Goal: Task Accomplishment & Management: Manage account settings

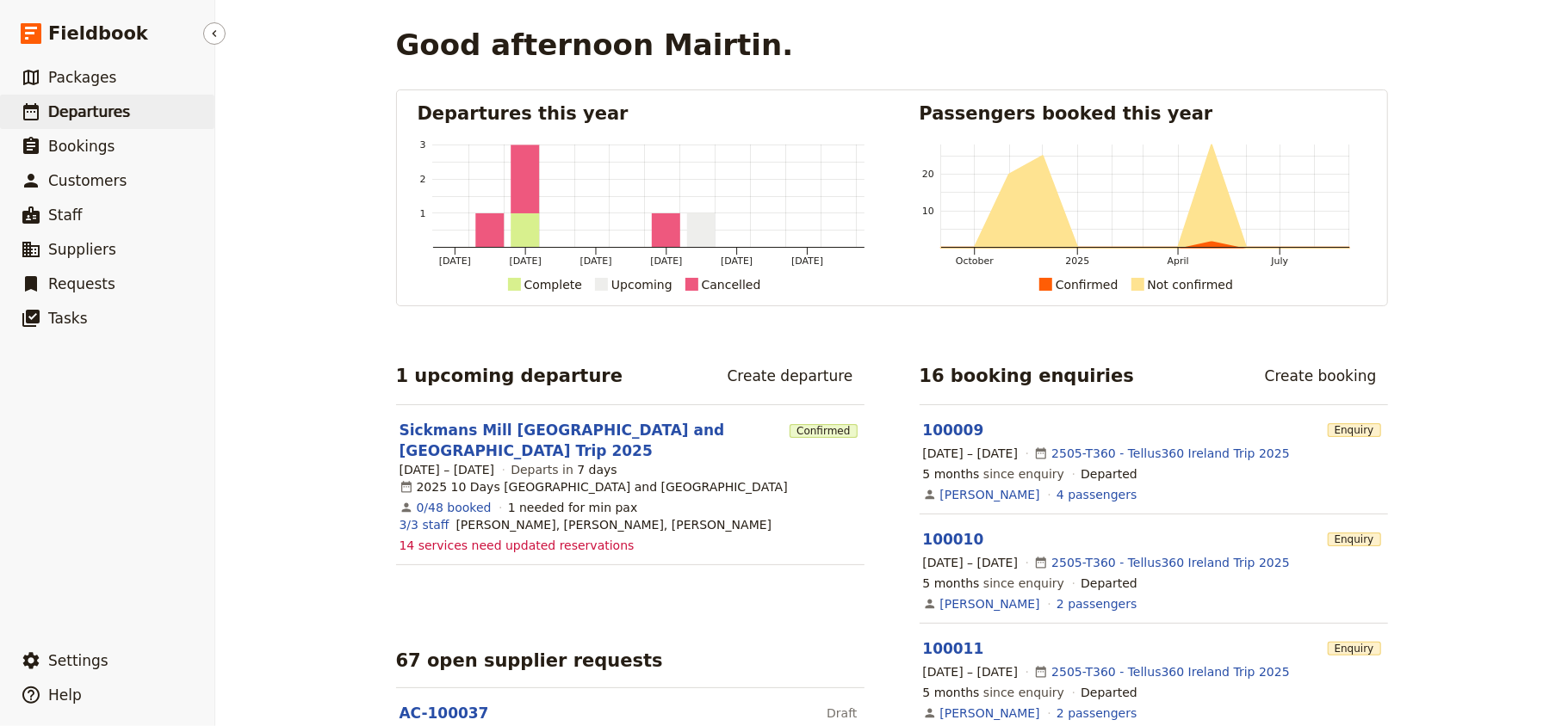
click at [119, 125] on link "​ Departures" at bounding box center [107, 112] width 214 height 34
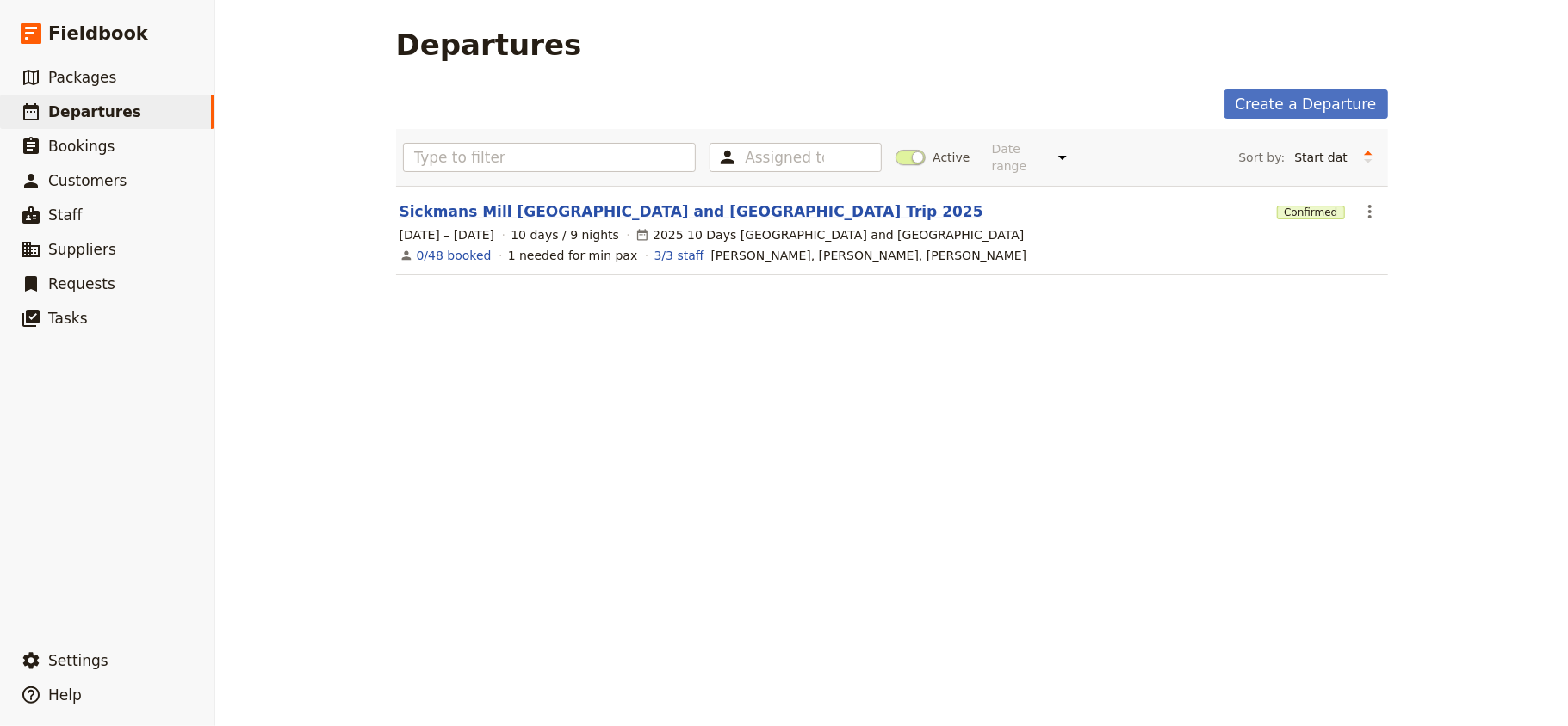
click at [617, 202] on link "Sickmans Mill [GEOGRAPHIC_DATA] and [GEOGRAPHIC_DATA] Trip 2025" at bounding box center [691, 211] width 584 height 21
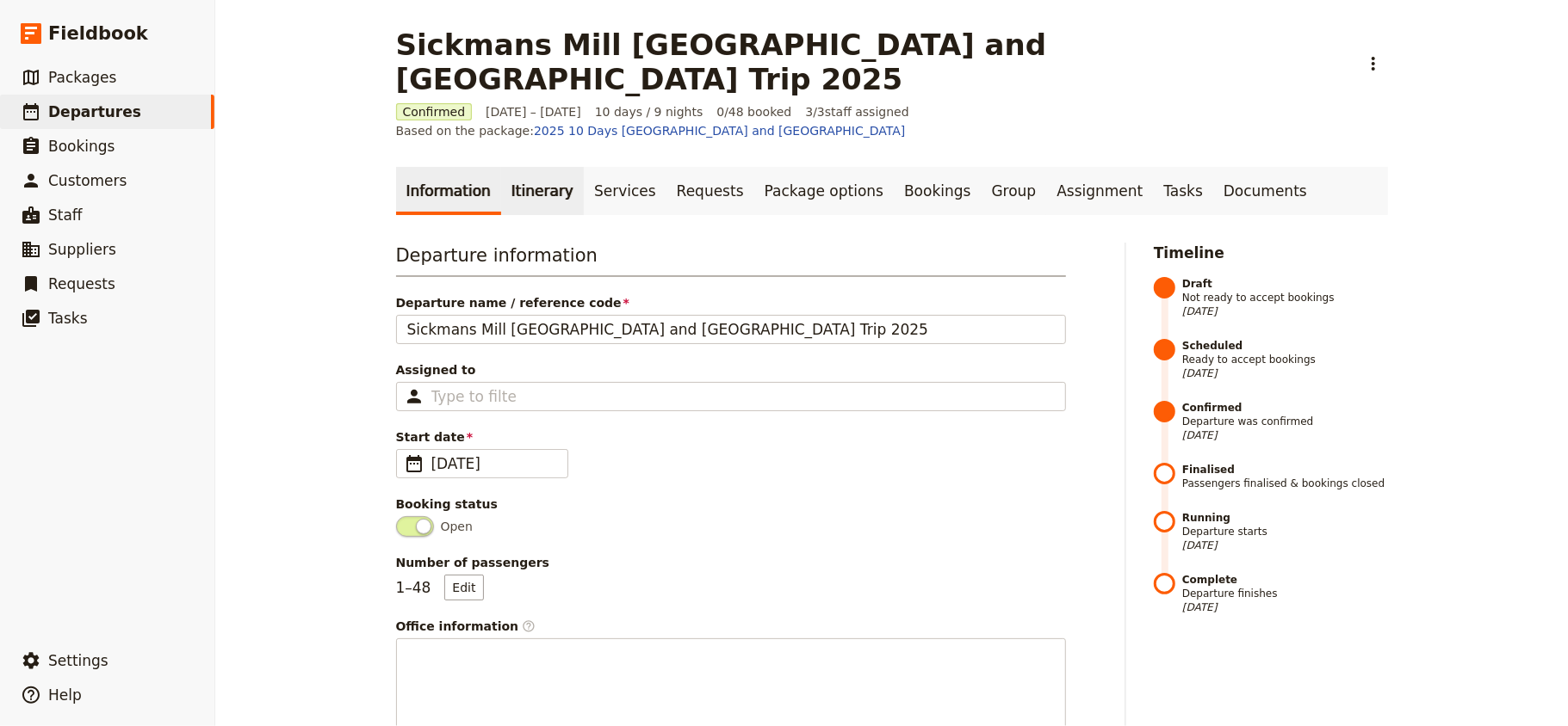
click at [507, 167] on link "Itinerary" at bounding box center [543, 192] width 83 height 49
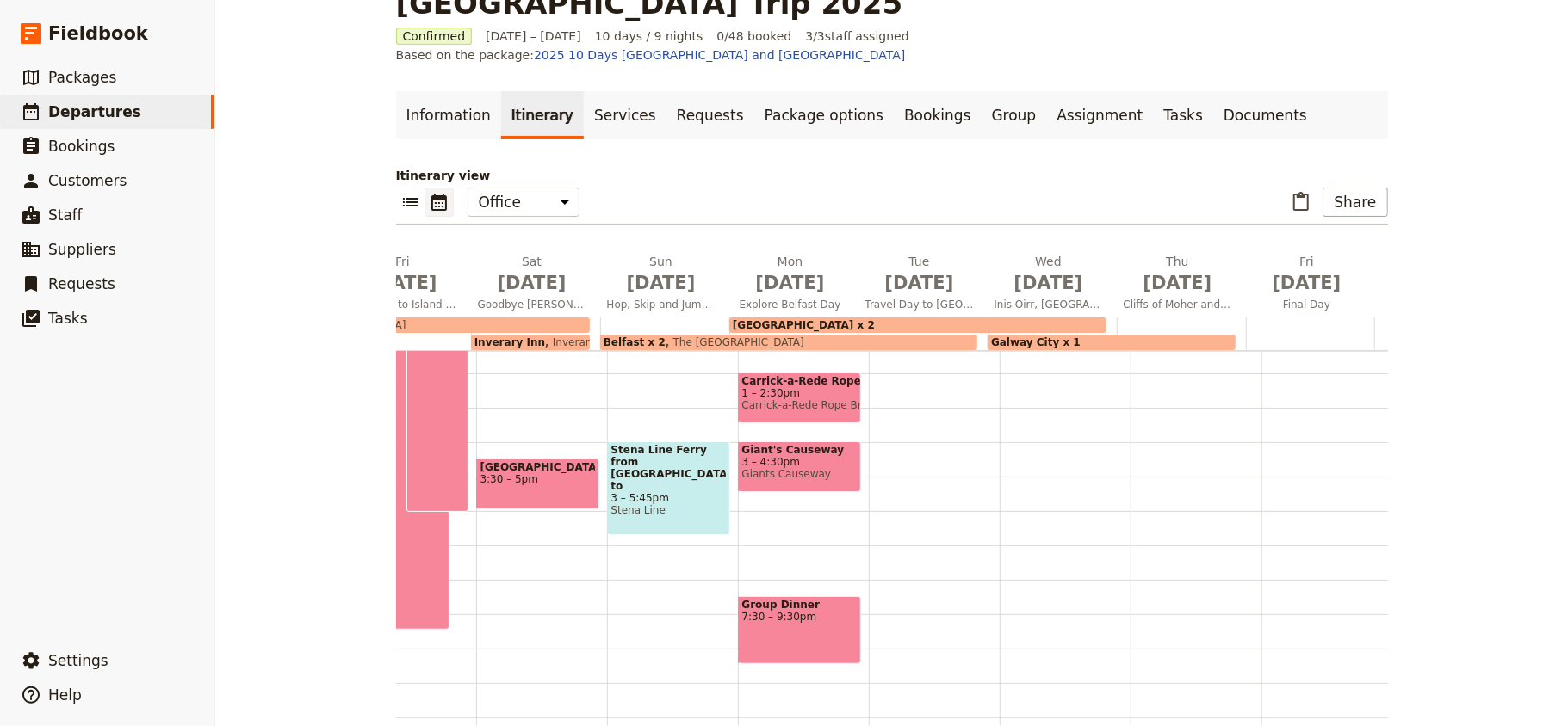
scroll to position [0, 368]
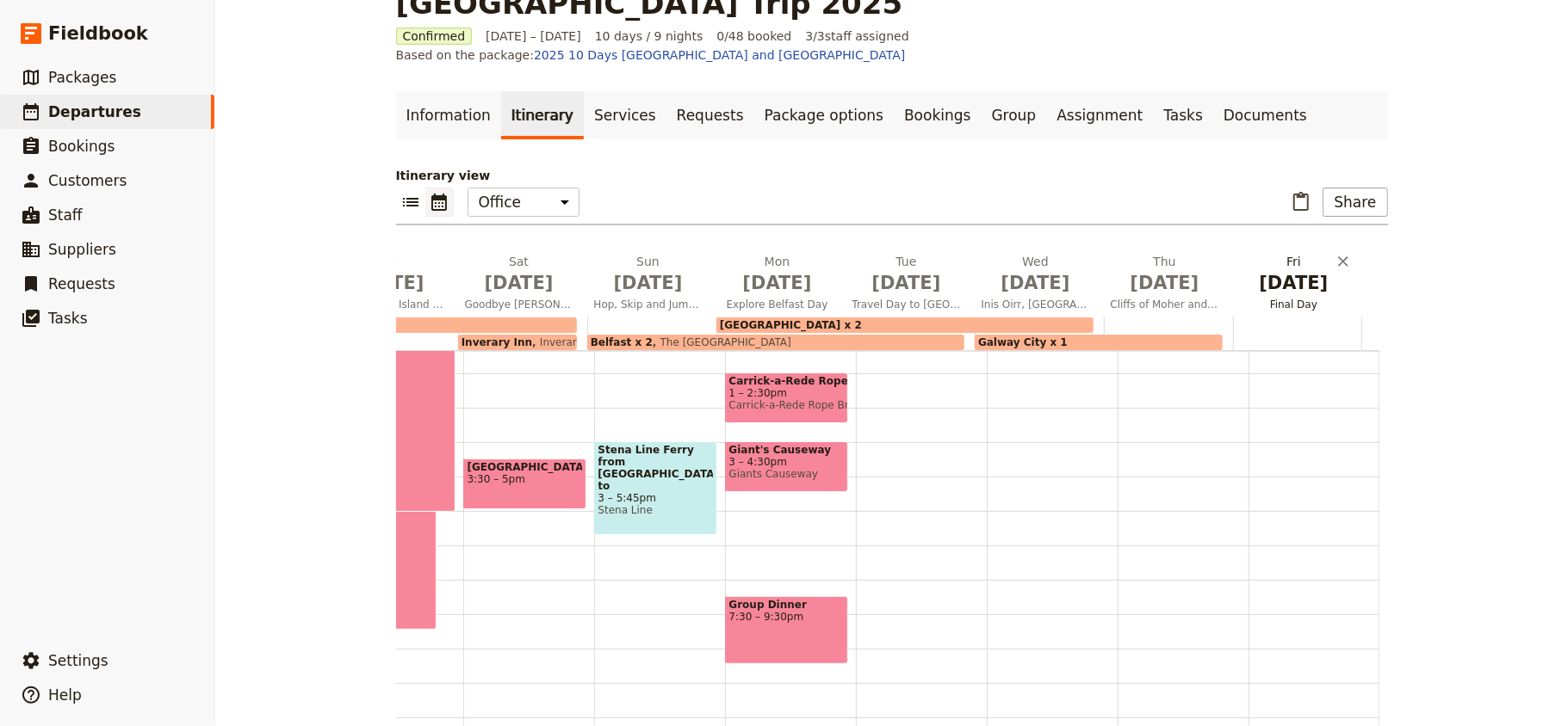
click at [1296, 270] on span "[DATE]" at bounding box center [1293, 282] width 109 height 26
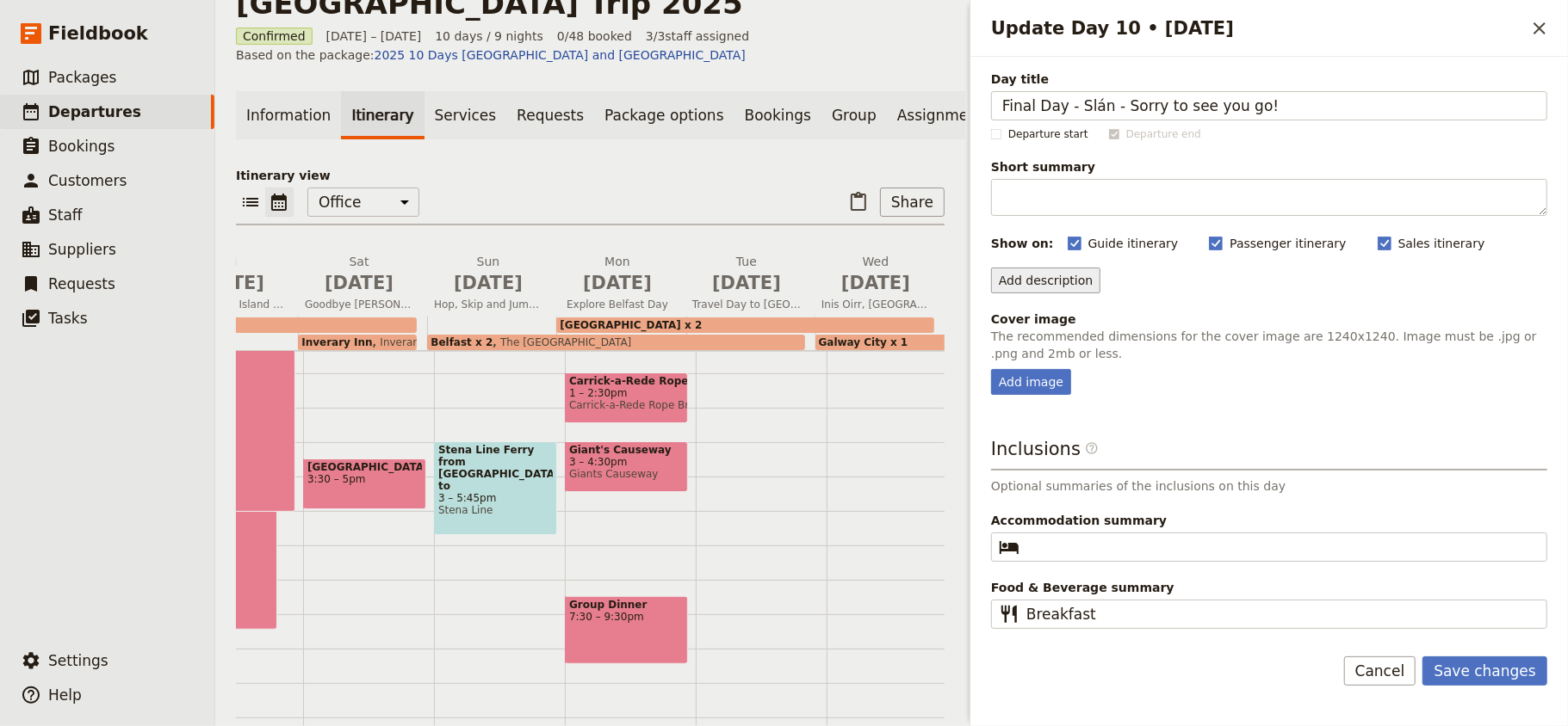
type input "Final Day - Slán - Sorry to see you go!"
click at [1031, 293] on button "Add description" at bounding box center [1045, 280] width 109 height 26
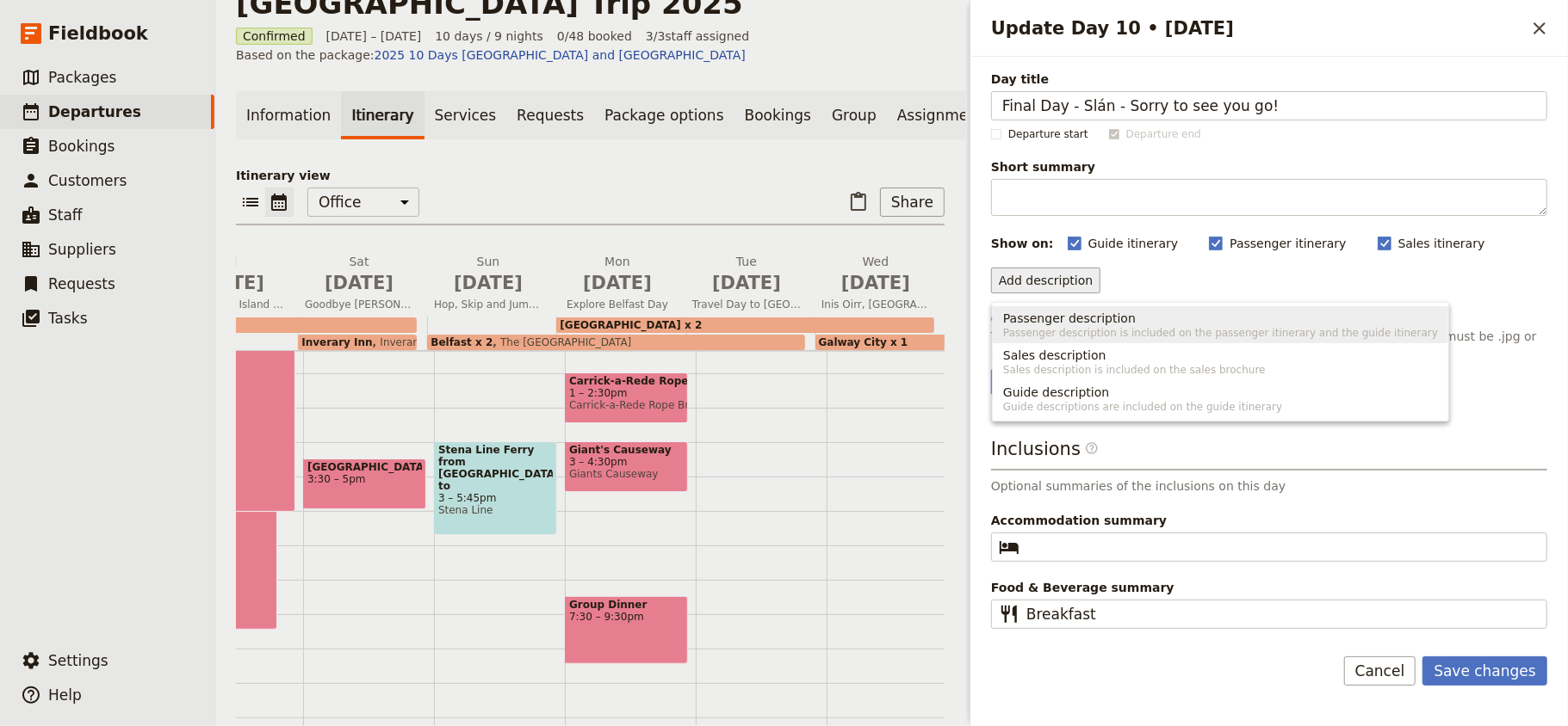
click at [1064, 327] on span "Passenger description is included on the passenger itinerary and the guide itin…" at bounding box center [1220, 333] width 435 height 13
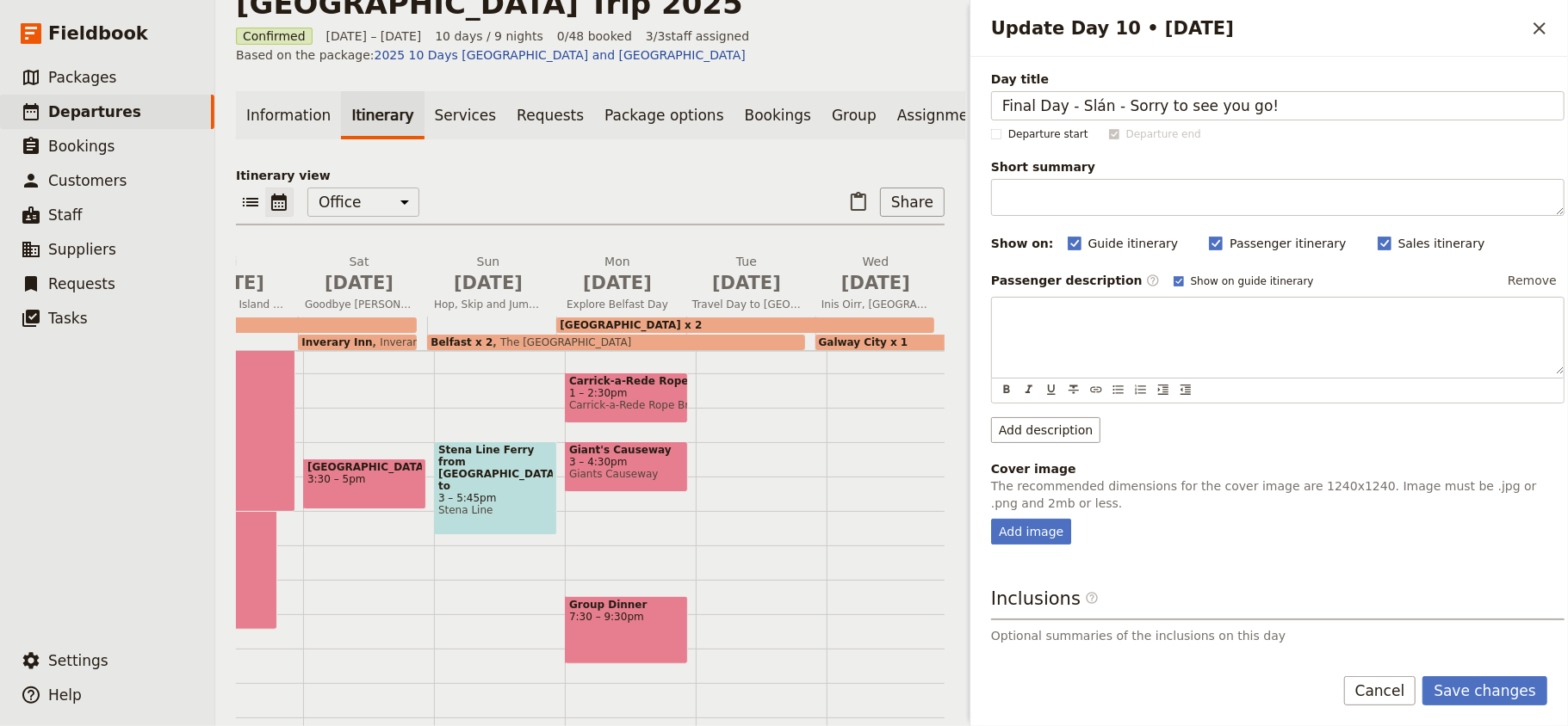
click at [1064, 327] on div "Update Day 10 • 10 Oct" at bounding box center [1277, 336] width 572 height 76
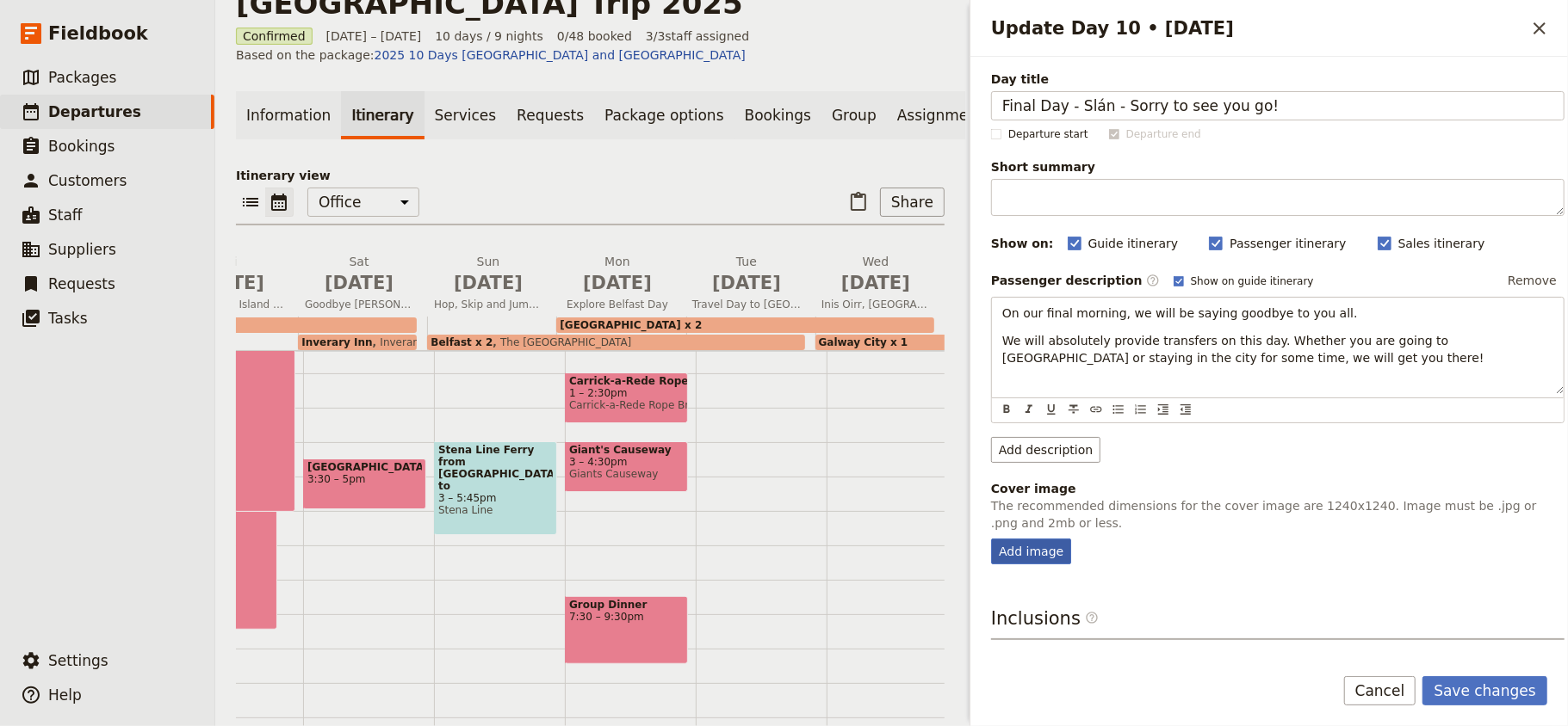
click at [1030, 561] on div "Add image" at bounding box center [1031, 551] width 80 height 26
click at [991, 539] on input "Add image" at bounding box center [990, 538] width 1 height 1
type input "C:\fakepath\ireland from the sky 2.jpg"
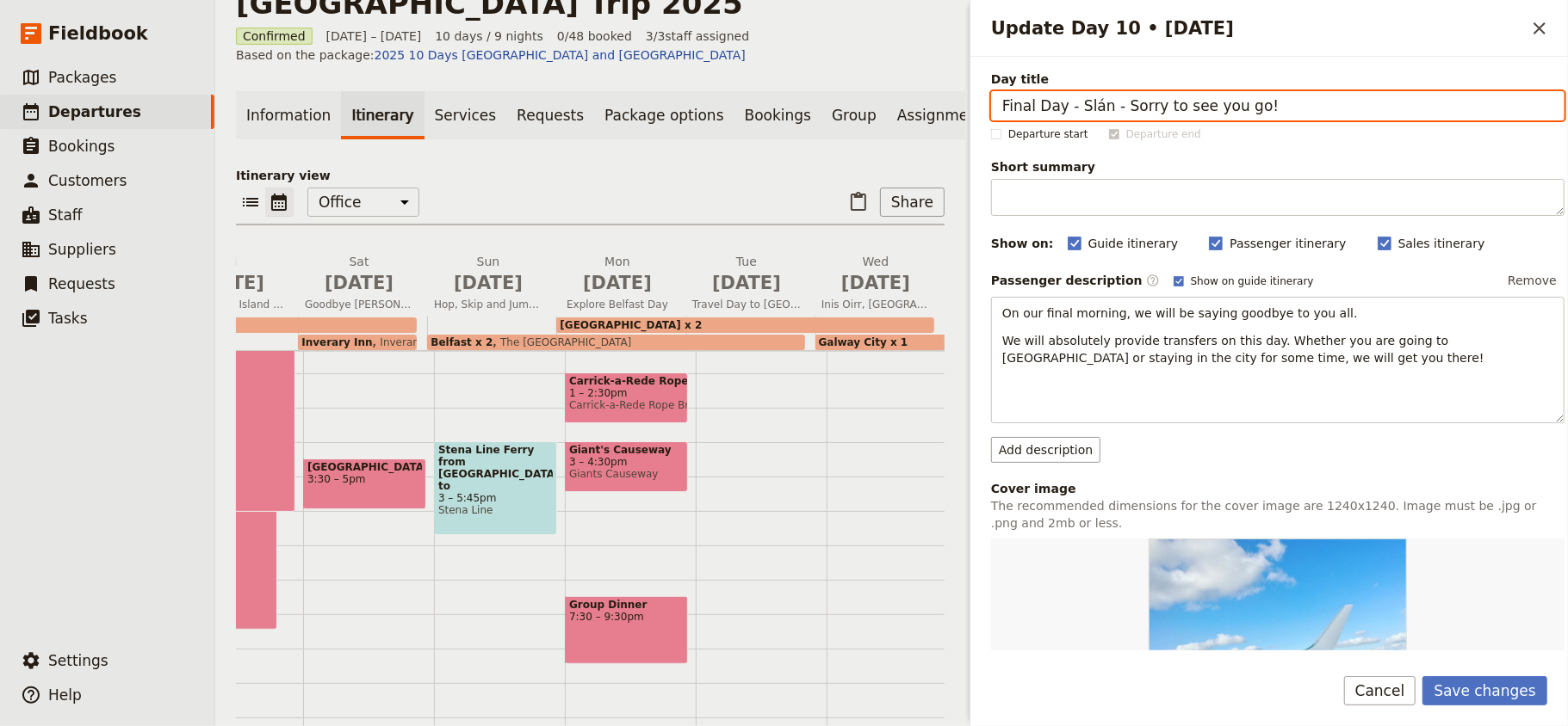
scroll to position [422, 0]
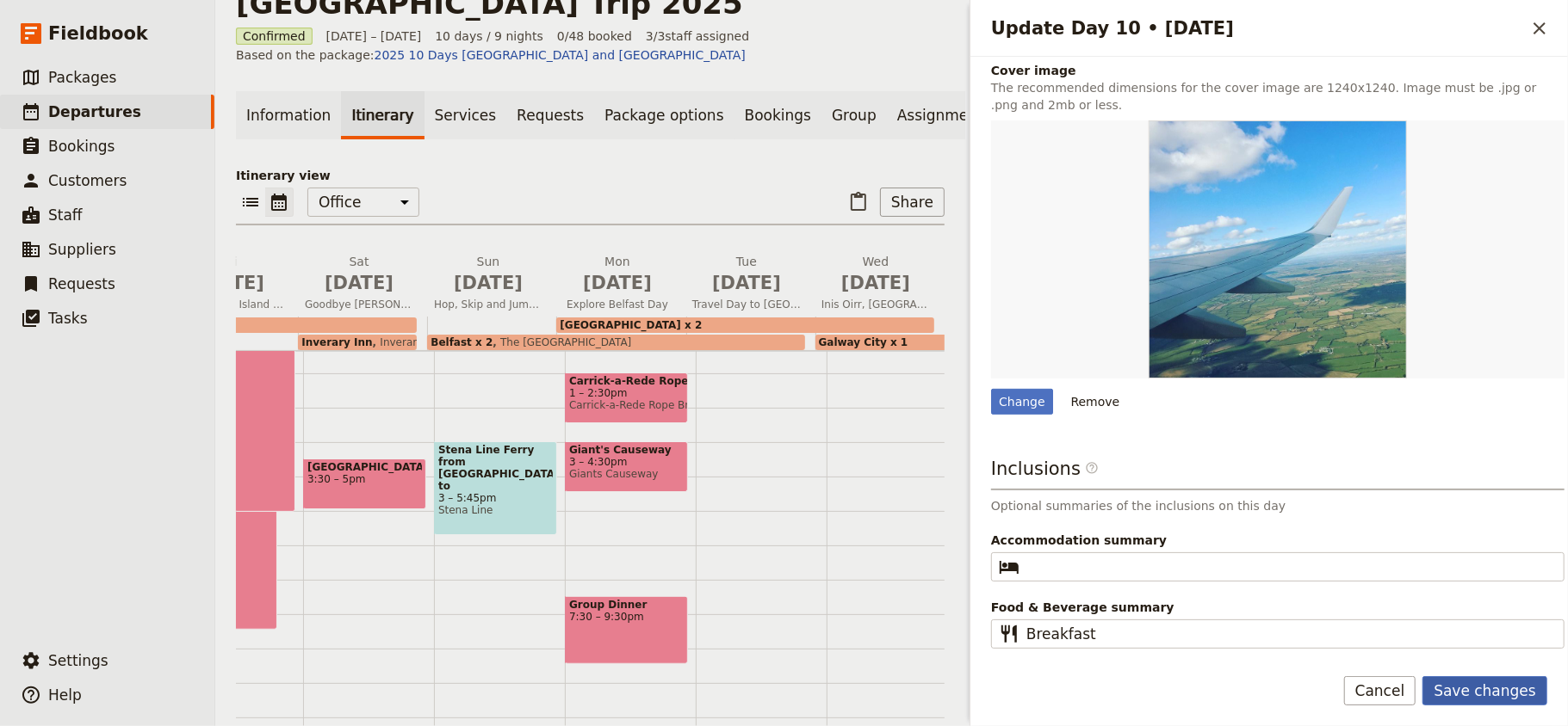
click at [1485, 677] on button "Save changes" at bounding box center [1484, 691] width 125 height 30
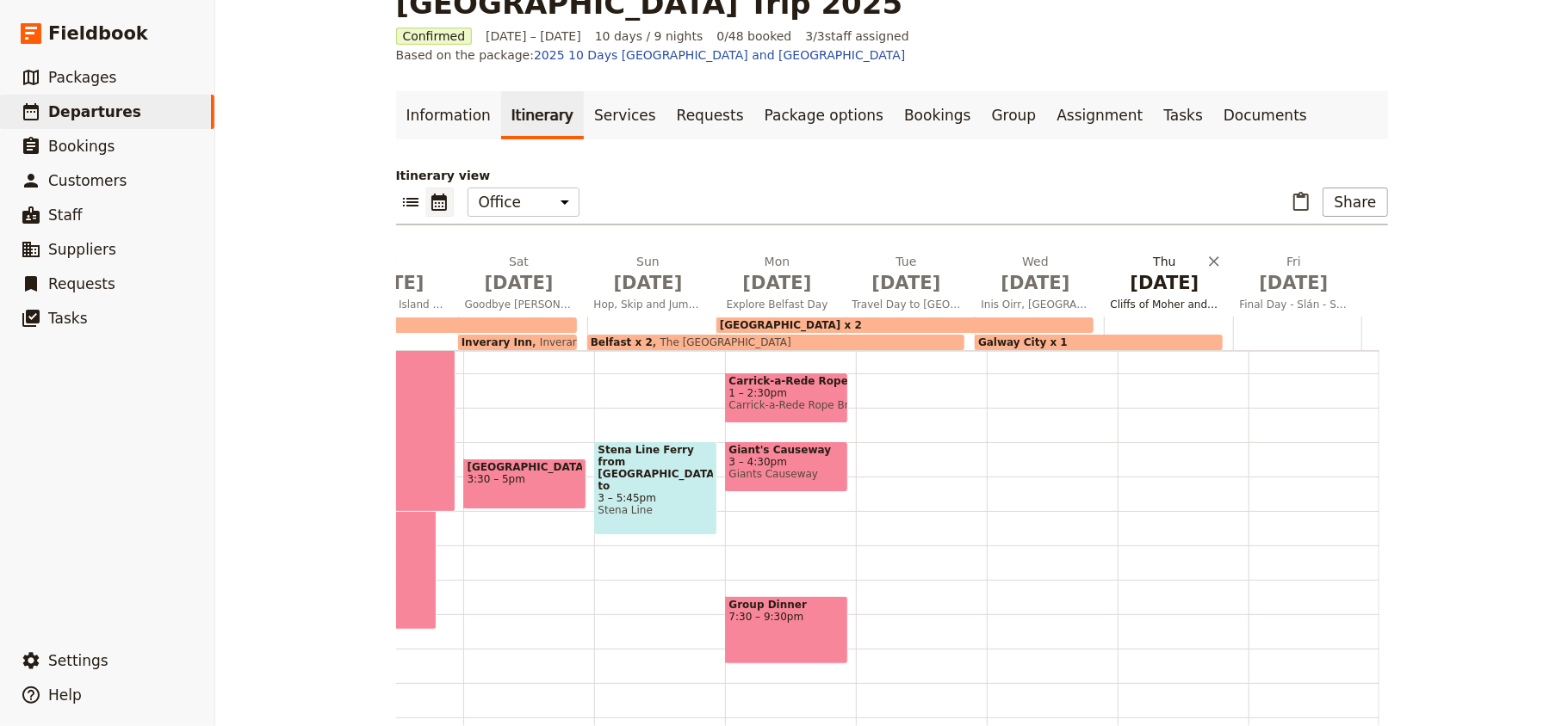
click at [1126, 270] on span "[DATE]" at bounding box center [1165, 282] width 109 height 26
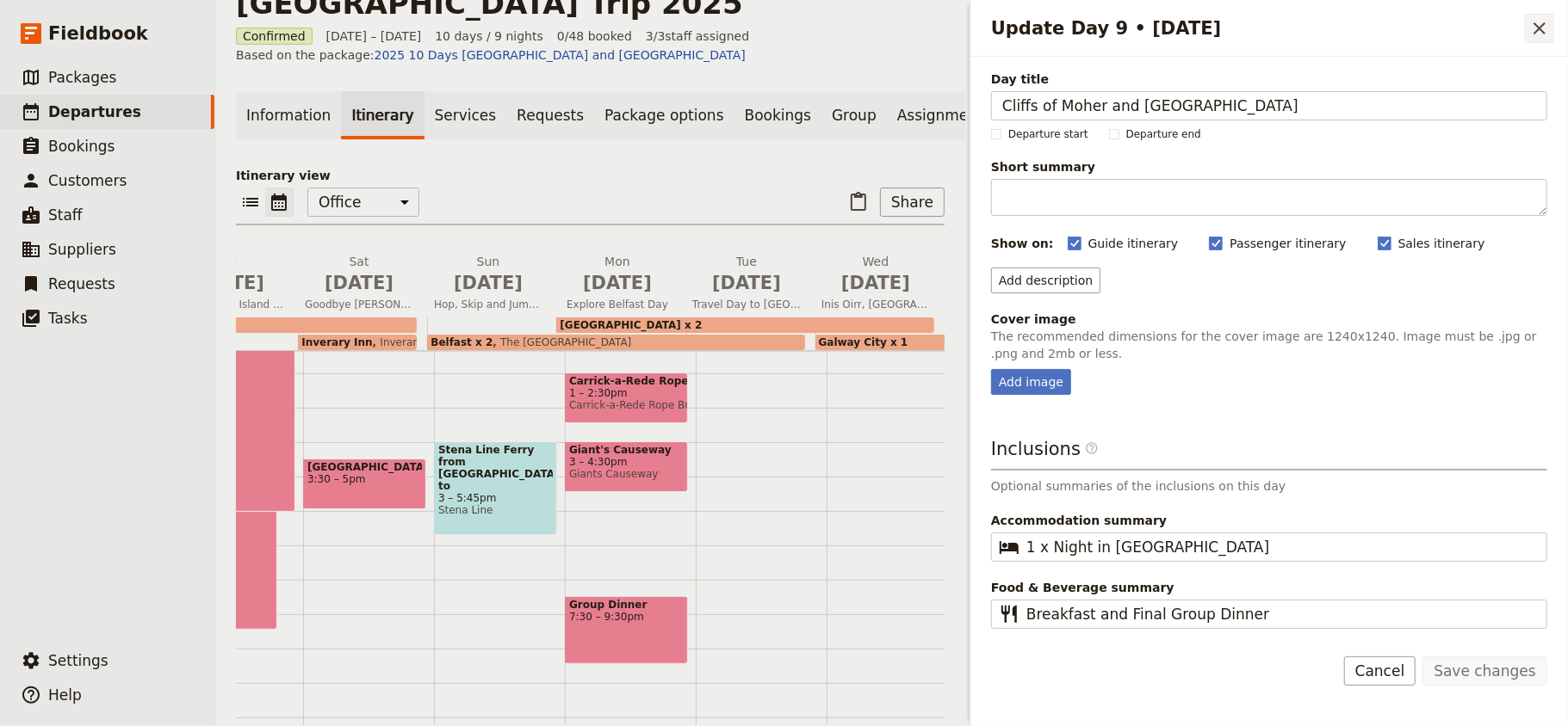
click at [1535, 34] on icon "Close drawer" at bounding box center [1539, 28] width 12 height 12
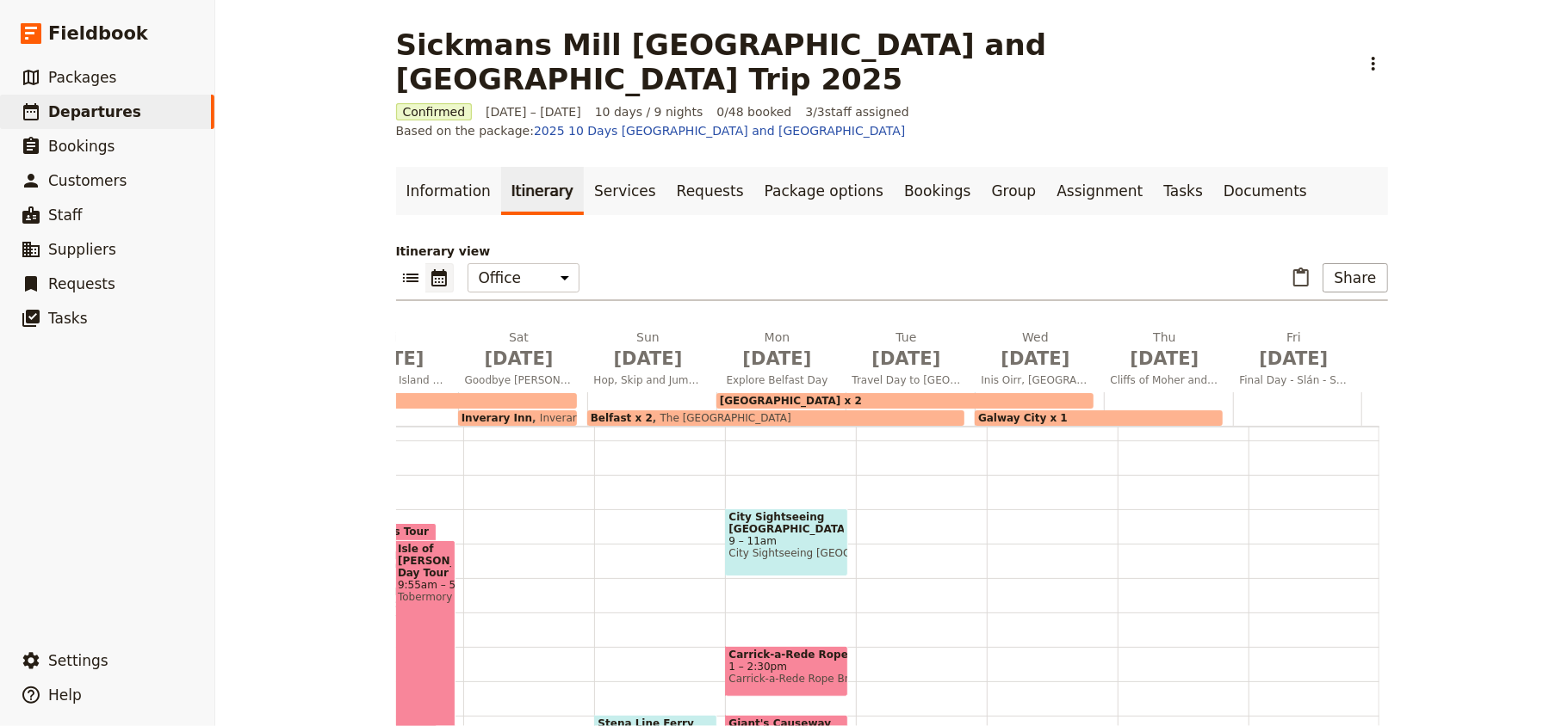
scroll to position [229, 0]
click at [734, 533] on span "9 – 11am" at bounding box center [786, 539] width 114 height 12
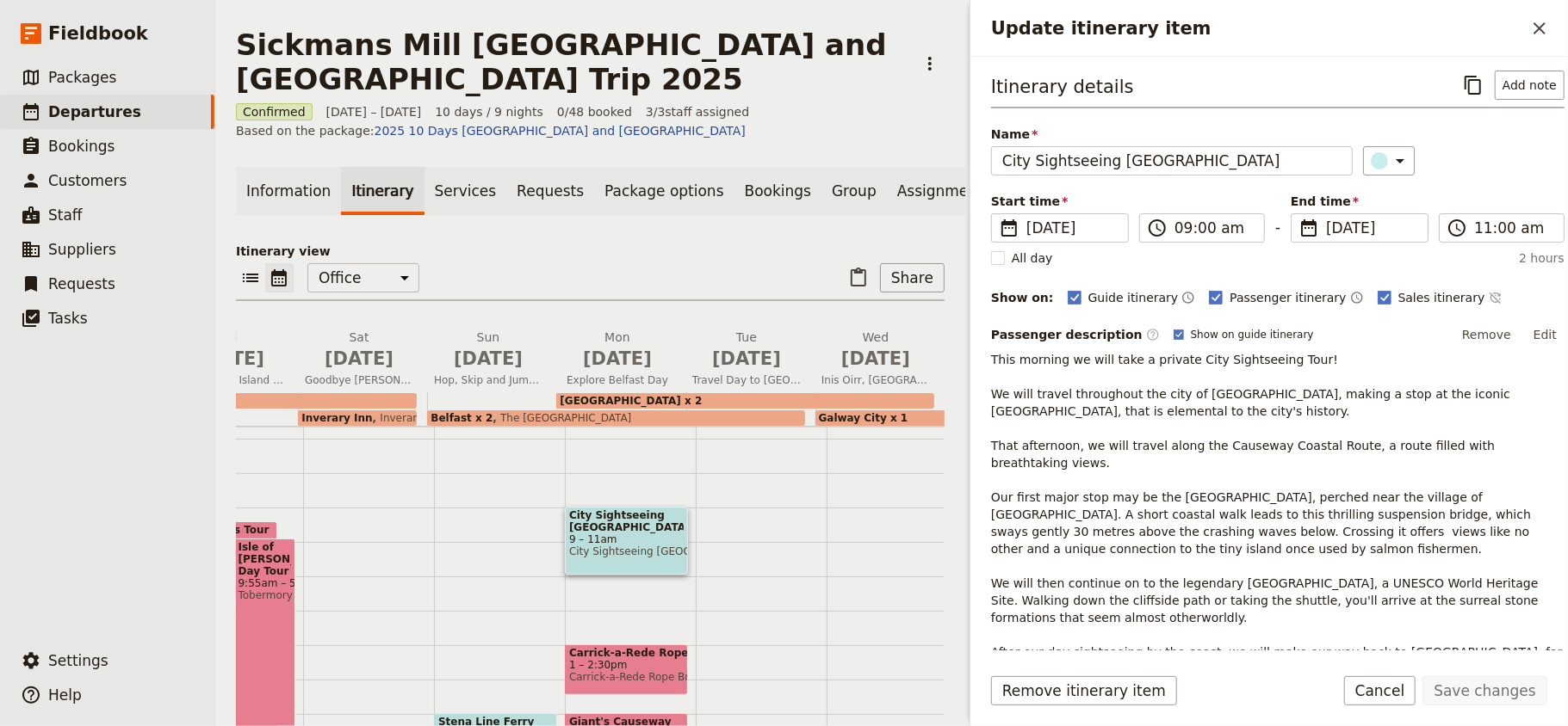
scroll to position [114, 0]
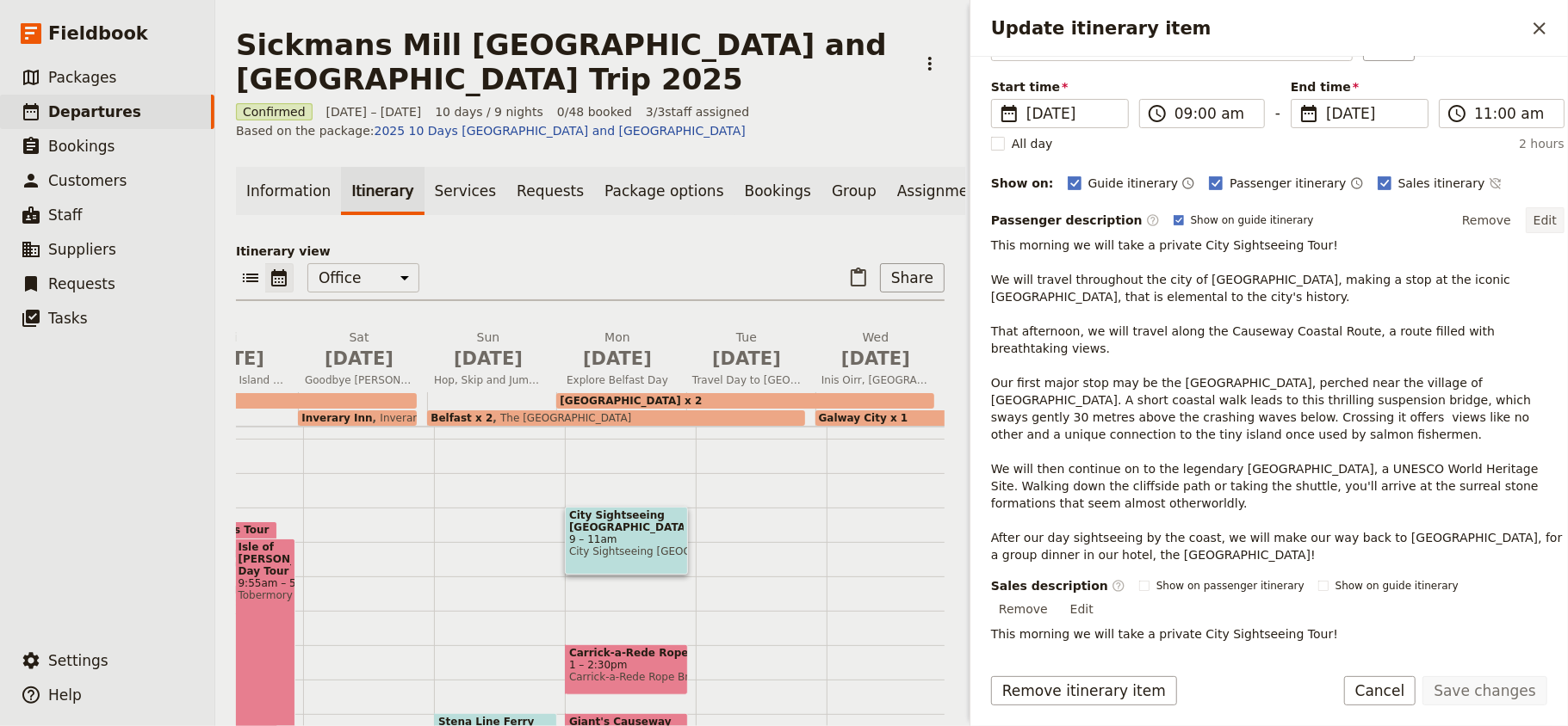
click at [1533, 224] on button "Edit" at bounding box center [1545, 220] width 39 height 26
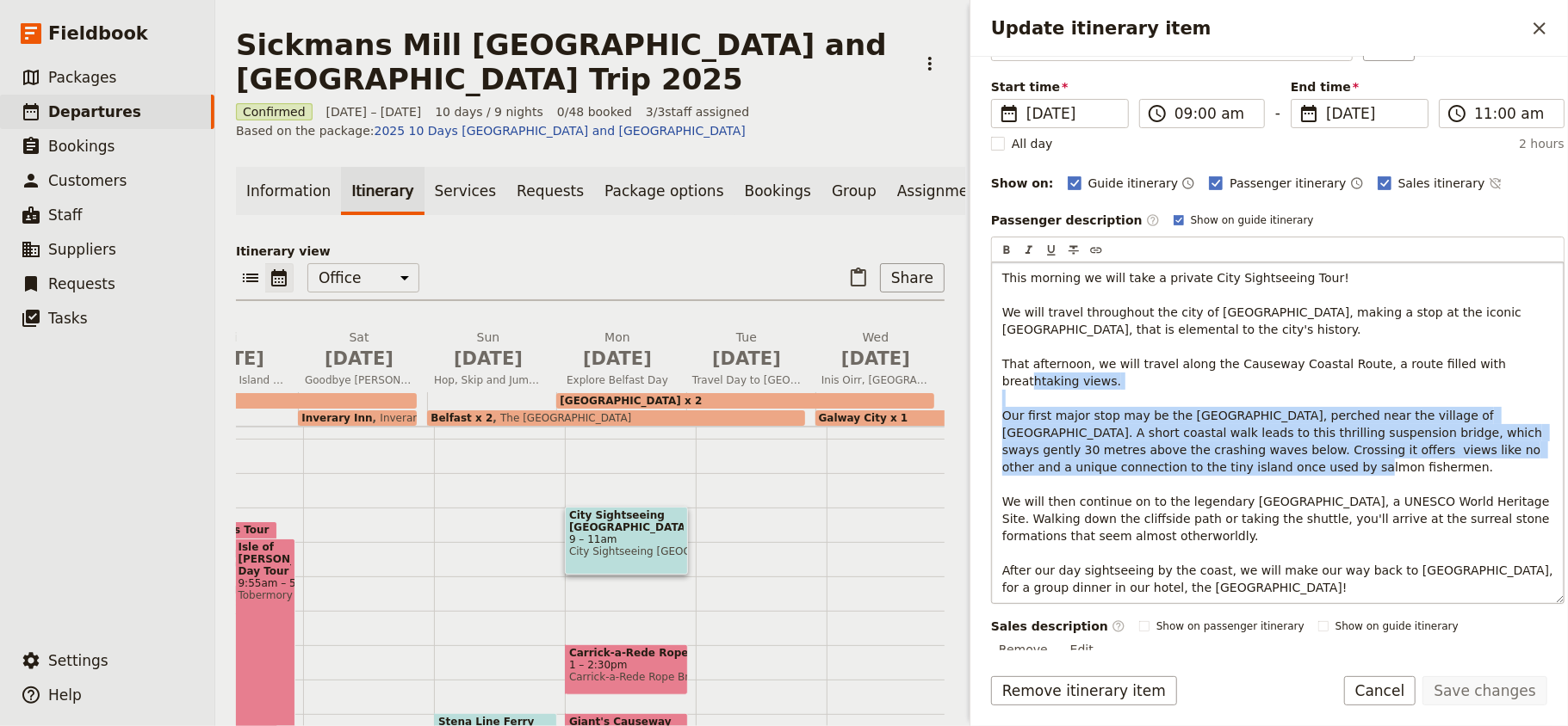
drag, startPoint x: 1233, startPoint y: 476, endPoint x: 996, endPoint y: 411, distance: 245.8
click at [996, 411] on div "This morning we will take a private City Sightseeing Tour! We will travel throu…" at bounding box center [1277, 433] width 572 height 341
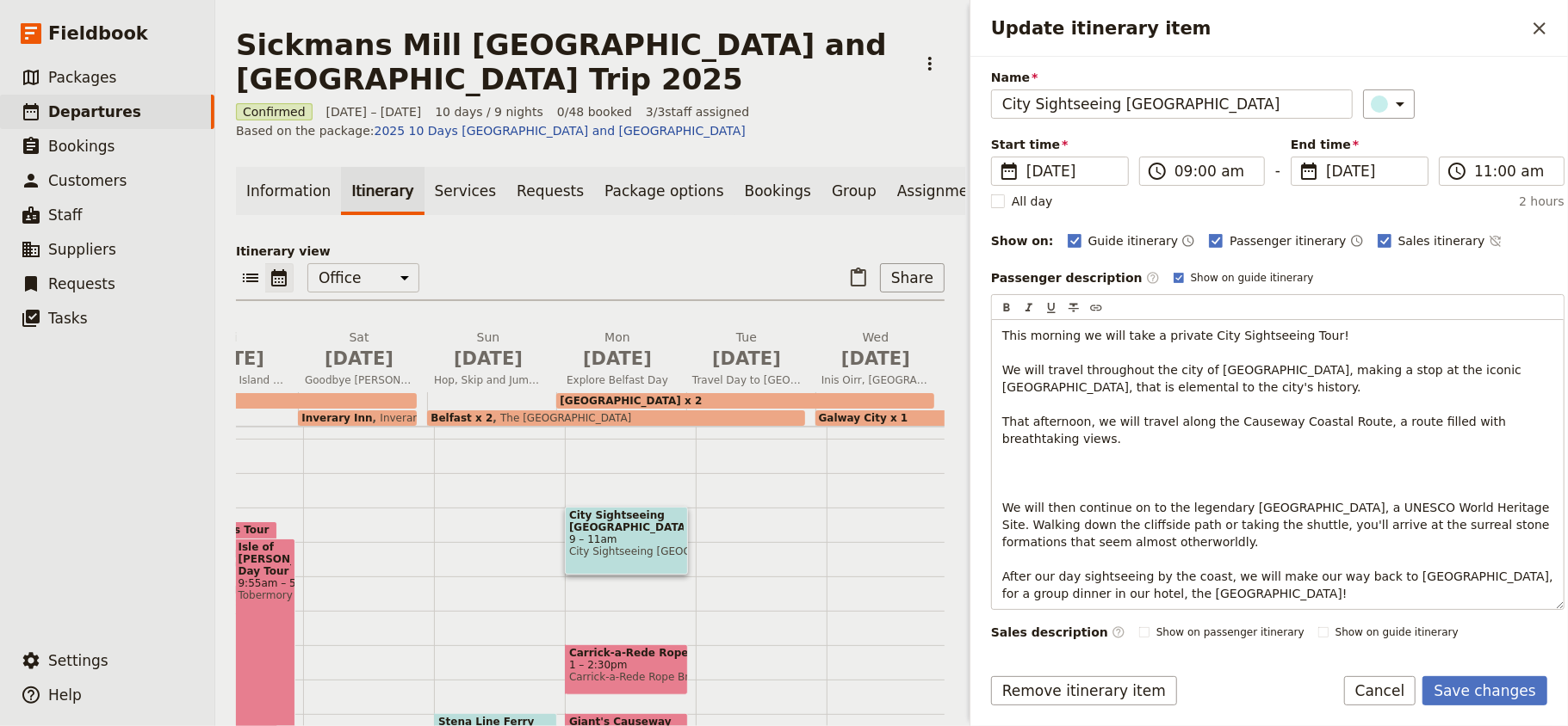
scroll to position [0, 0]
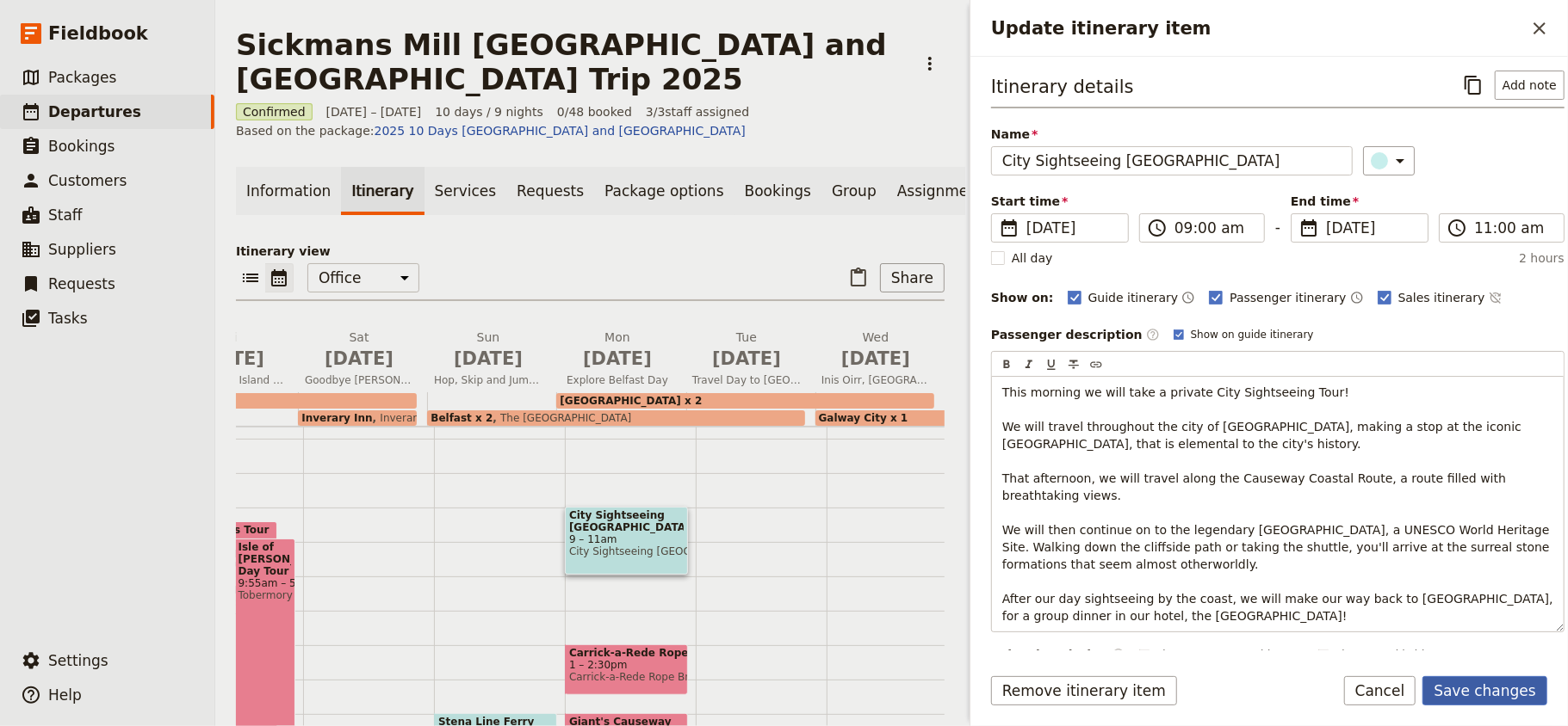
click at [1509, 689] on button "Save changes" at bounding box center [1484, 691] width 125 height 30
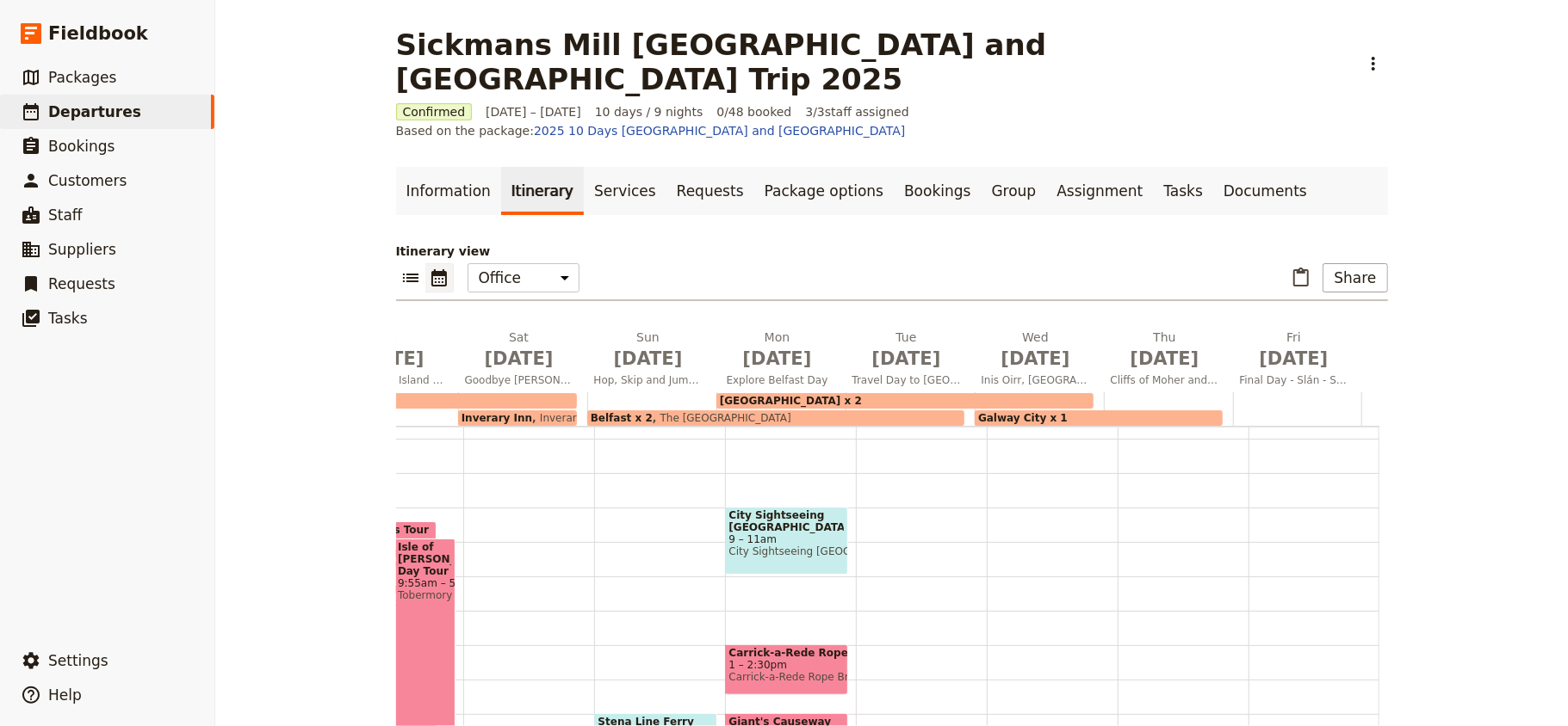
click at [783, 647] on span "Carrick-a-Rede Rope Bridge" at bounding box center [786, 652] width 114 height 12
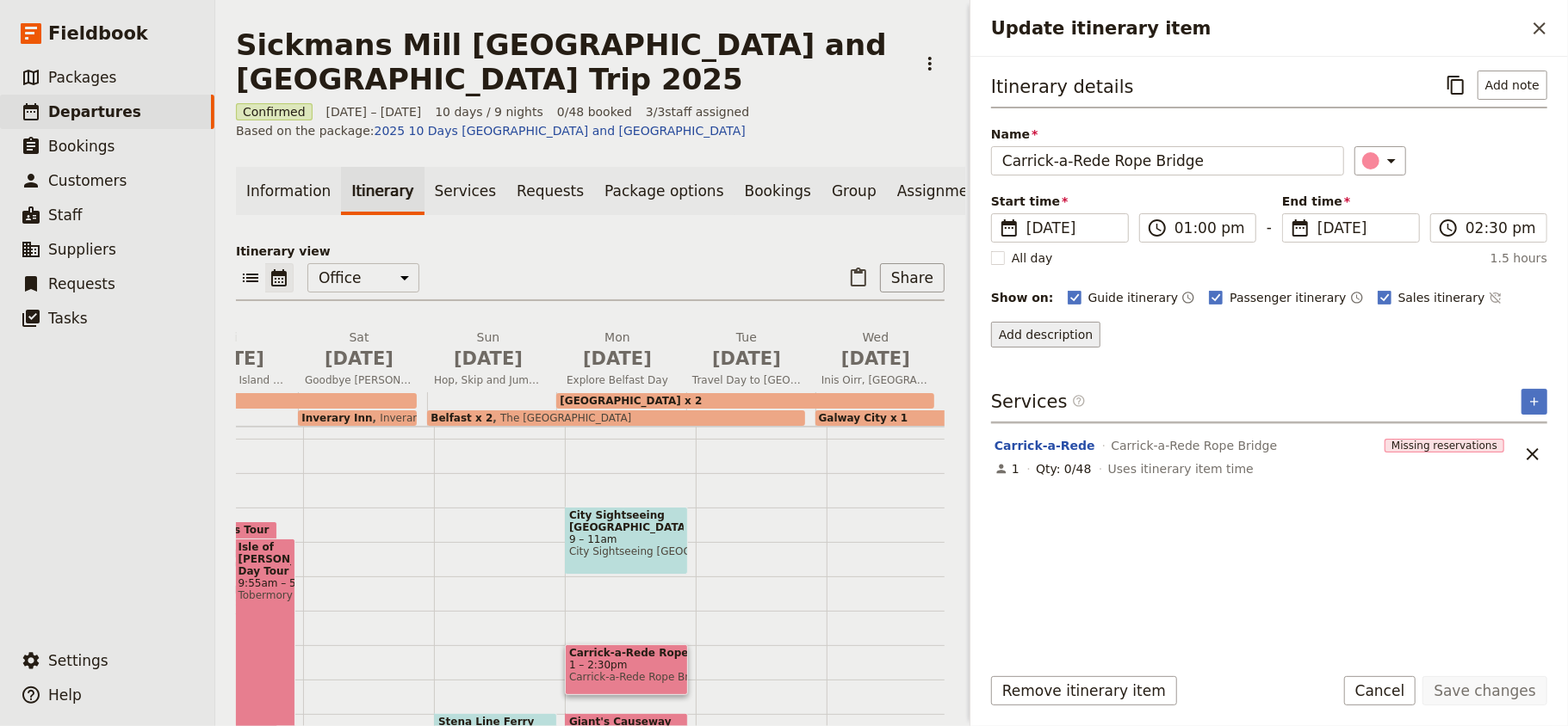
click at [1041, 341] on button "Add description" at bounding box center [1045, 335] width 109 height 26
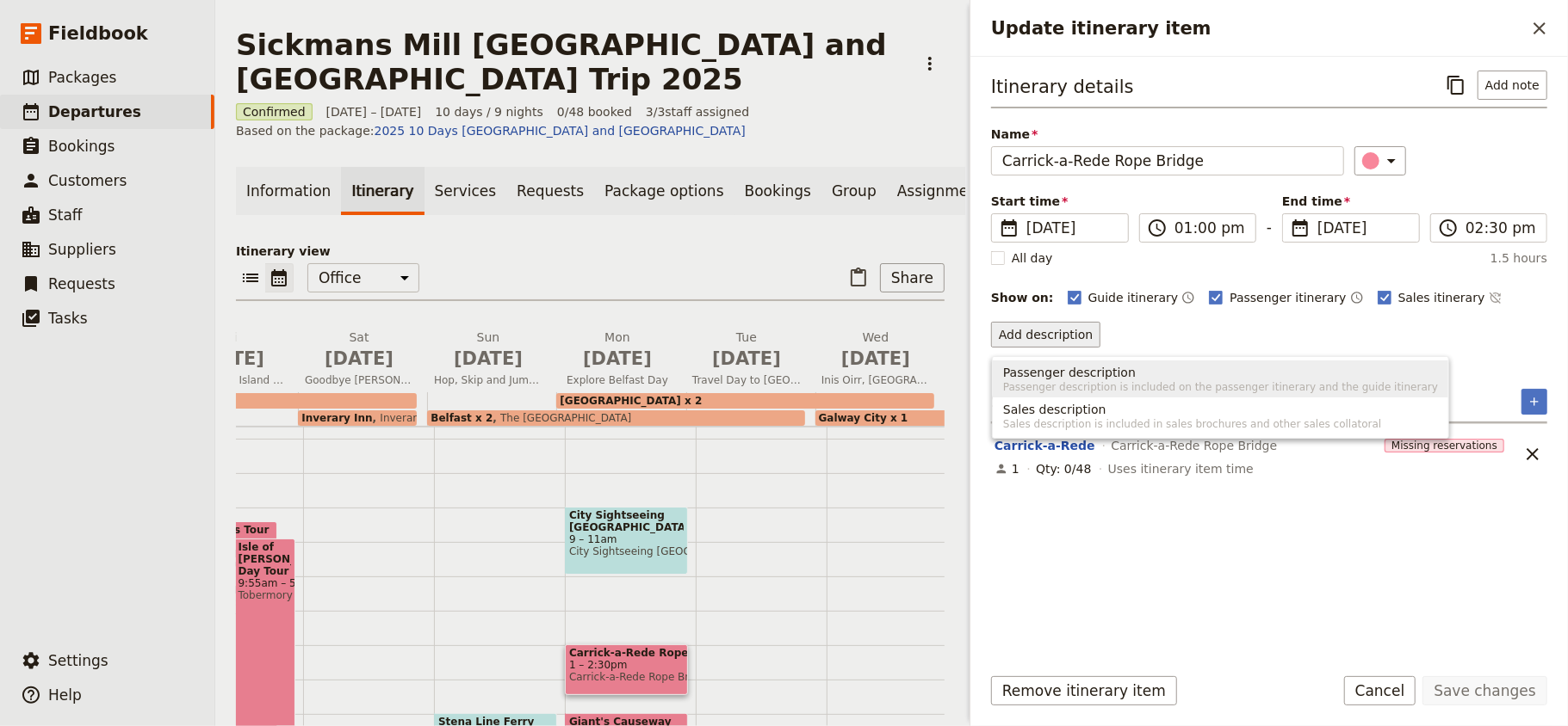
click at [1062, 396] on button "Passenger description Passenger description is included on the passenger itiner…" at bounding box center [1221, 379] width 455 height 37
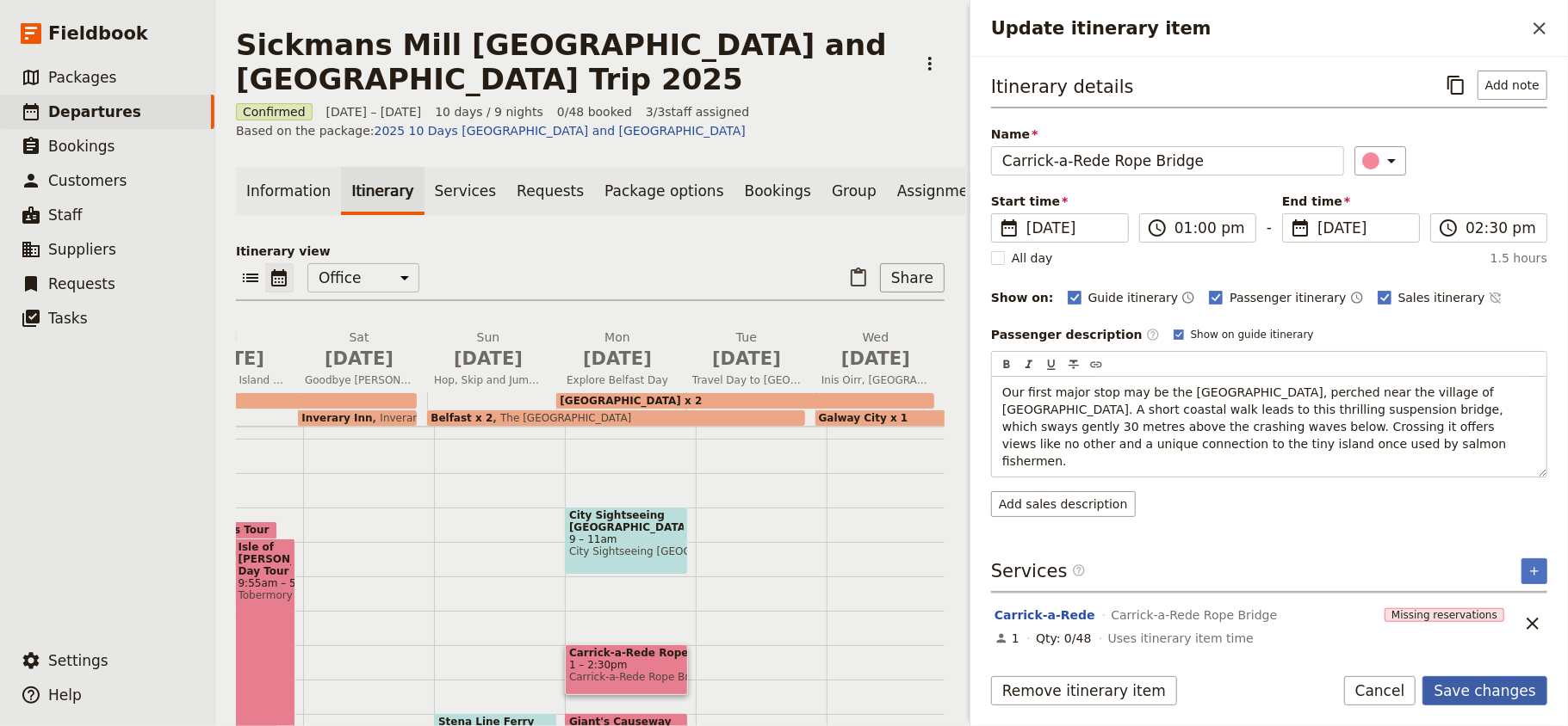
click at [1502, 685] on button "Save changes" at bounding box center [1484, 691] width 125 height 30
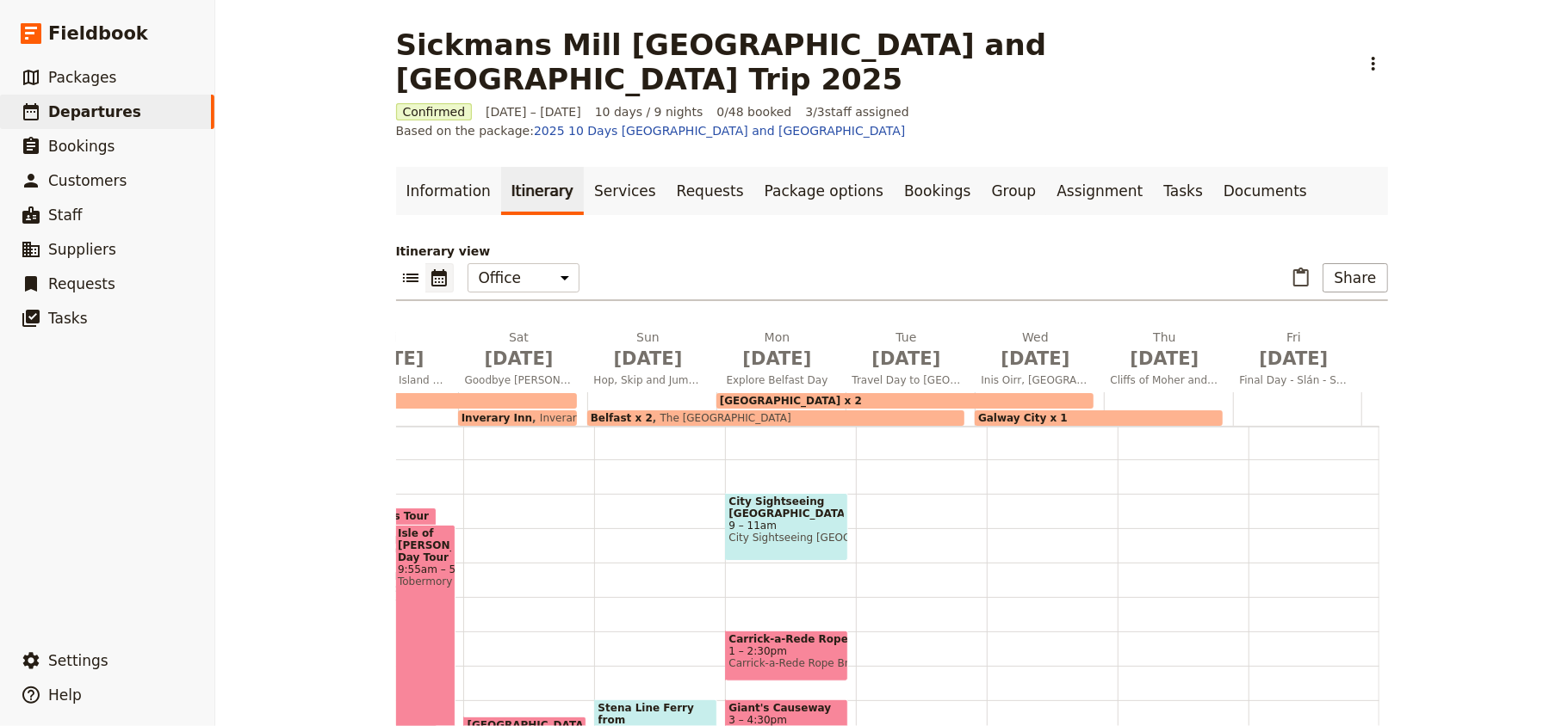
scroll to position [98, 0]
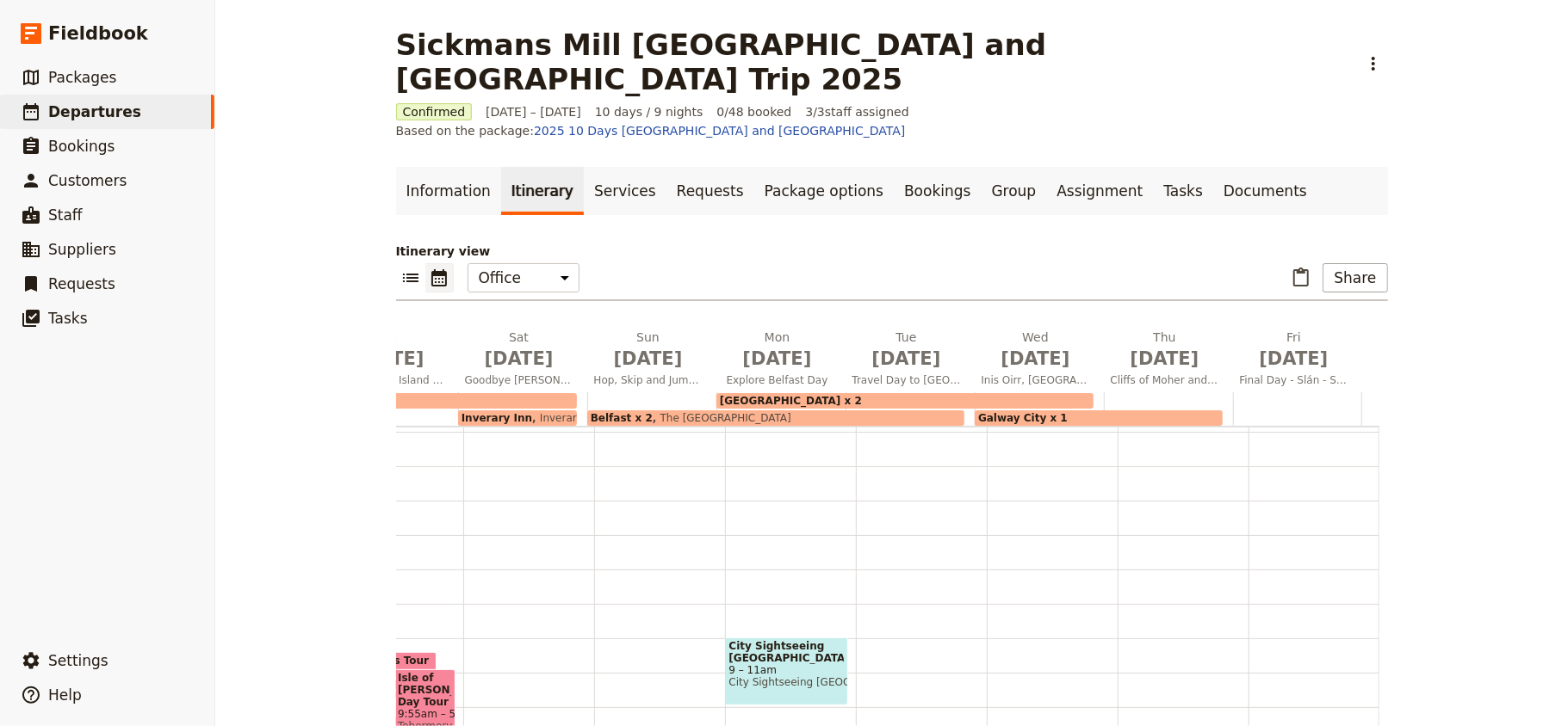
click at [785, 664] on span "9 – 11am" at bounding box center [786, 669] width 114 height 12
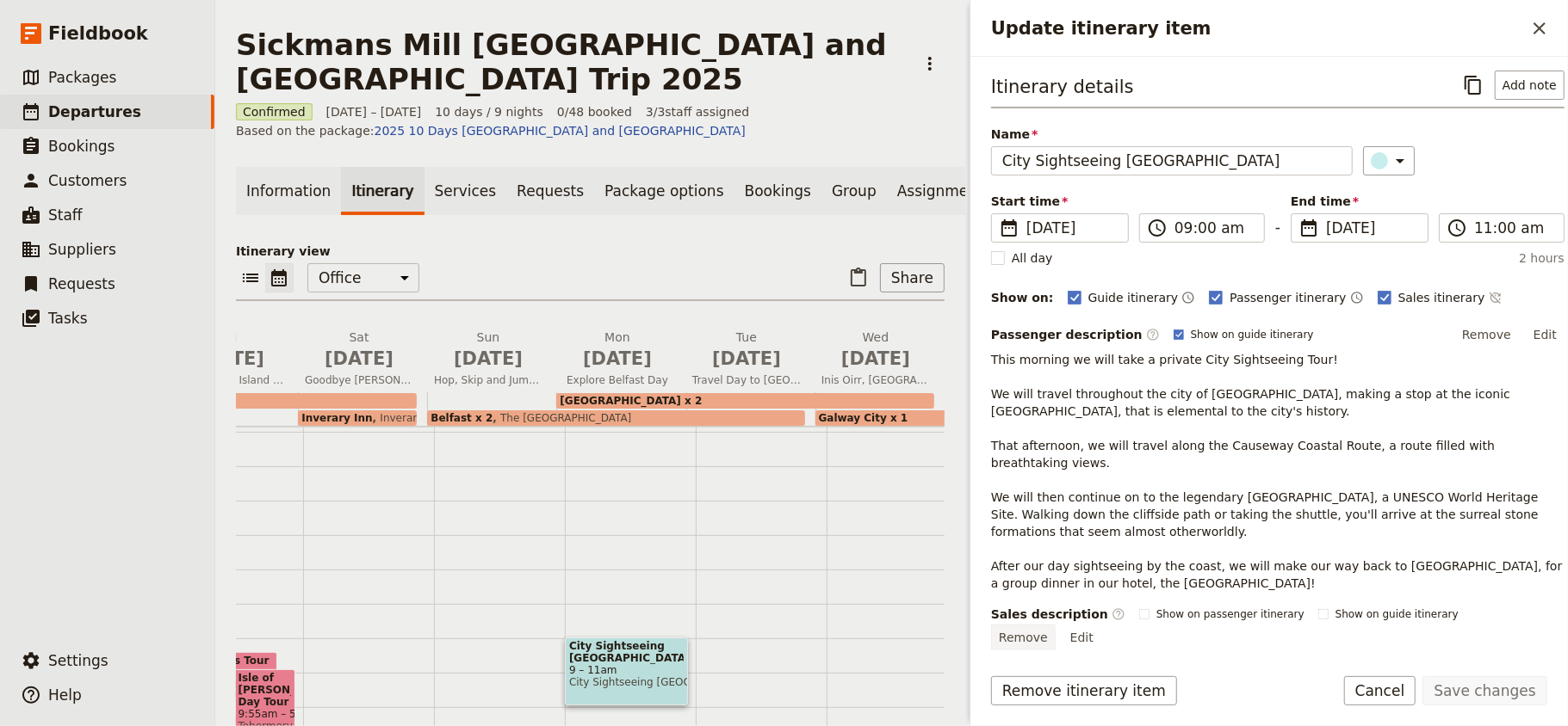
click at [1486, 337] on button "Remove" at bounding box center [1487, 335] width 65 height 26
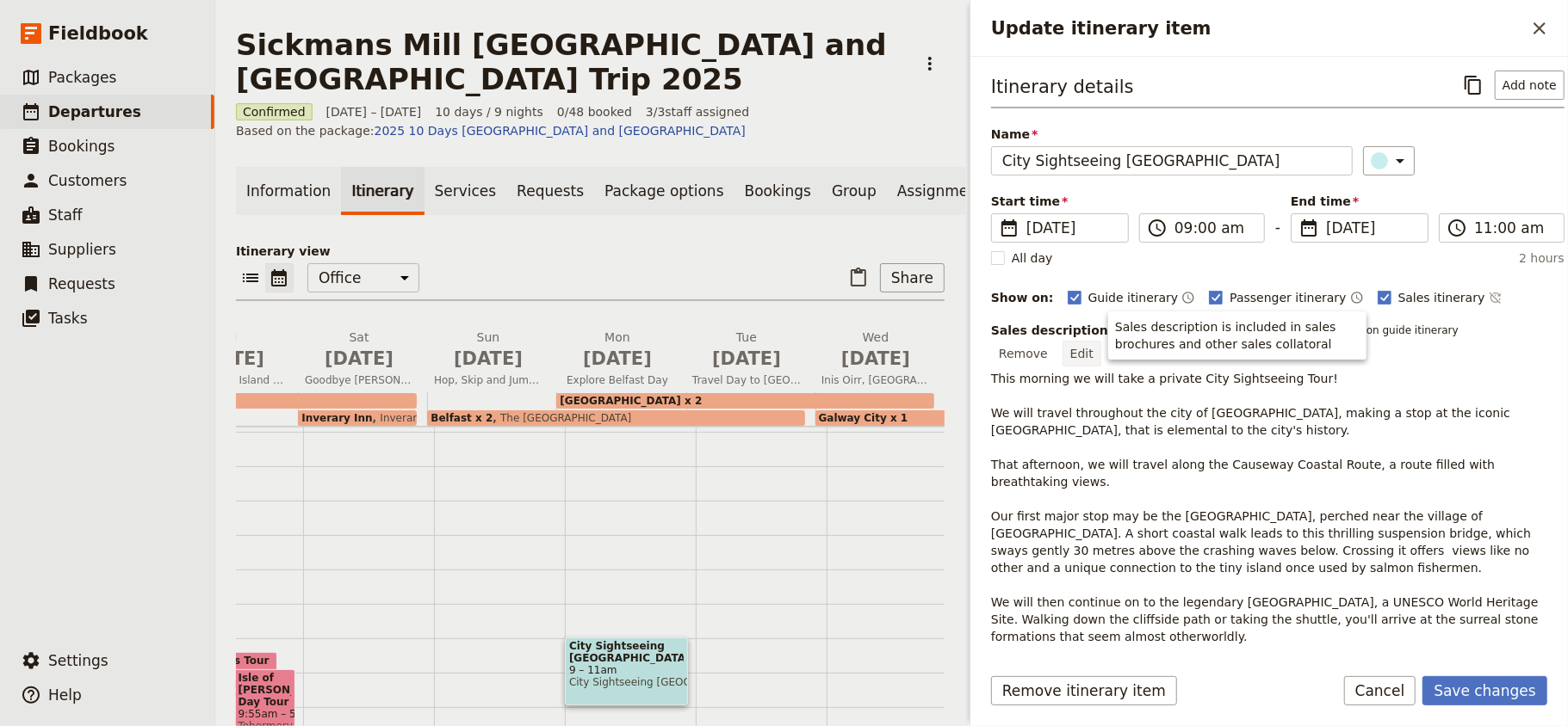
click at [1101, 341] on button "Edit" at bounding box center [1081, 354] width 39 height 26
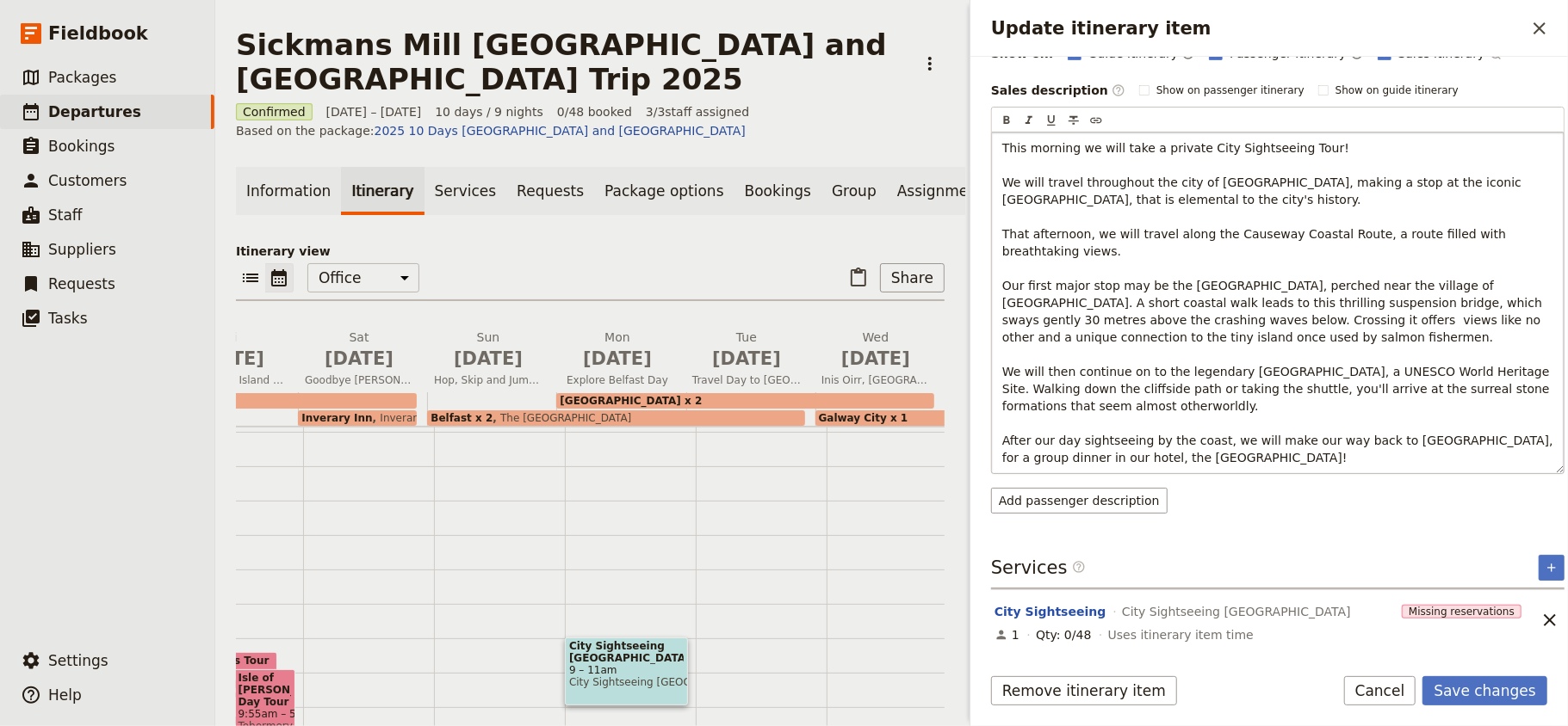
scroll to position [247, 0]
click at [1128, 90] on div "Itinerary details ​ Add note Name City Sightseeing [GEOGRAPHIC_DATA] ​ Start ti…" at bounding box center [1277, 170] width 573 height 687
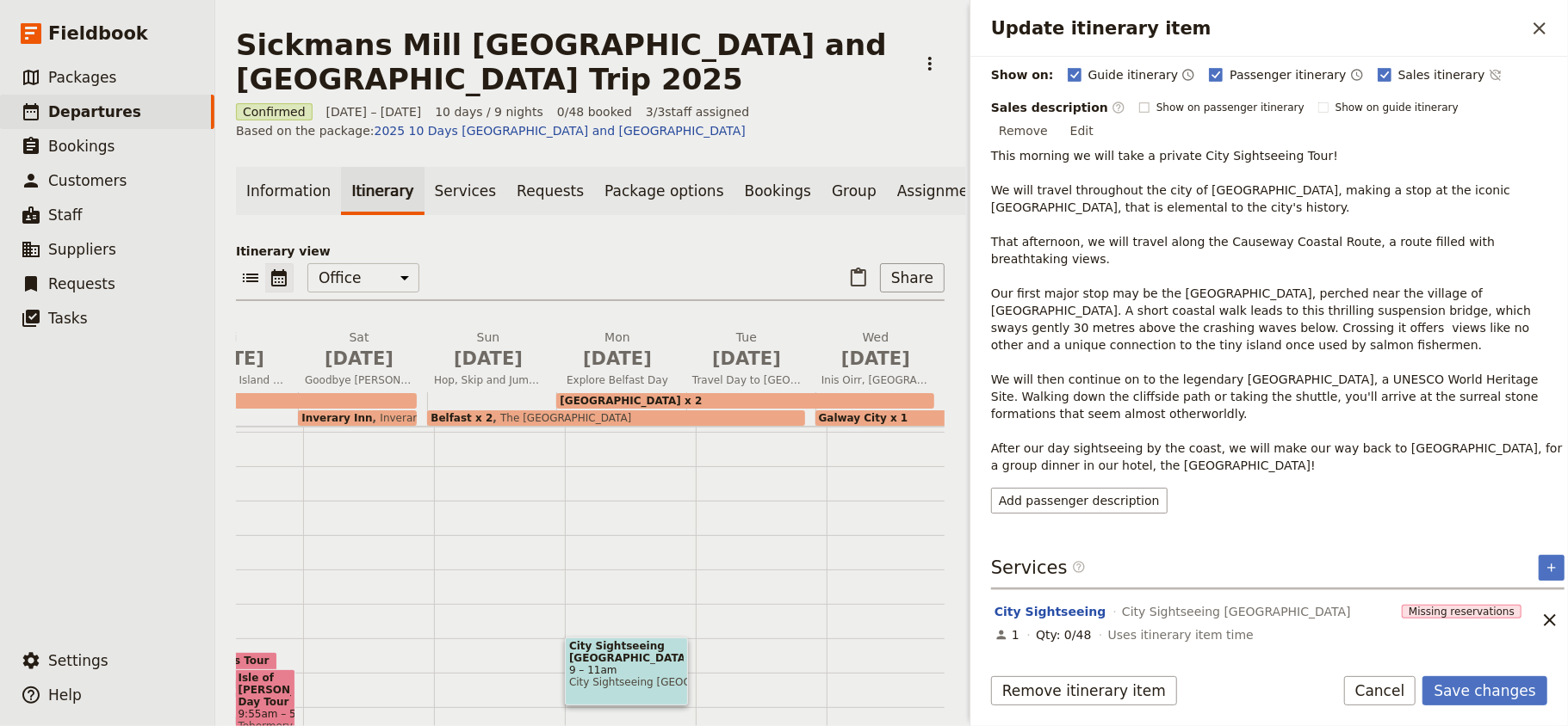
scroll to position [189, 0]
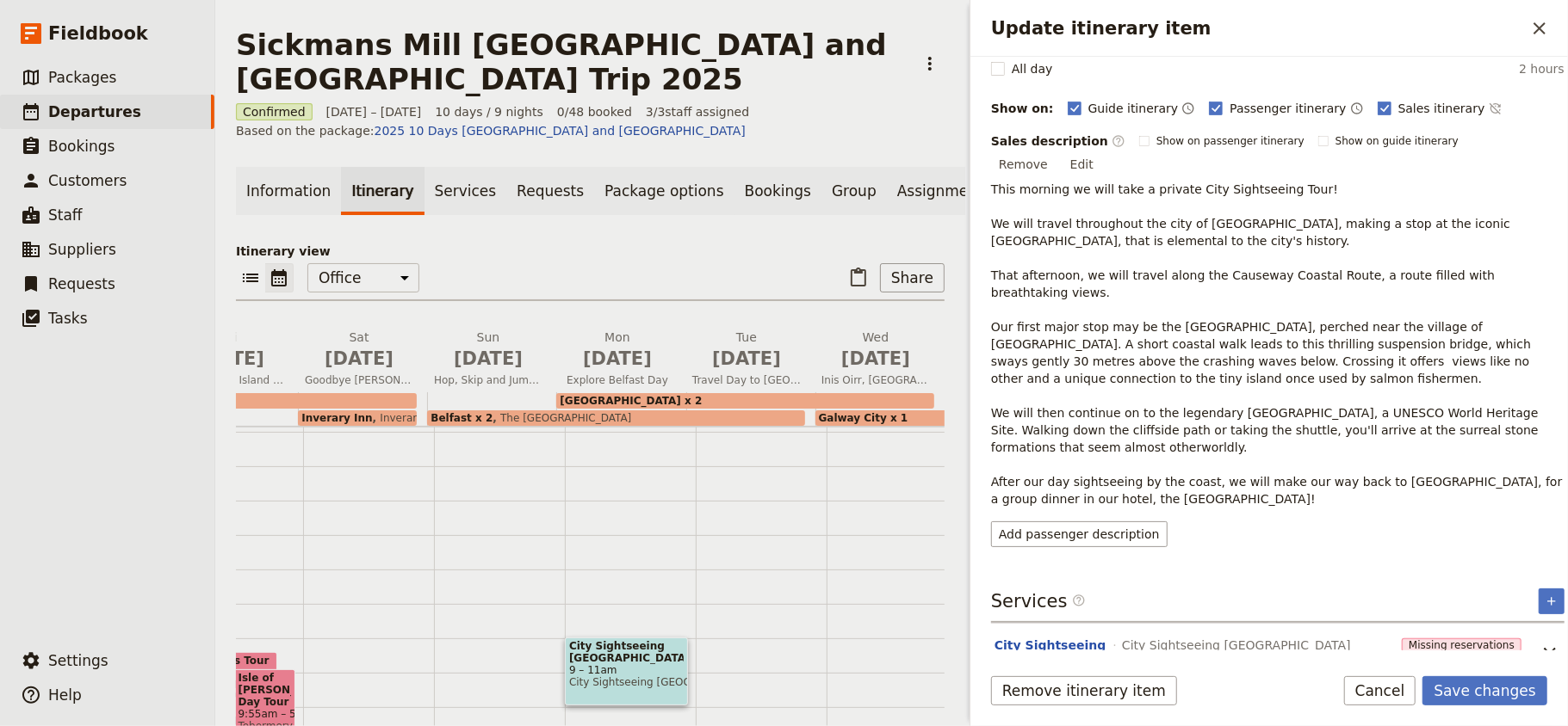
click at [1140, 153] on div "Sales description ​ Show on passenger itinerary Show on guide itinerary Remove …" at bounding box center [1277, 155] width 573 height 45
drag, startPoint x: 1113, startPoint y: 135, endPoint x: 1121, endPoint y: 139, distance: 8.9
click at [1118, 138] on div "Sales description ​ Show on passenger itinerary Show on guide itinerary Remove …" at bounding box center [1277, 155] width 573 height 45
click at [1157, 146] on span "Show on passenger itinerary" at bounding box center [1230, 140] width 149 height 13
click at [1139, 134] on input "Show on passenger itinerary" at bounding box center [1139, 133] width 1 height 1
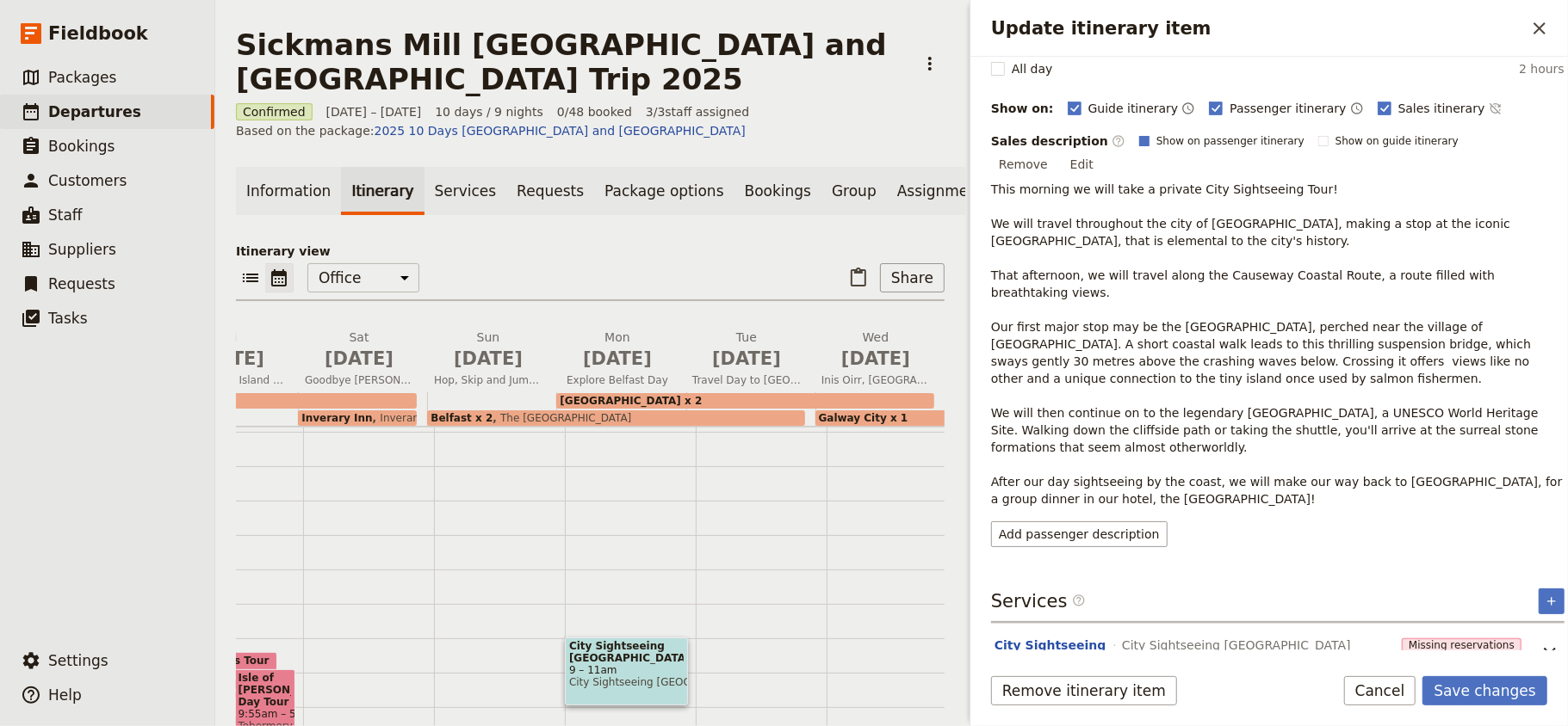
checkbox input "true"
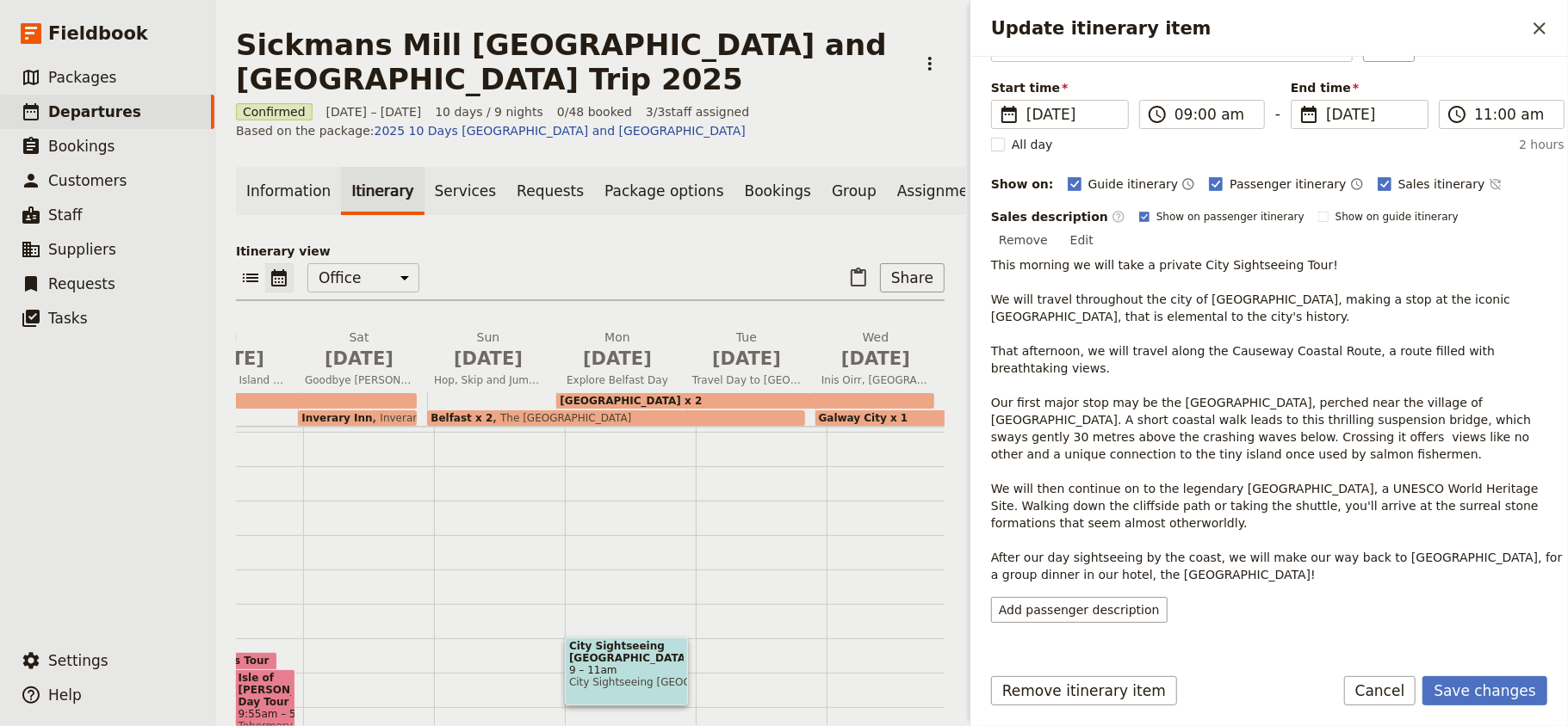
scroll to position [74, 0]
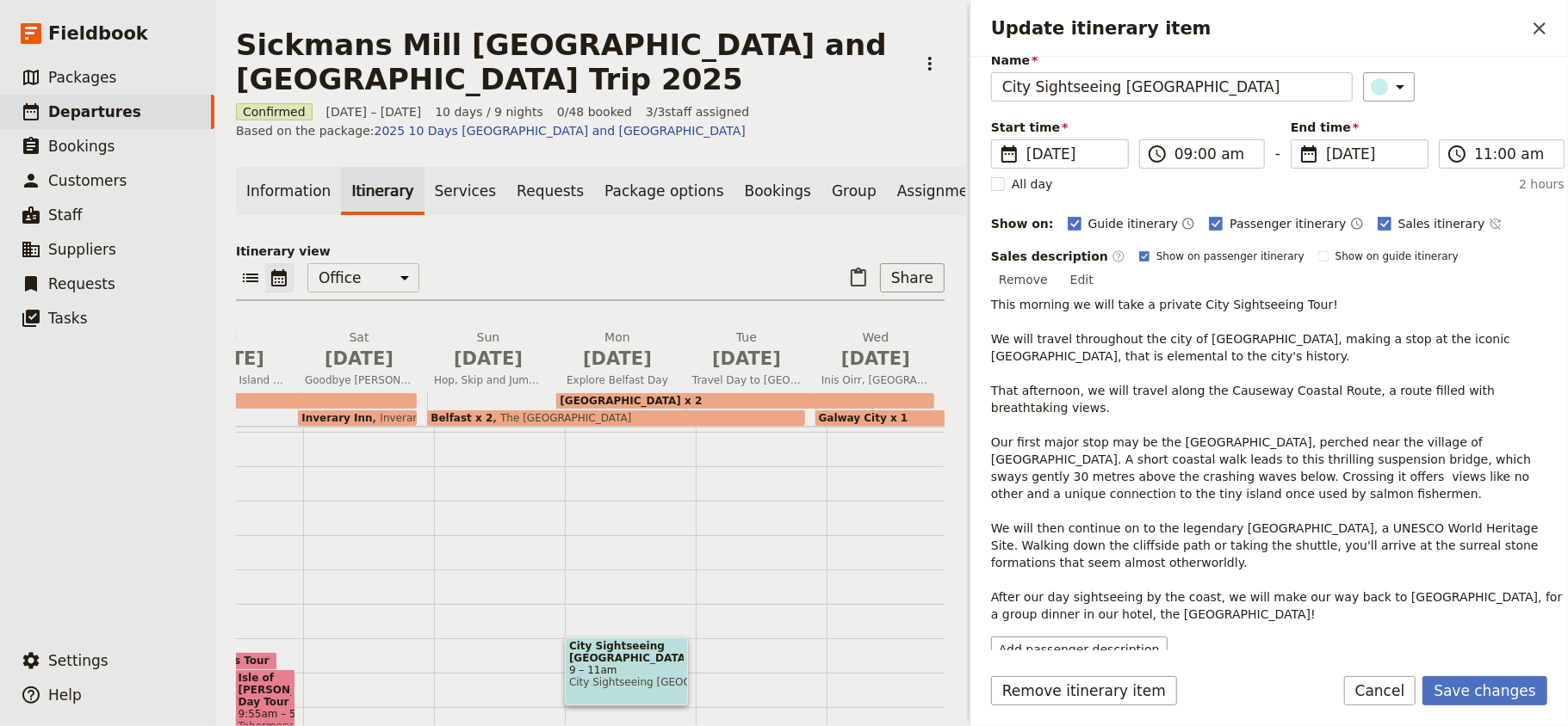
click at [1513, 706] on div "Remove itinerary item Save changes Cancel" at bounding box center [1269, 701] width 598 height 49
click at [1505, 669] on form "Itinerary details ​ Add note Name City Sightseeing [GEOGRAPHIC_DATA] ​ Start ti…" at bounding box center [1269, 391] width 598 height 669
click at [1510, 683] on button "Save changes" at bounding box center [1484, 691] width 125 height 30
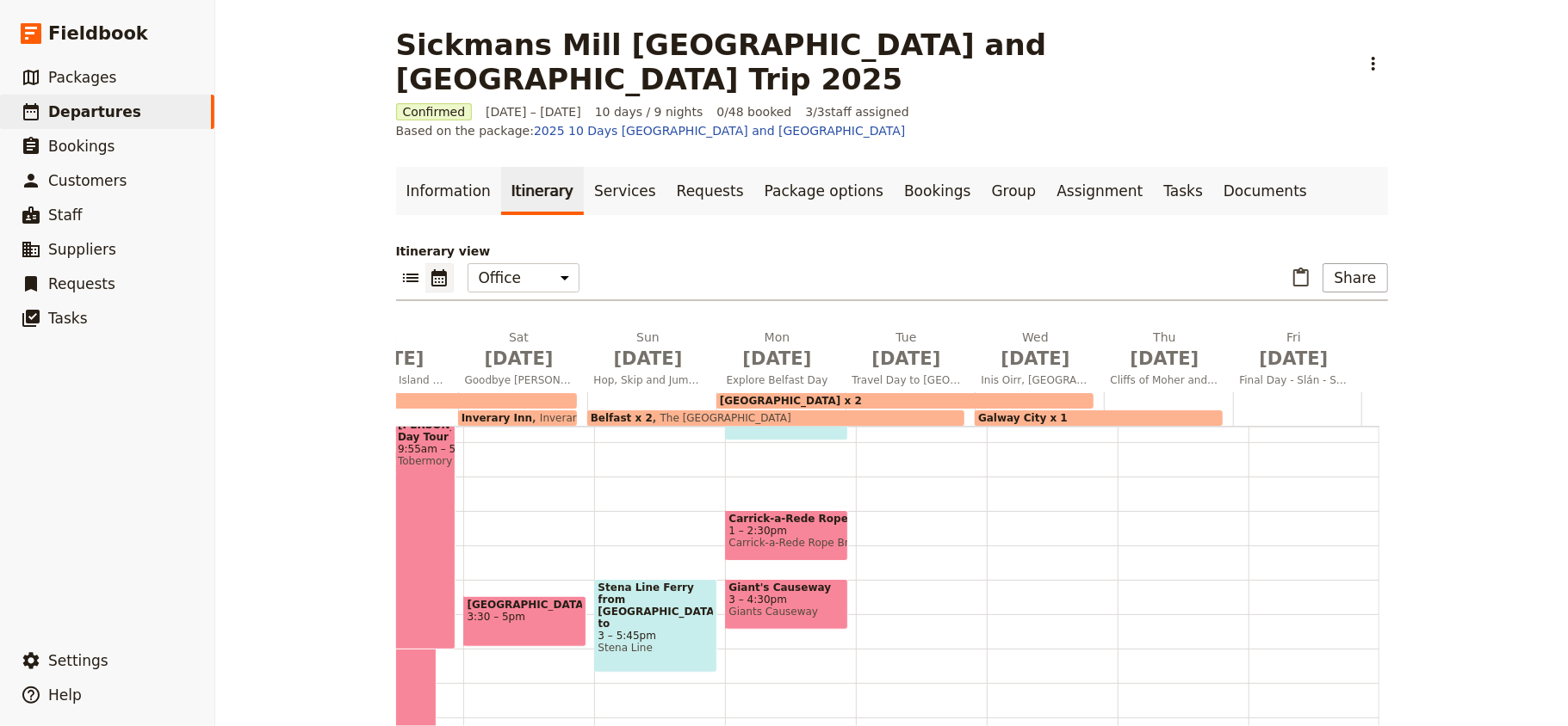
scroll to position [327, 0]
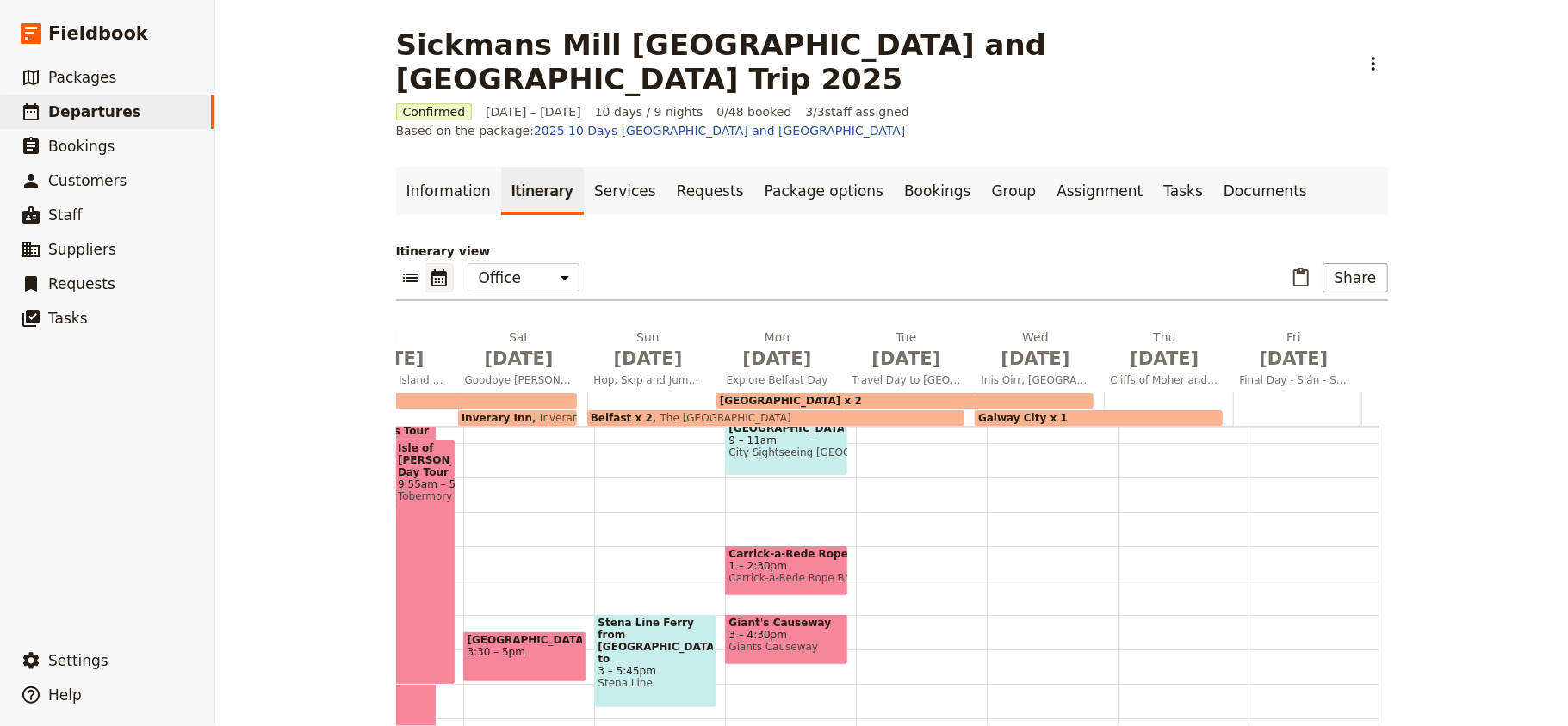
click at [777, 435] on span "9 – 11am" at bounding box center [786, 440] width 114 height 12
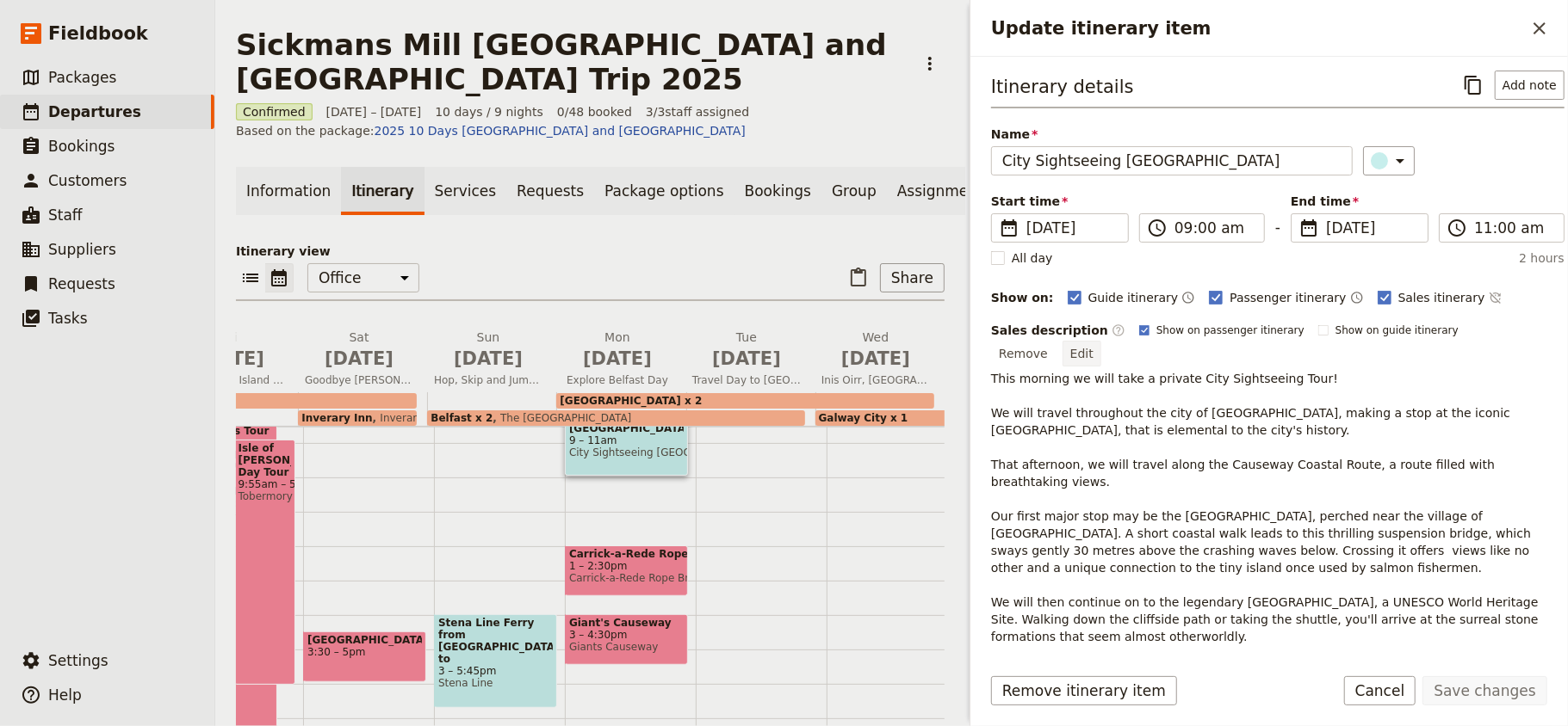
click at [1101, 341] on button "Edit" at bounding box center [1081, 354] width 39 height 26
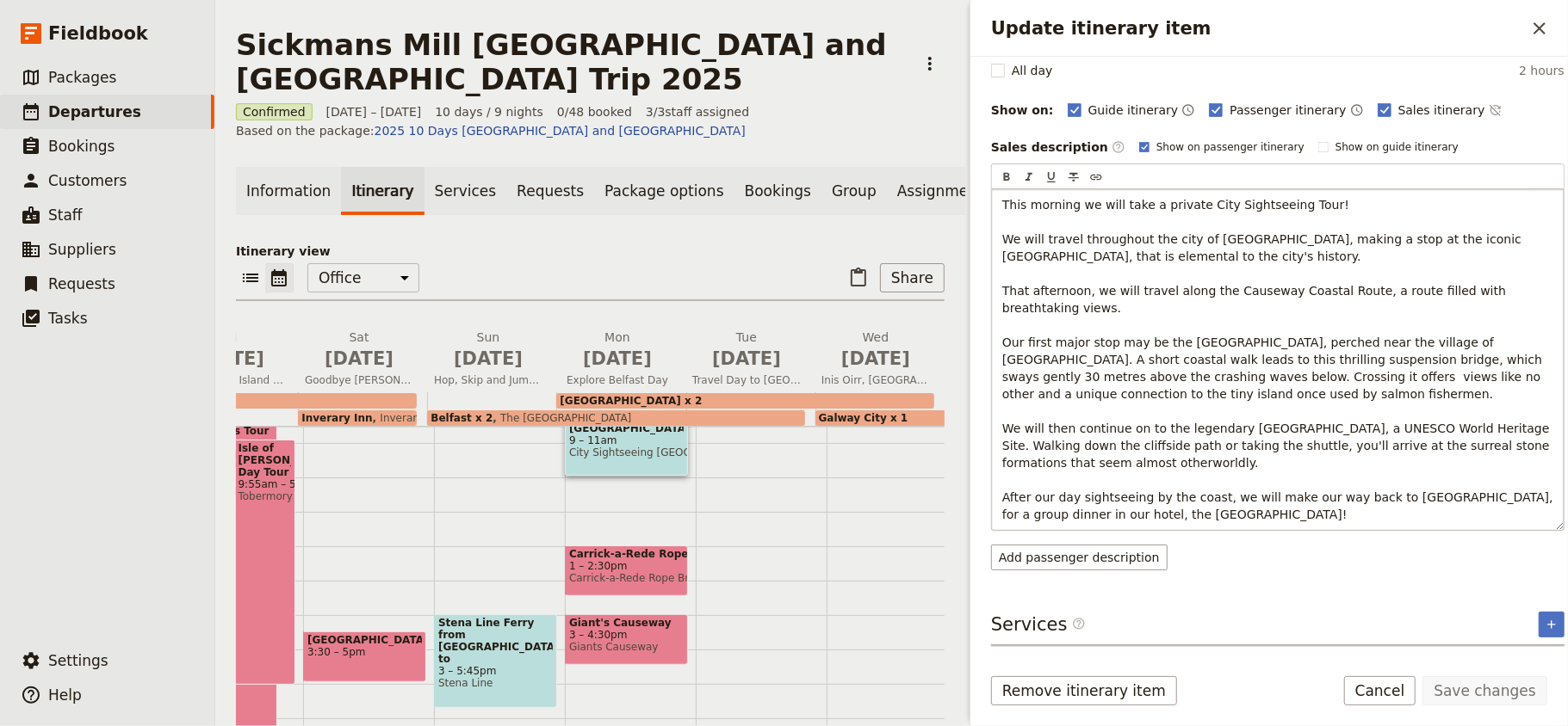
scroll to position [229, 0]
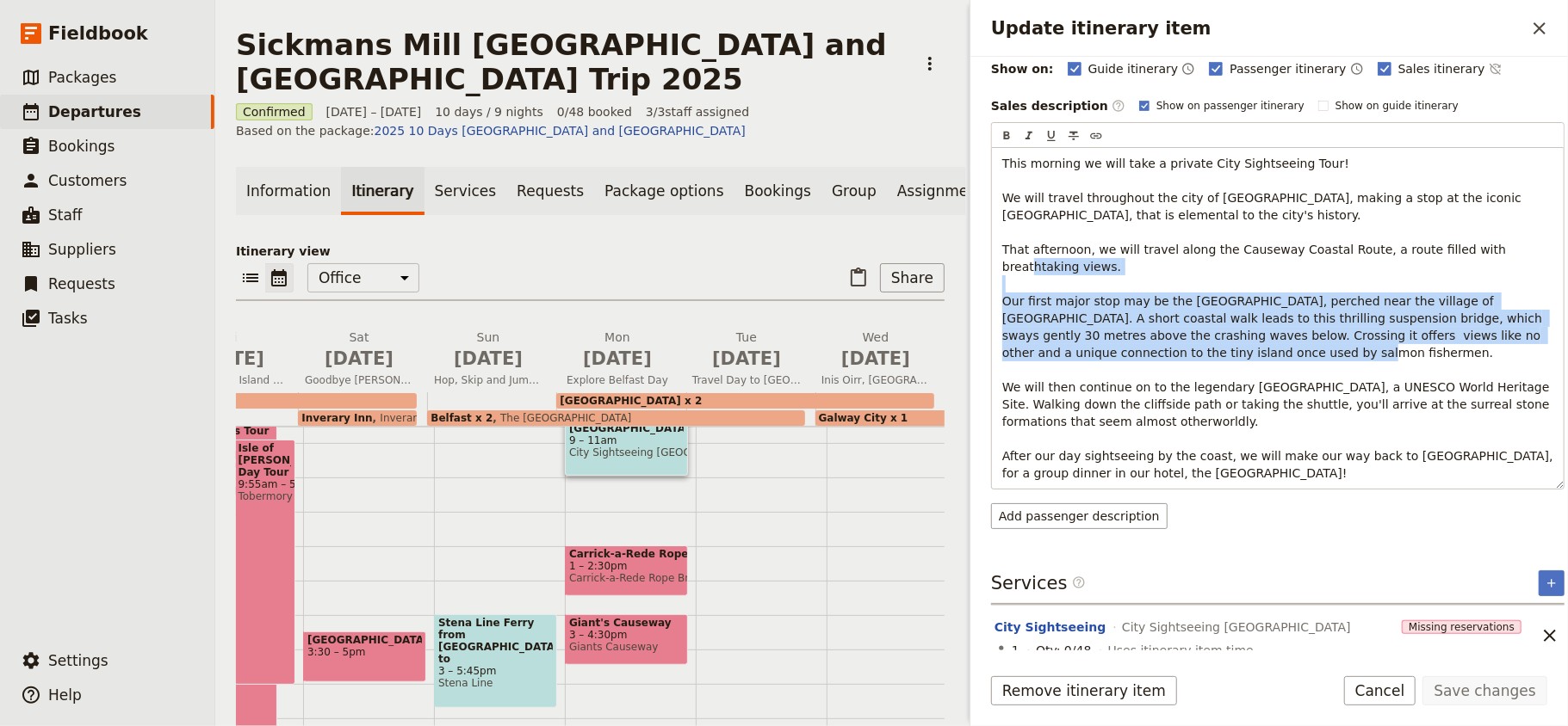
drag, startPoint x: 1235, startPoint y: 366, endPoint x: 978, endPoint y: 309, distance: 263.2
click at [978, 309] on div "Itinerary details ​ Add note Name City Sightseeing [GEOGRAPHIC_DATA] ​ Start ti…" at bounding box center [1269, 354] width 598 height 594
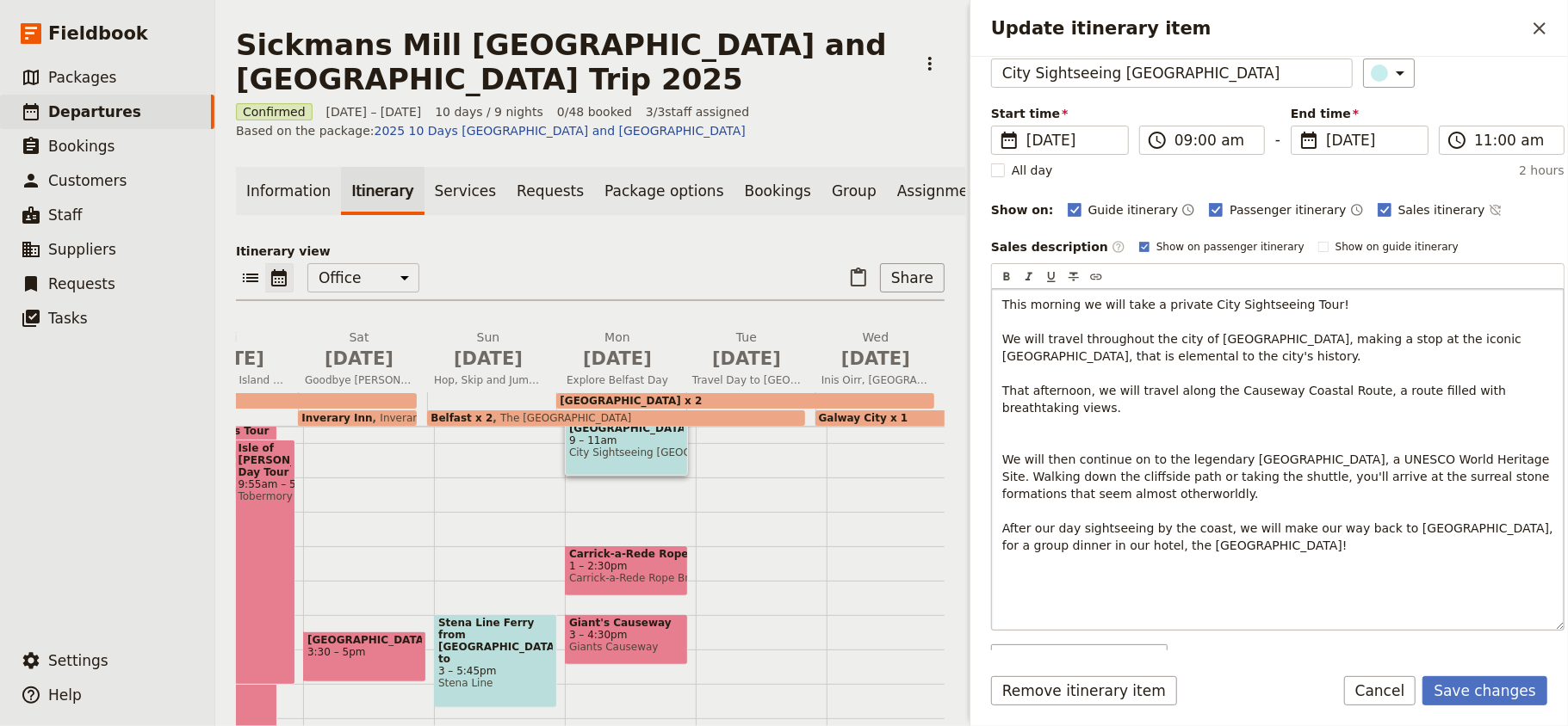
scroll to position [0, 0]
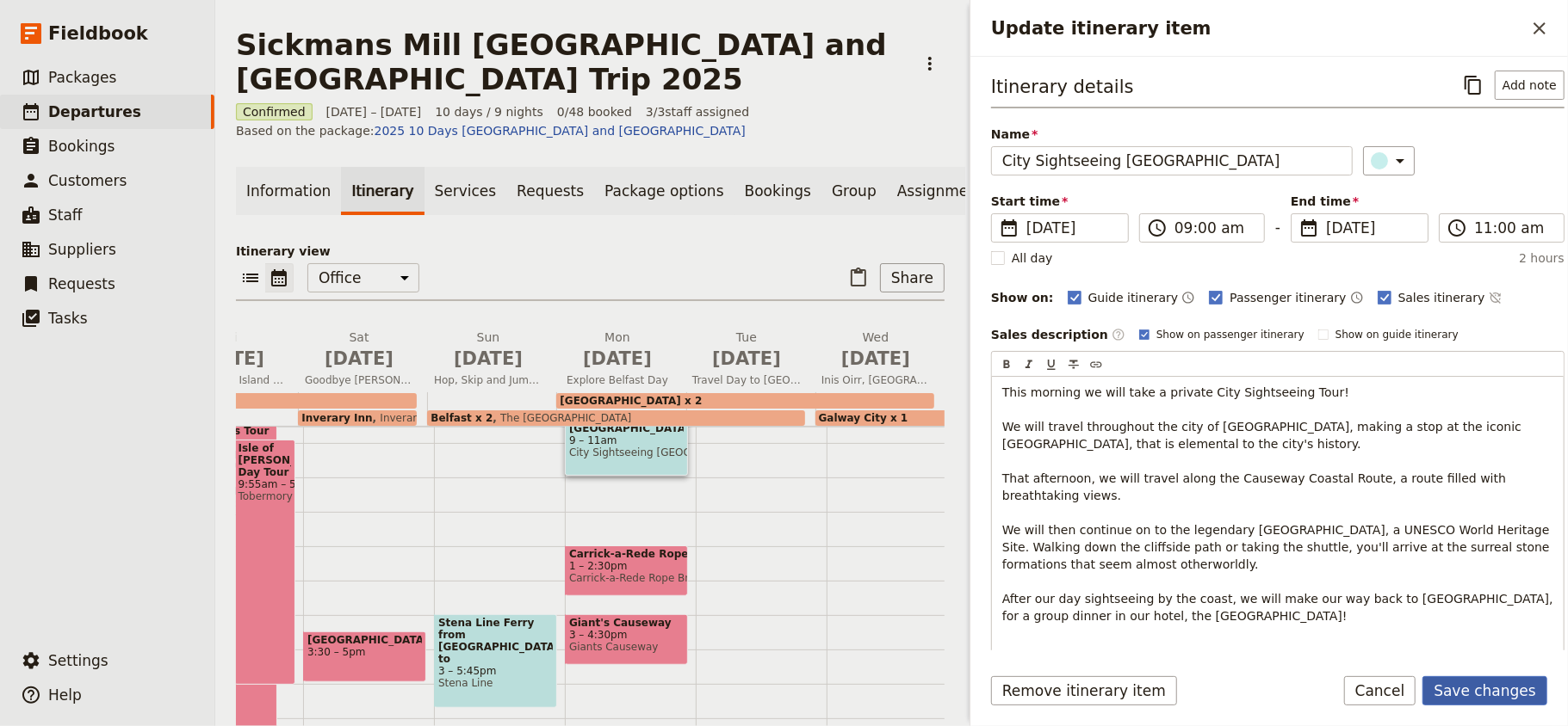
click at [1490, 688] on button "Save changes" at bounding box center [1484, 691] width 125 height 30
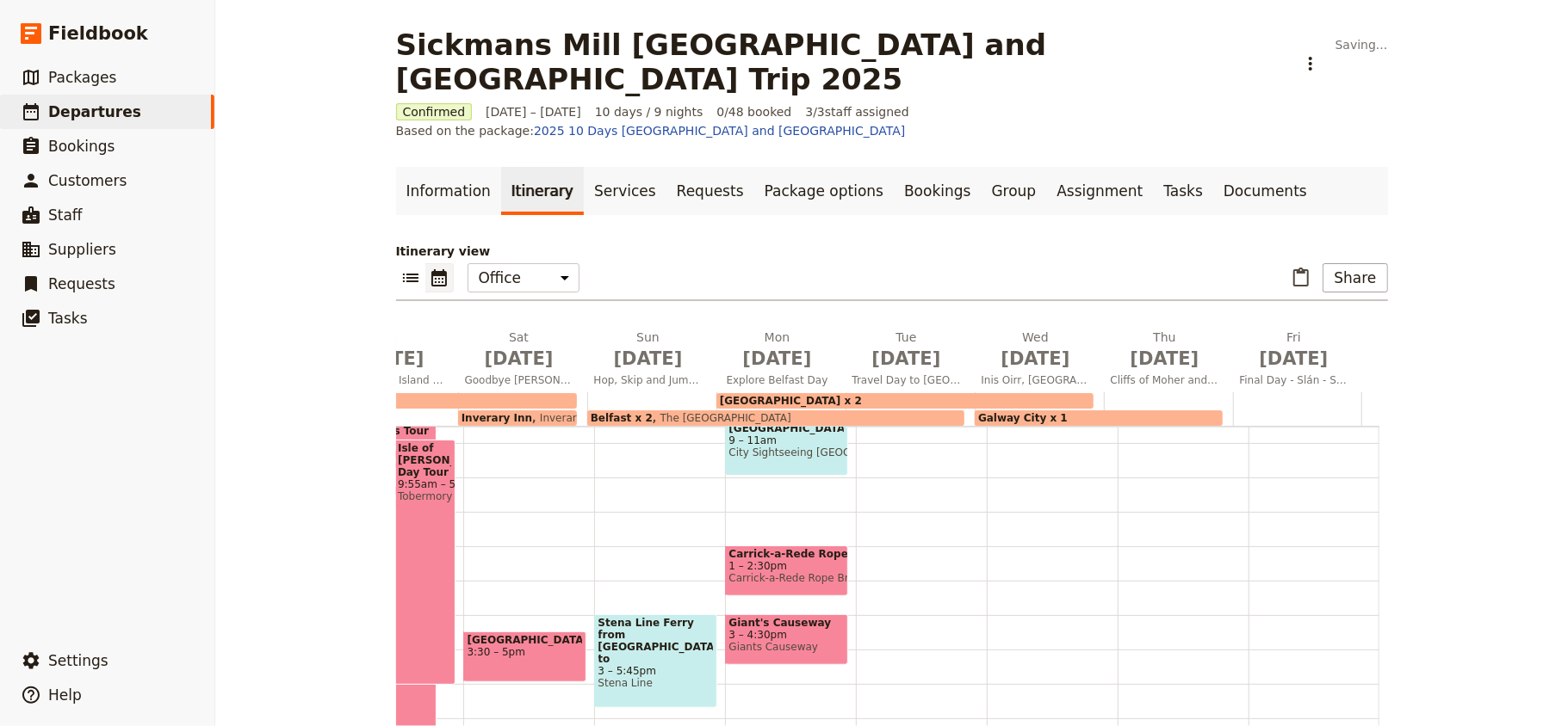
scroll to position [309, 0]
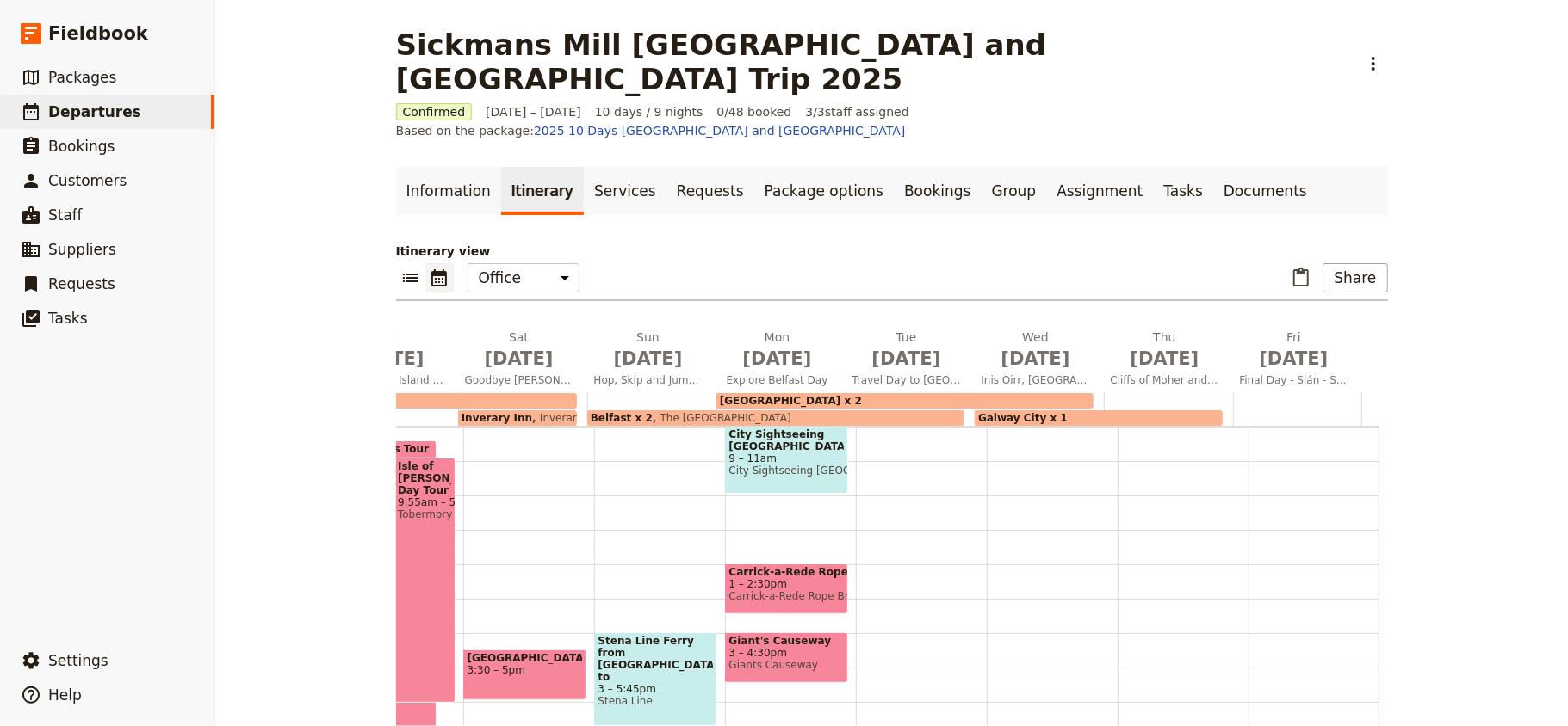
click at [804, 564] on div "Carrick-a-Rede Rope Bridge 1 – 2:30pm Carrick-a-Rede [GEOGRAPHIC_DATA]" at bounding box center [786, 589] width 123 height 50
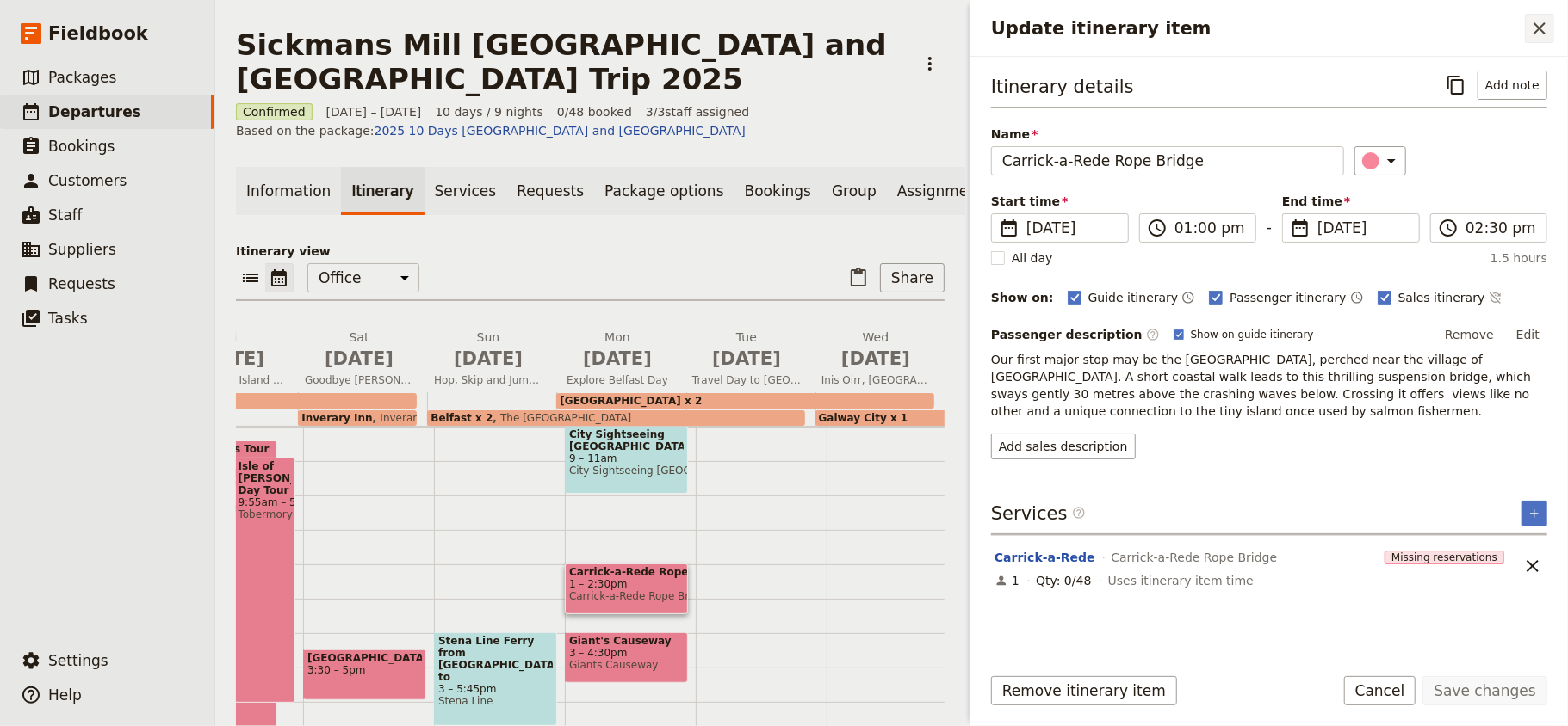
click at [1536, 41] on button "​" at bounding box center [1539, 28] width 30 height 30
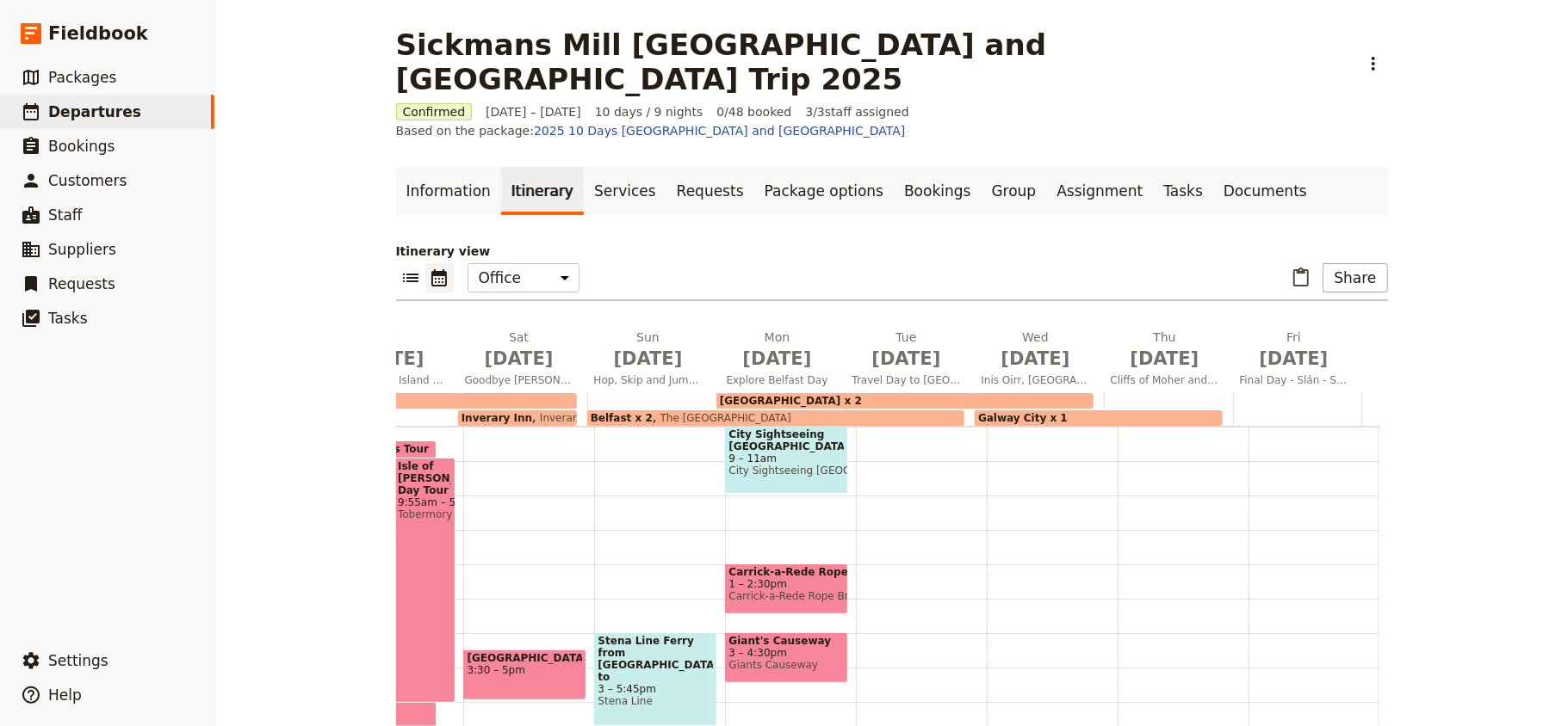
click at [771, 426] on div "City Sightseeing [GEOGRAPHIC_DATA] 9 – 11am City [GEOGRAPHIC_DATA] [GEOGRAPHIC_…" at bounding box center [786, 460] width 123 height 68
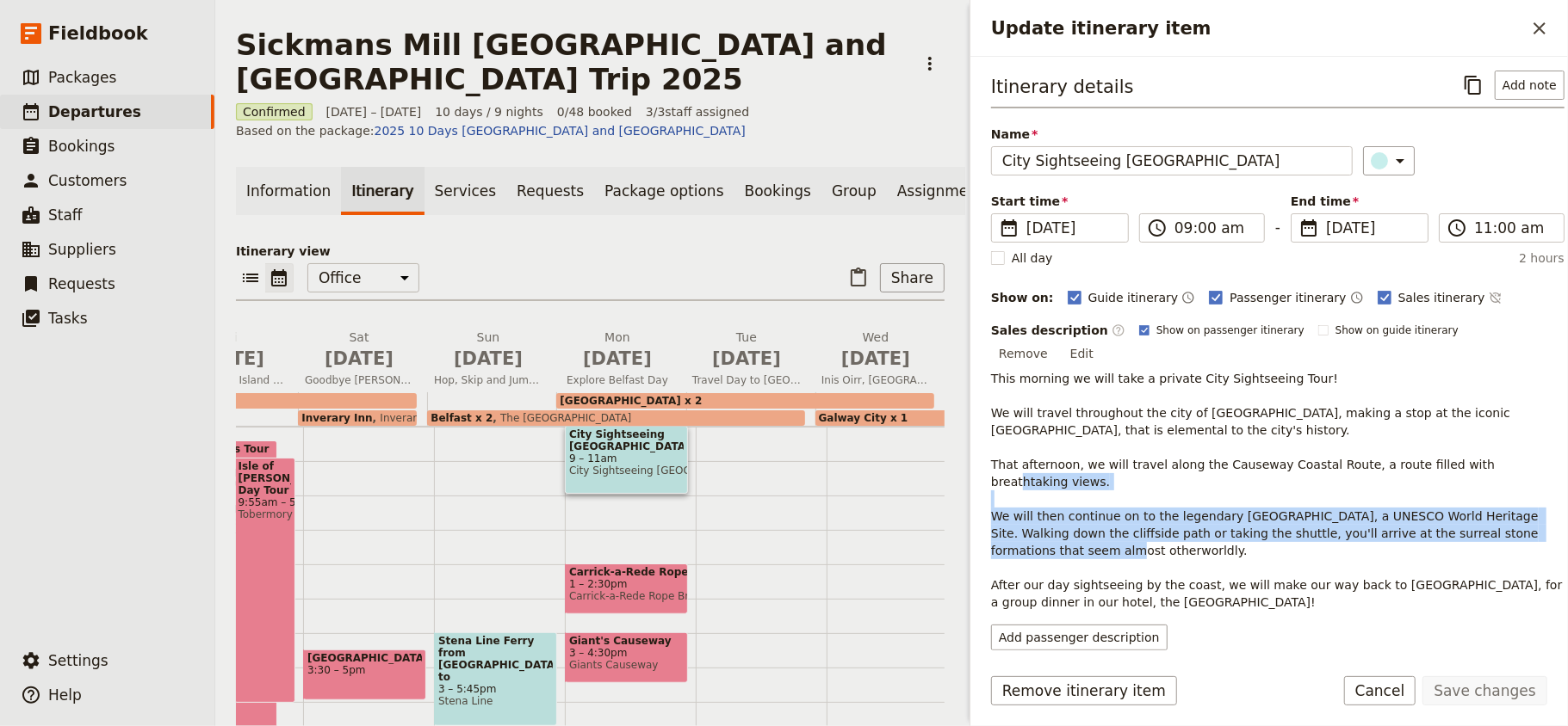
drag, startPoint x: 1102, startPoint y: 509, endPoint x: 983, endPoint y: 479, distance: 122.7
click at [983, 479] on div "Itinerary details ​ Add note Name City Sightseeing [GEOGRAPHIC_DATA] ​ Start ti…" at bounding box center [1269, 354] width 598 height 594
copy span "We will then continue on to the legendary [GEOGRAPHIC_DATA], a UNESCO World Her…"
click at [1101, 341] on button "Edit" at bounding box center [1081, 354] width 39 height 26
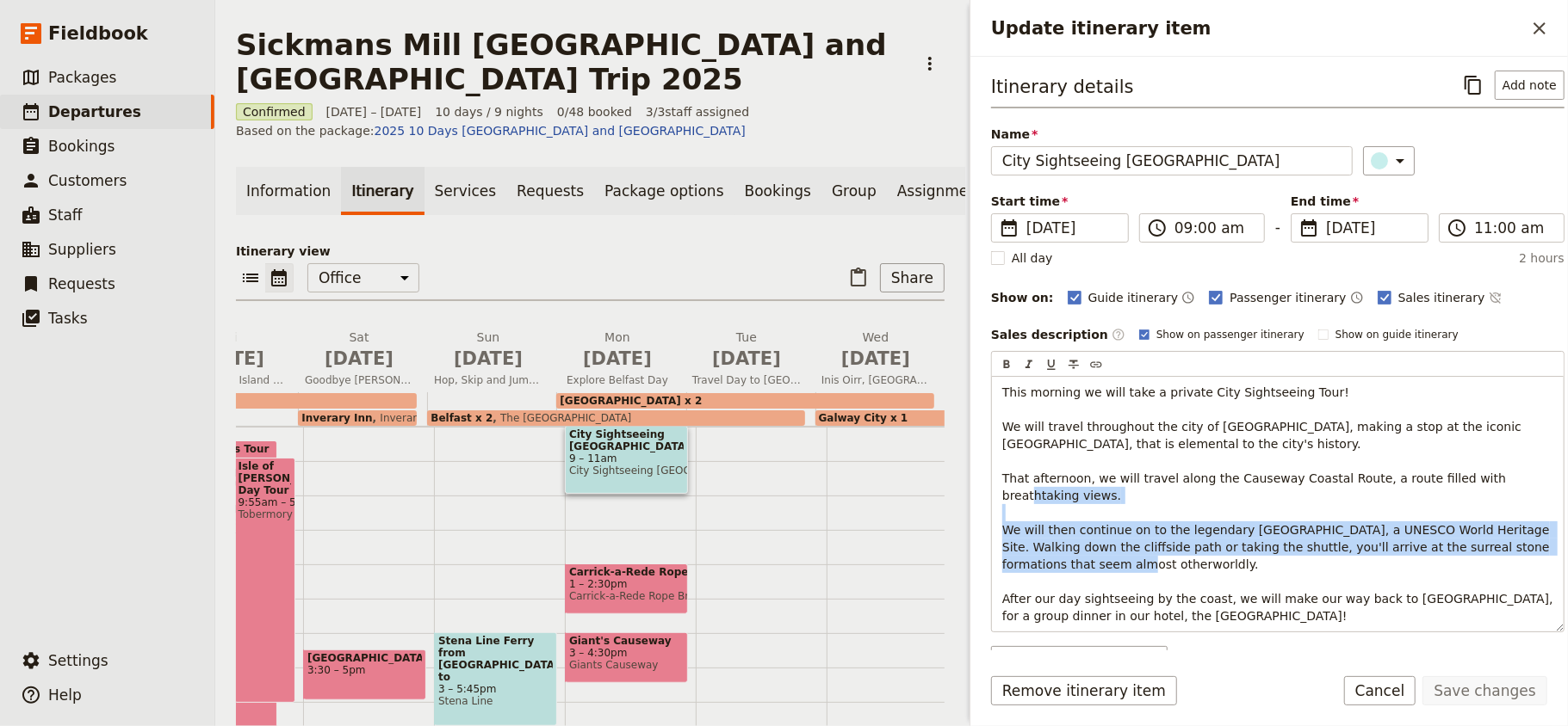
drag, startPoint x: 1169, startPoint y: 573, endPoint x: 962, endPoint y: 526, distance: 212.3
click at [962, 526] on div "Sickmans Mill [GEOGRAPHIC_DATA] and [GEOGRAPHIC_DATA] Trip 2025 ​ Confirmed [DA…" at bounding box center [891, 363] width 1353 height 726
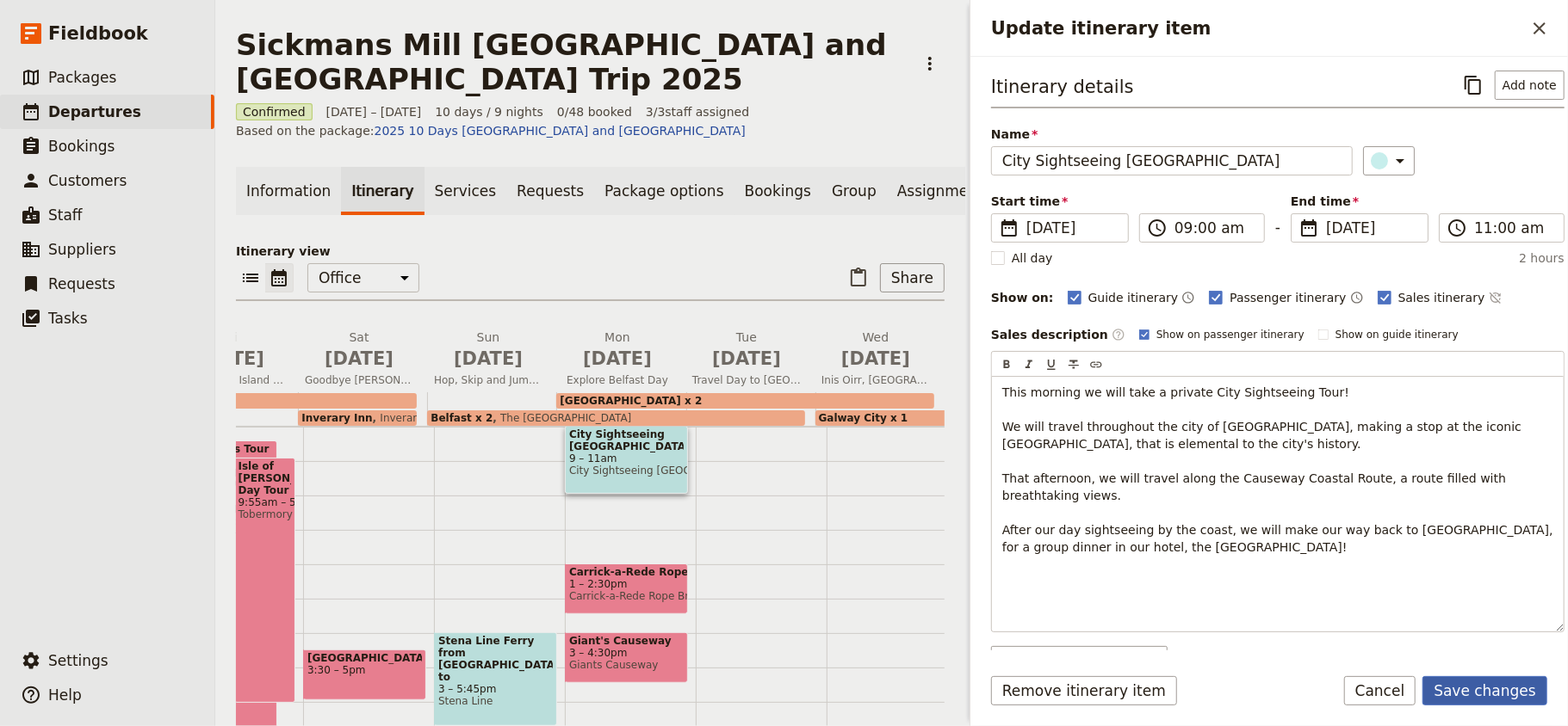
click at [1468, 699] on button "Save changes" at bounding box center [1484, 691] width 125 height 30
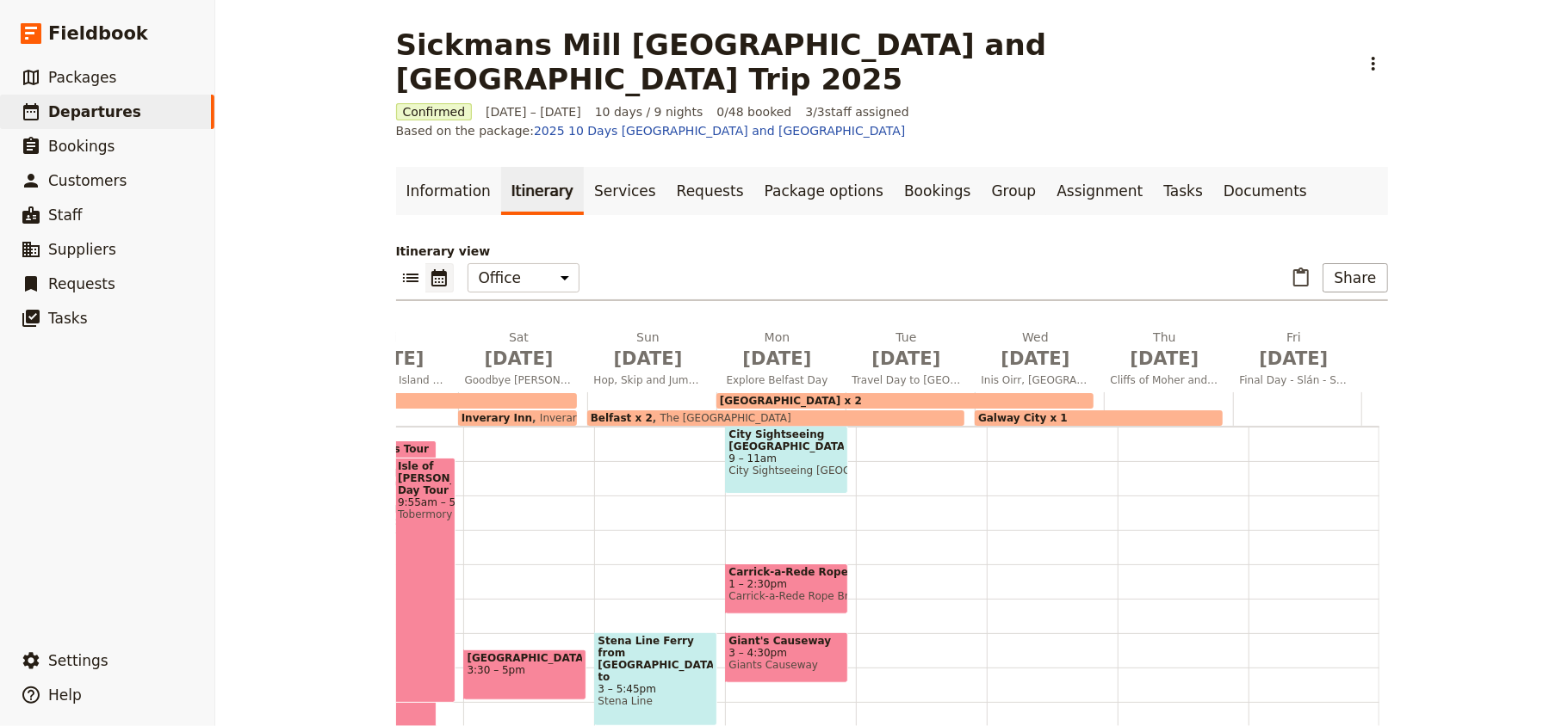
click at [762, 659] on span "Giants Causeway" at bounding box center [786, 665] width 114 height 12
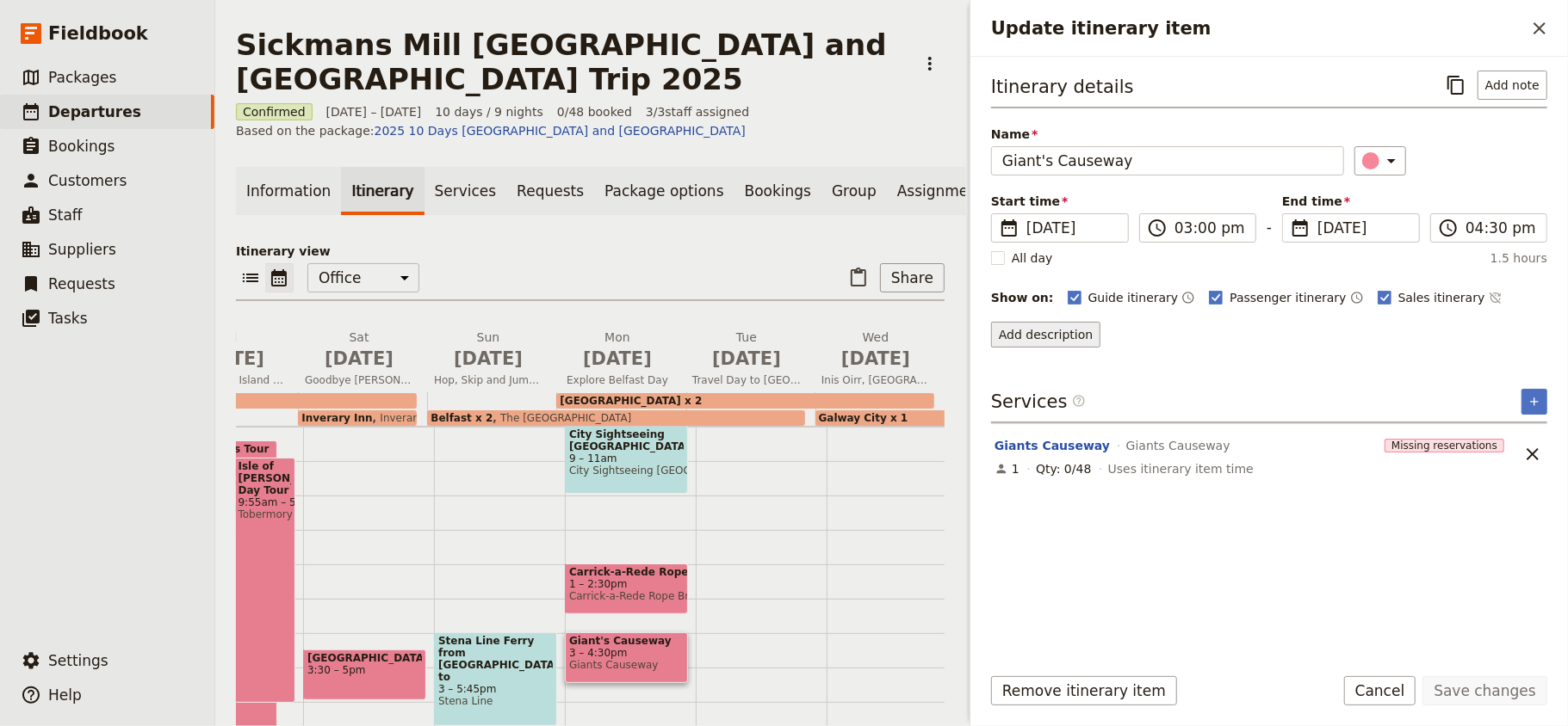
click at [1062, 345] on button "Add description" at bounding box center [1045, 335] width 109 height 26
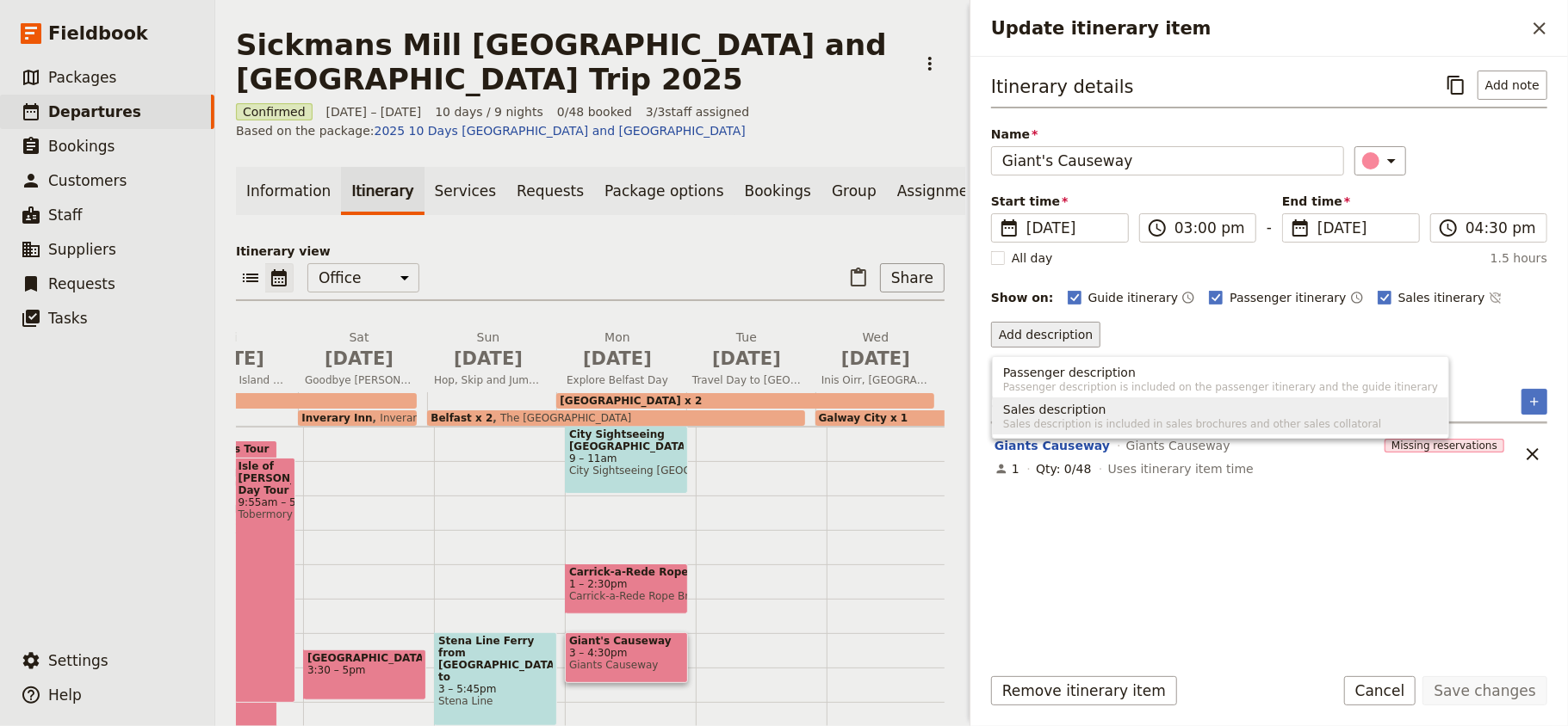
click at [1135, 421] on span "Sales description is included in sales brochures and other sales collatoral" at bounding box center [1220, 424] width 435 height 13
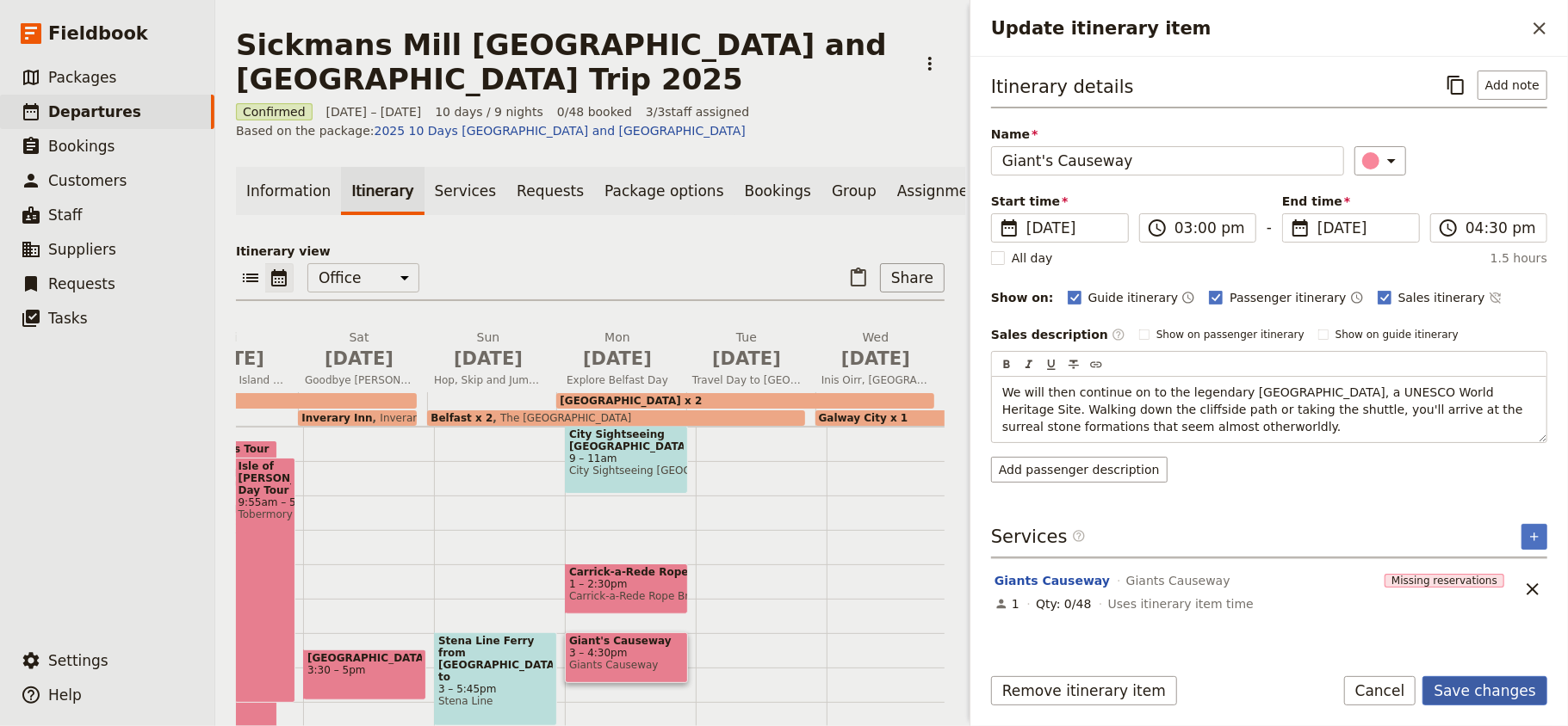
click at [1481, 692] on button "Save changes" at bounding box center [1484, 691] width 125 height 30
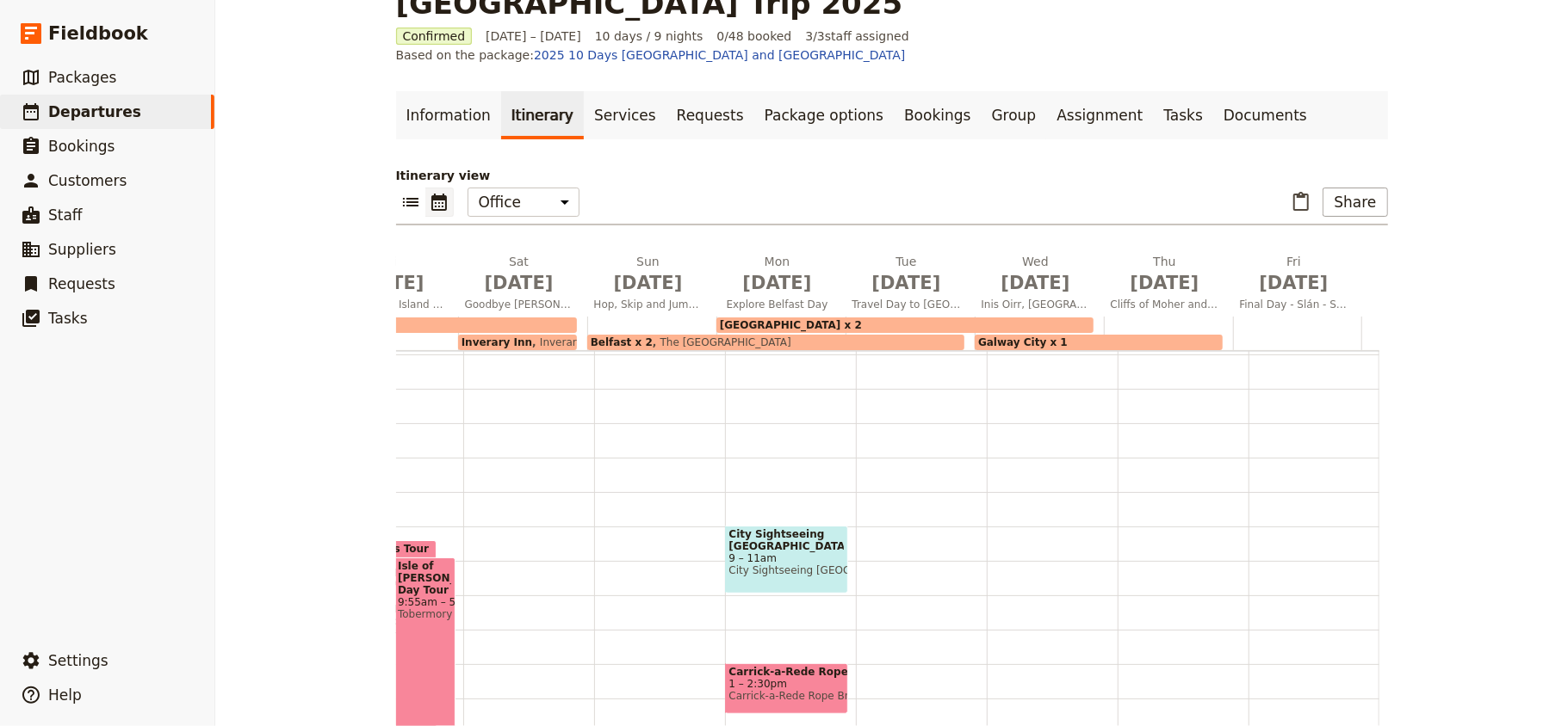
scroll to position [0, 0]
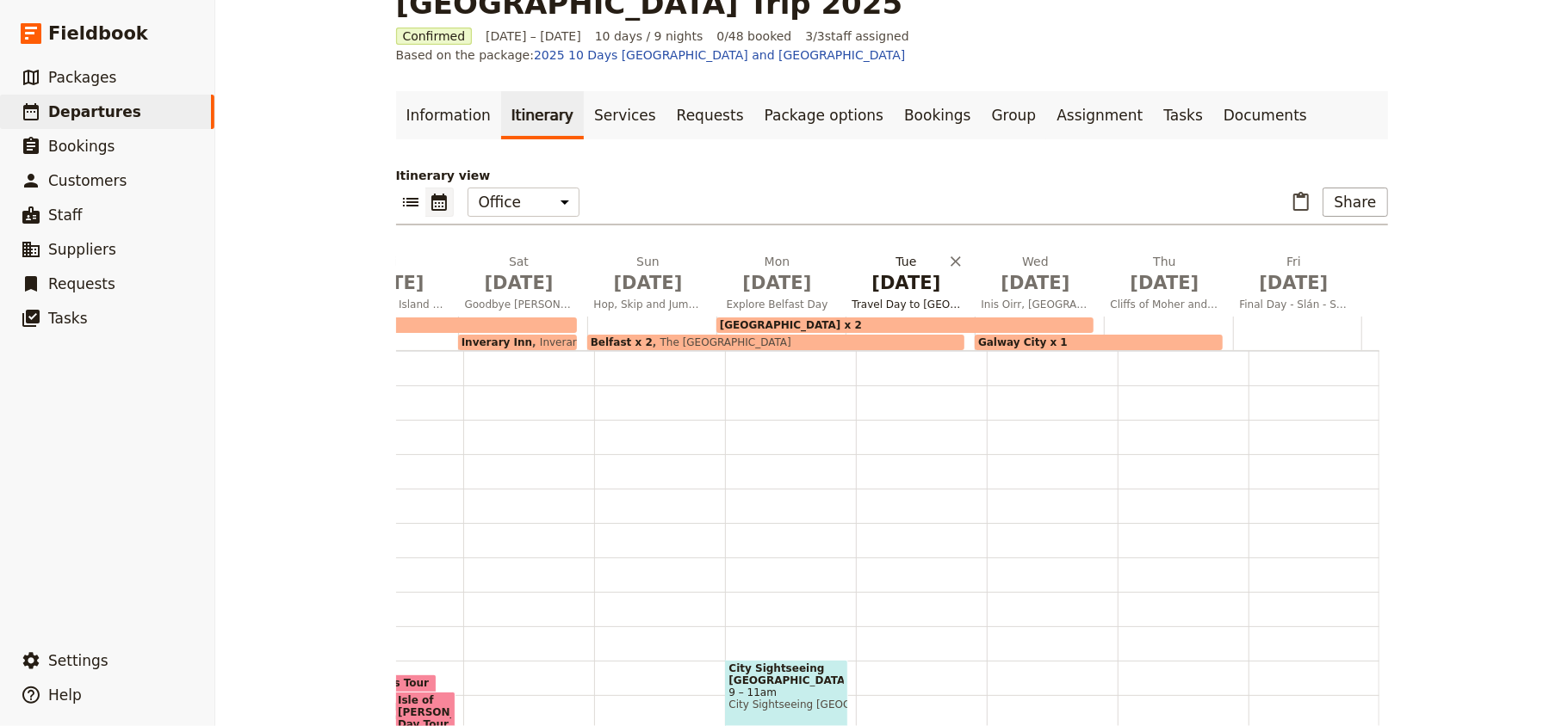
click at [921, 270] on span "[DATE]" at bounding box center [906, 282] width 109 height 26
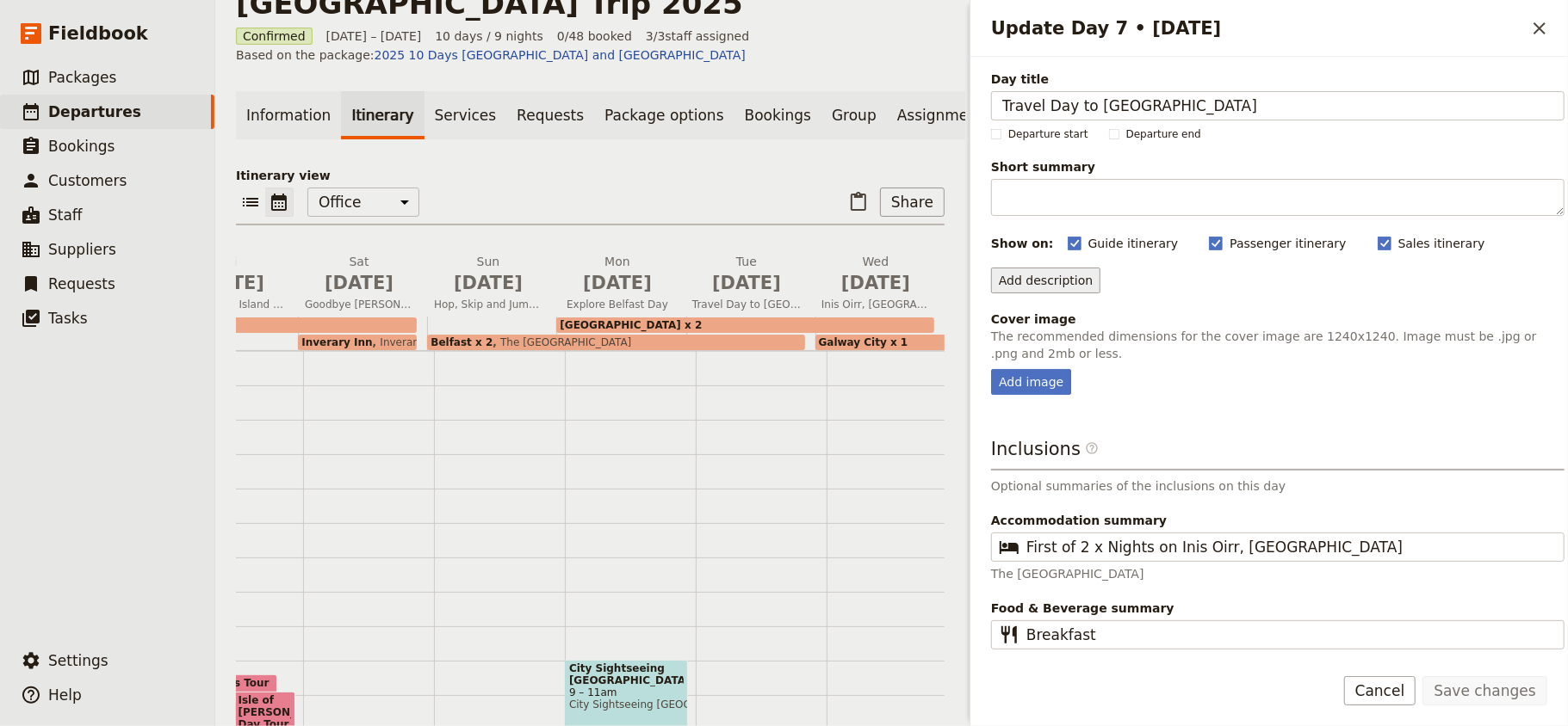
click at [1062, 289] on button "Add description" at bounding box center [1045, 280] width 109 height 26
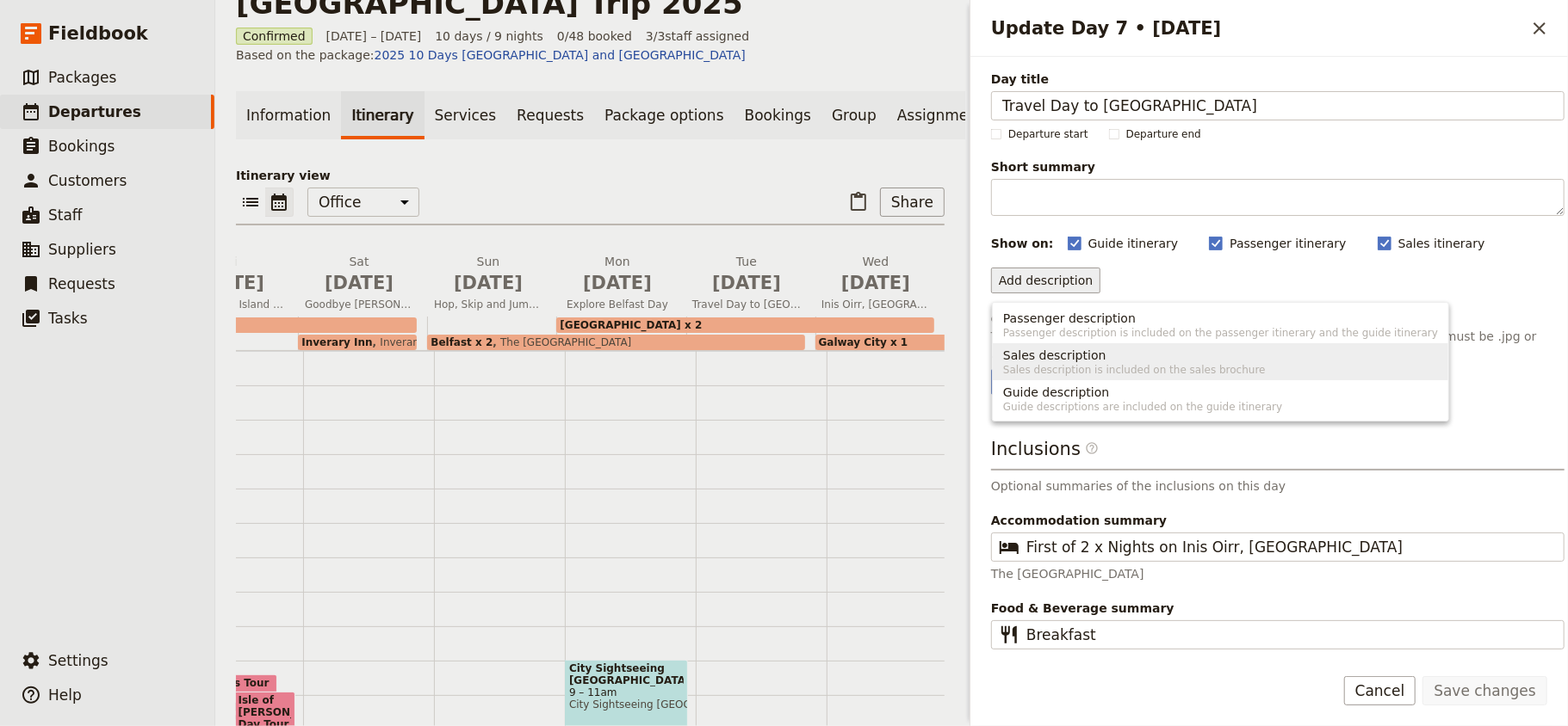
click at [1068, 356] on span "Sales description" at bounding box center [1054, 354] width 104 height 17
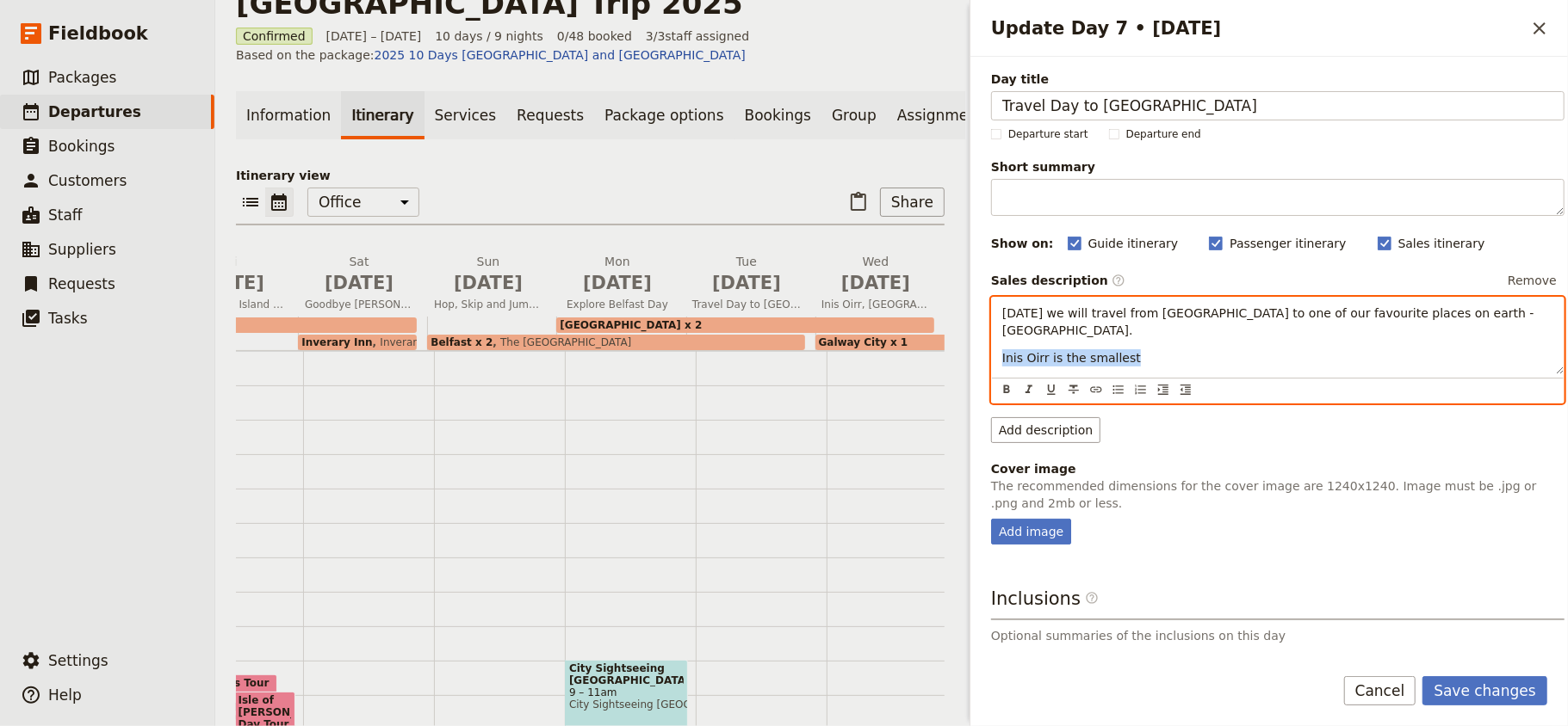
drag, startPoint x: 1212, startPoint y: 352, endPoint x: 955, endPoint y: 338, distance: 257.4
click at [955, 338] on div "Sickmans Mill [GEOGRAPHIC_DATA] and [GEOGRAPHIC_DATA] Trip 2025 ​ Confirmed [DA…" at bounding box center [891, 363] width 1353 height 726
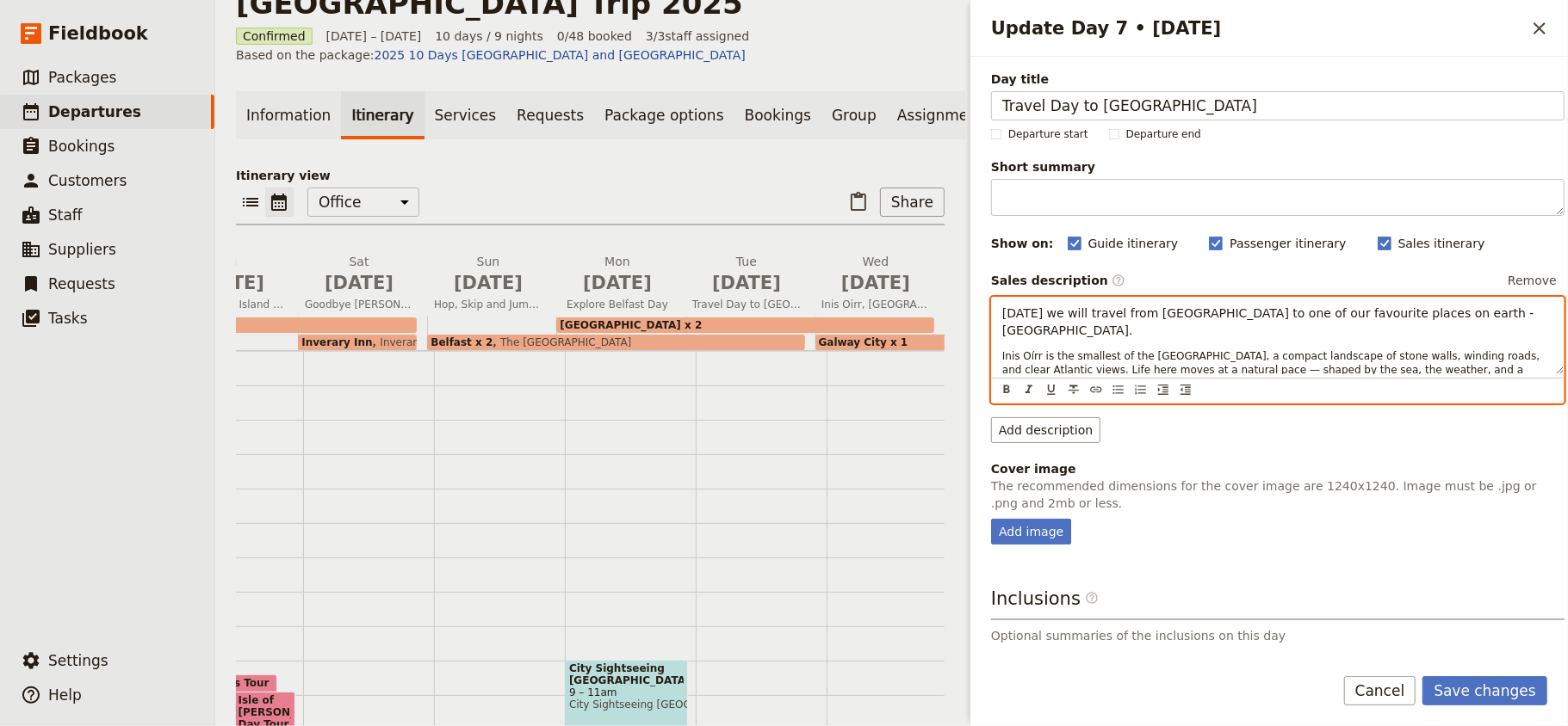
click at [1111, 350] on span "Inis Oírr is the smallest of the [GEOGRAPHIC_DATA], a compact landscape of ston…" at bounding box center [1272, 370] width 541 height 40
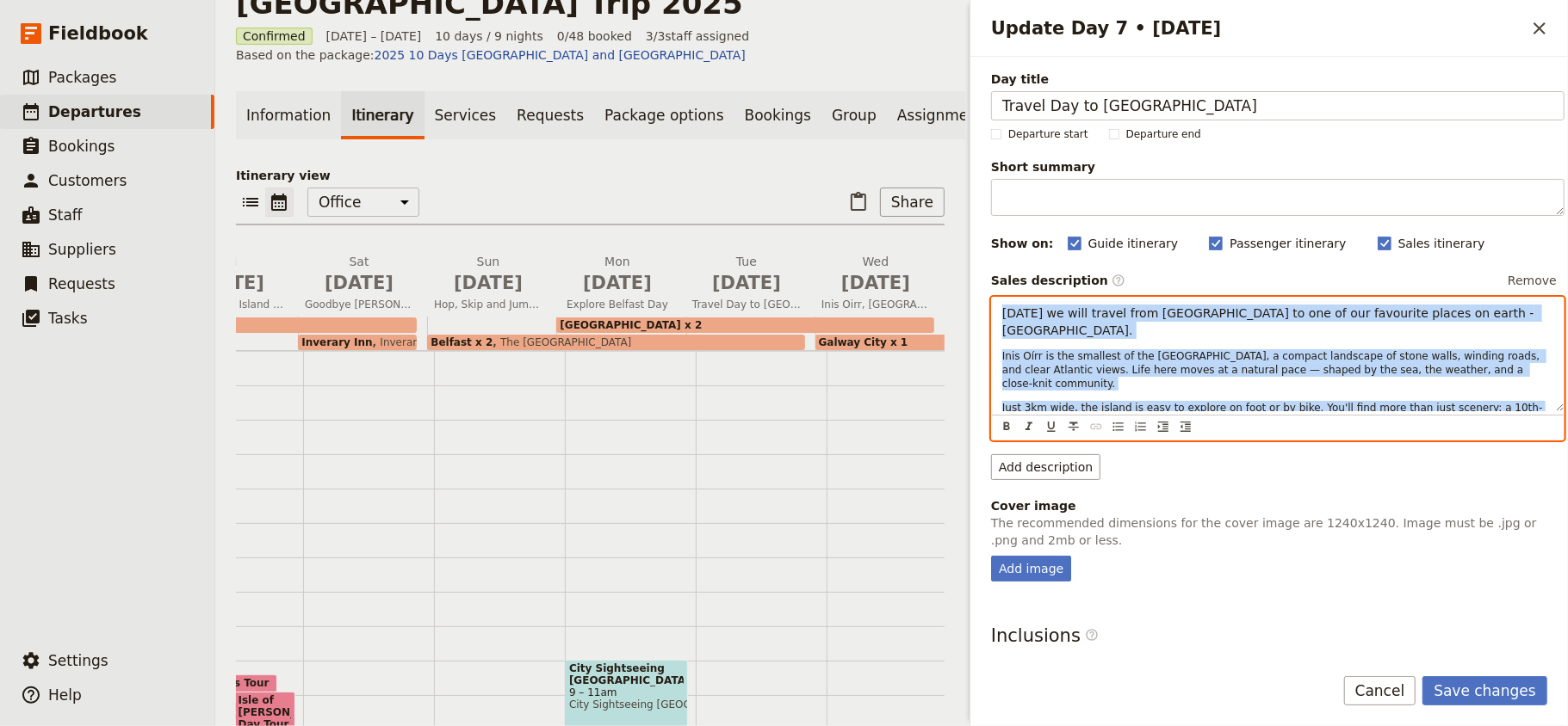
drag, startPoint x: 1003, startPoint y: 314, endPoint x: 1541, endPoint y: 441, distance: 552.8
click at [1541, 441] on div "[DATE] we will travel from [GEOGRAPHIC_DATA] to one of our favourite places on …" at bounding box center [1277, 369] width 573 height 144
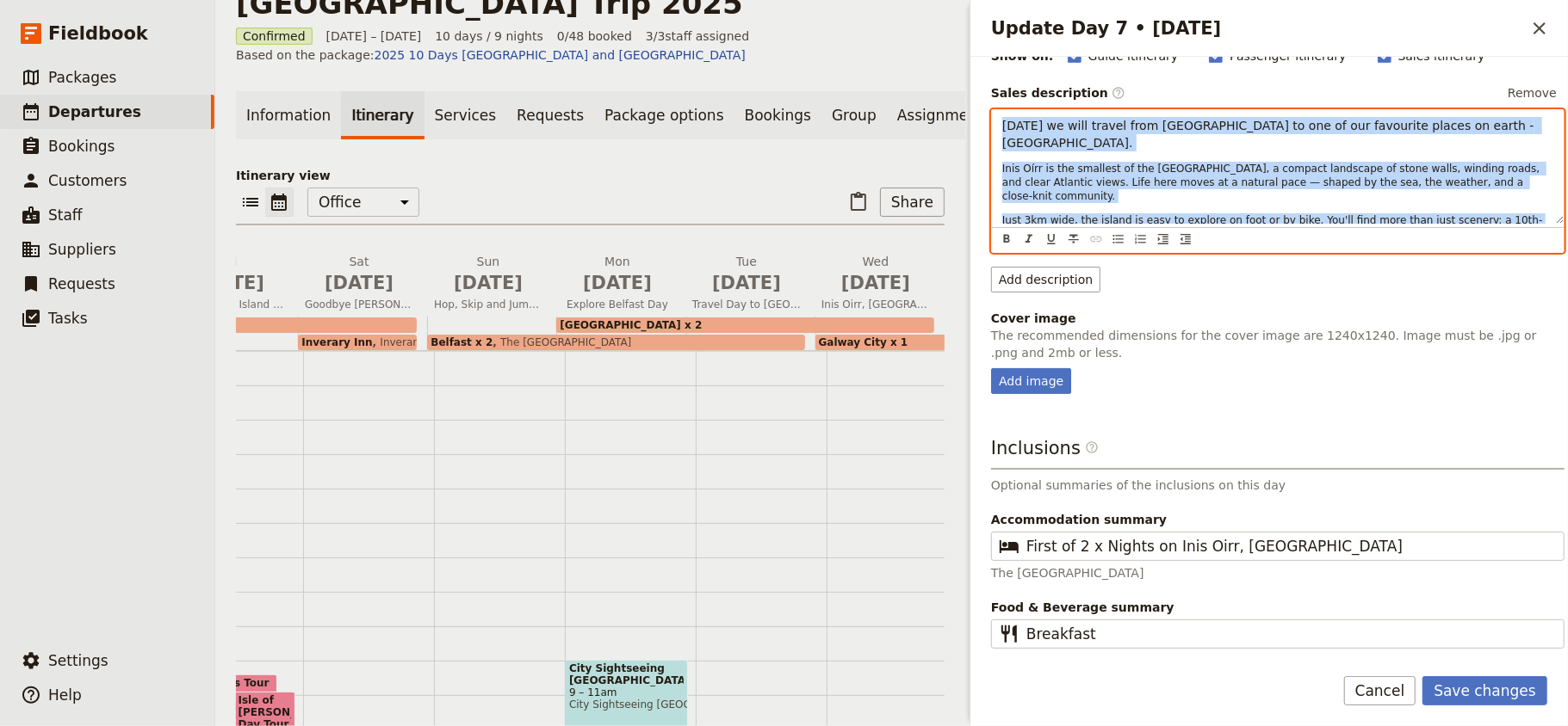
scroll to position [191, 0]
click at [1455, 214] on span "Just 3km wide, the island is easy to explore on foot or by bike. You'll find mo…" at bounding box center [1277, 240] width 551 height 53
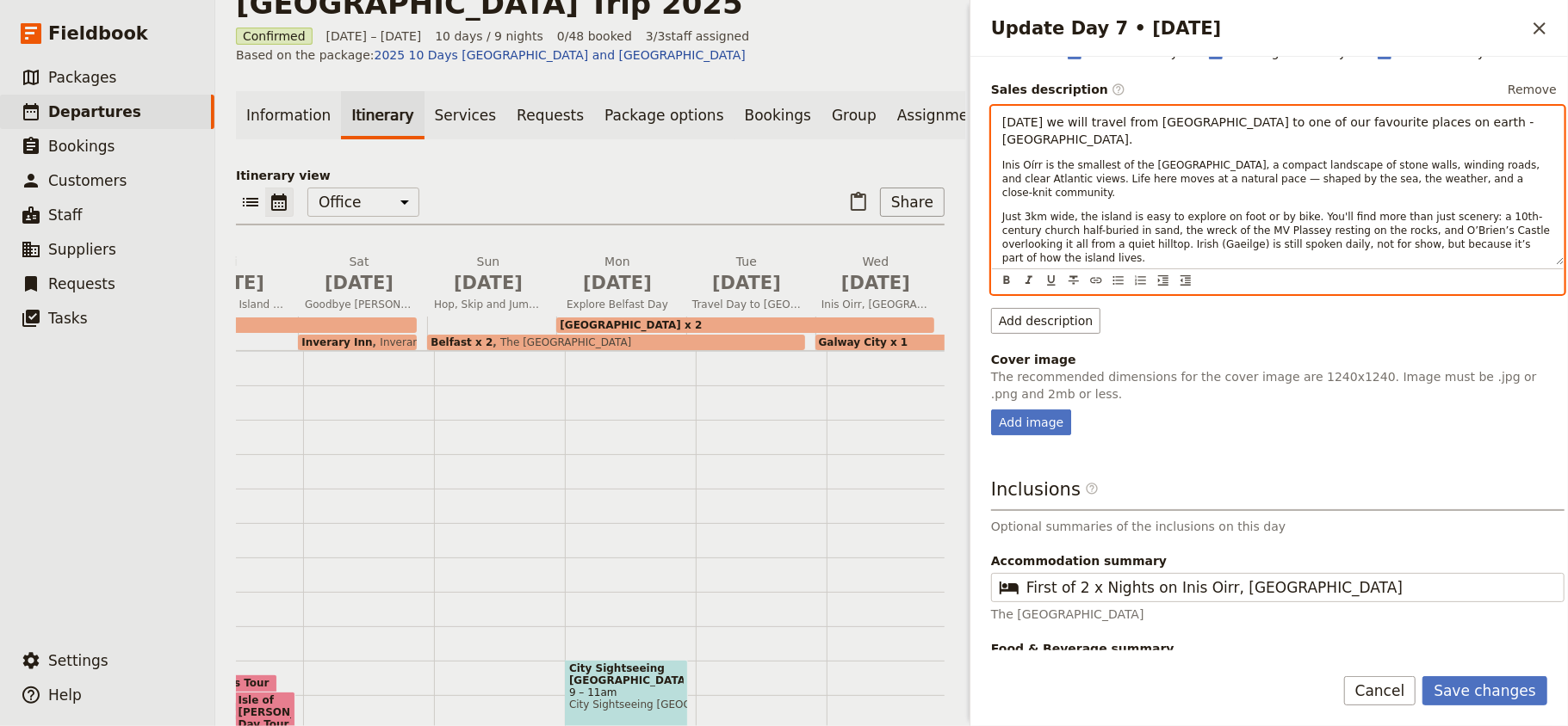
click at [1482, 211] on span "Just 3km wide, the island is easy to explore on foot or by bike. You'll find mo…" at bounding box center [1277, 237] width 551 height 53
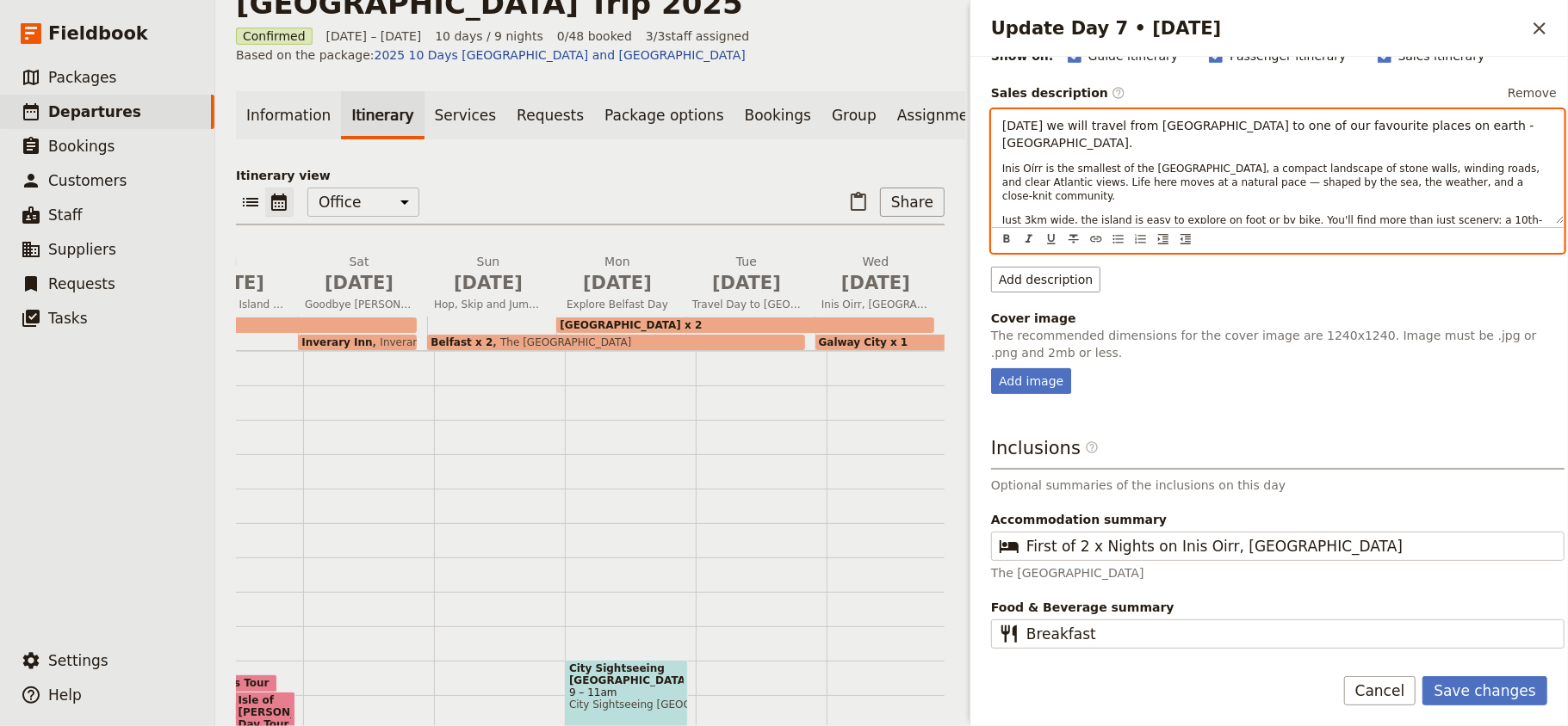
drag, startPoint x: 1514, startPoint y: 211, endPoint x: 1096, endPoint y: 213, distance: 418.0
click at [1096, 213] on p "Just 3km wide, the island is easy to explore on foot or by bike. You'll find mo…" at bounding box center [1277, 240] width 551 height 55
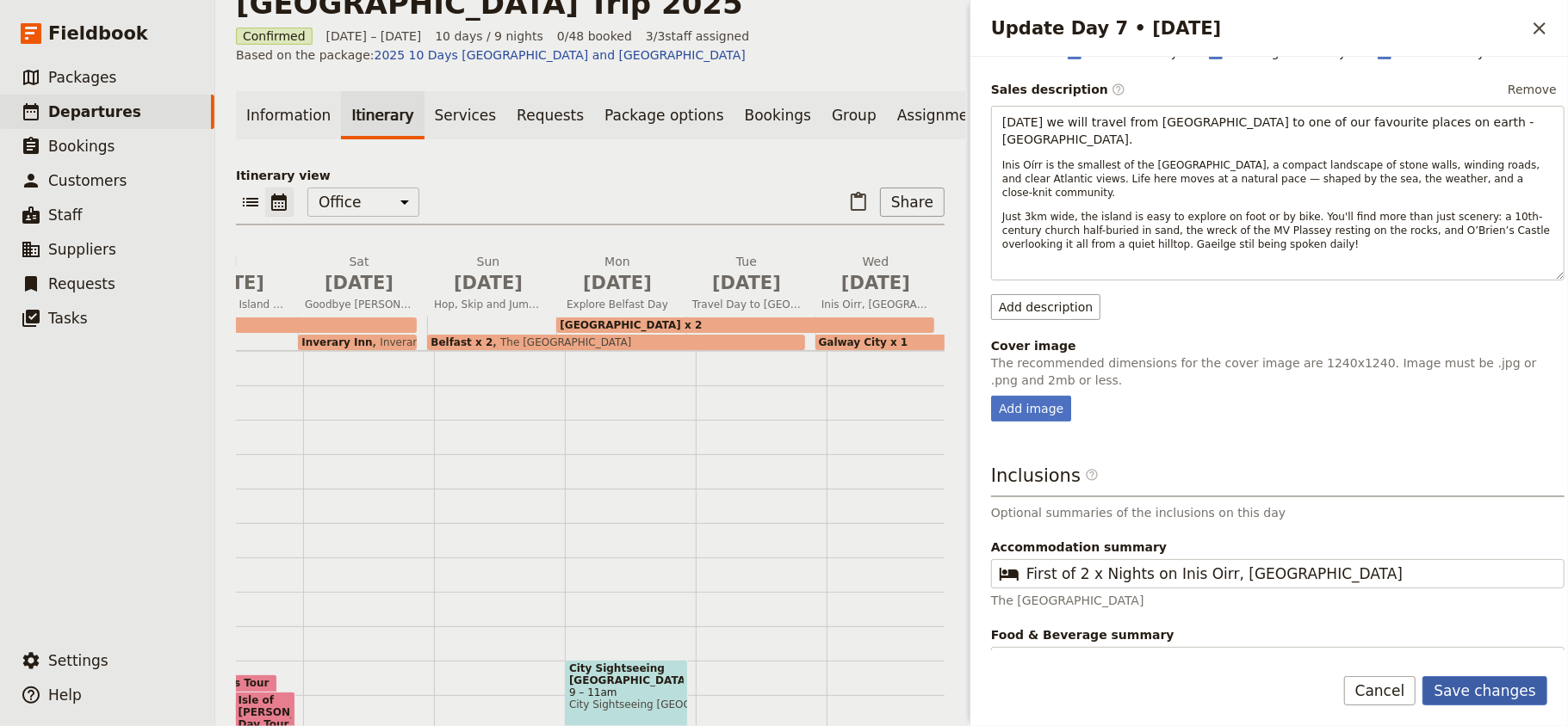
click at [1485, 690] on button "Save changes" at bounding box center [1484, 691] width 125 height 30
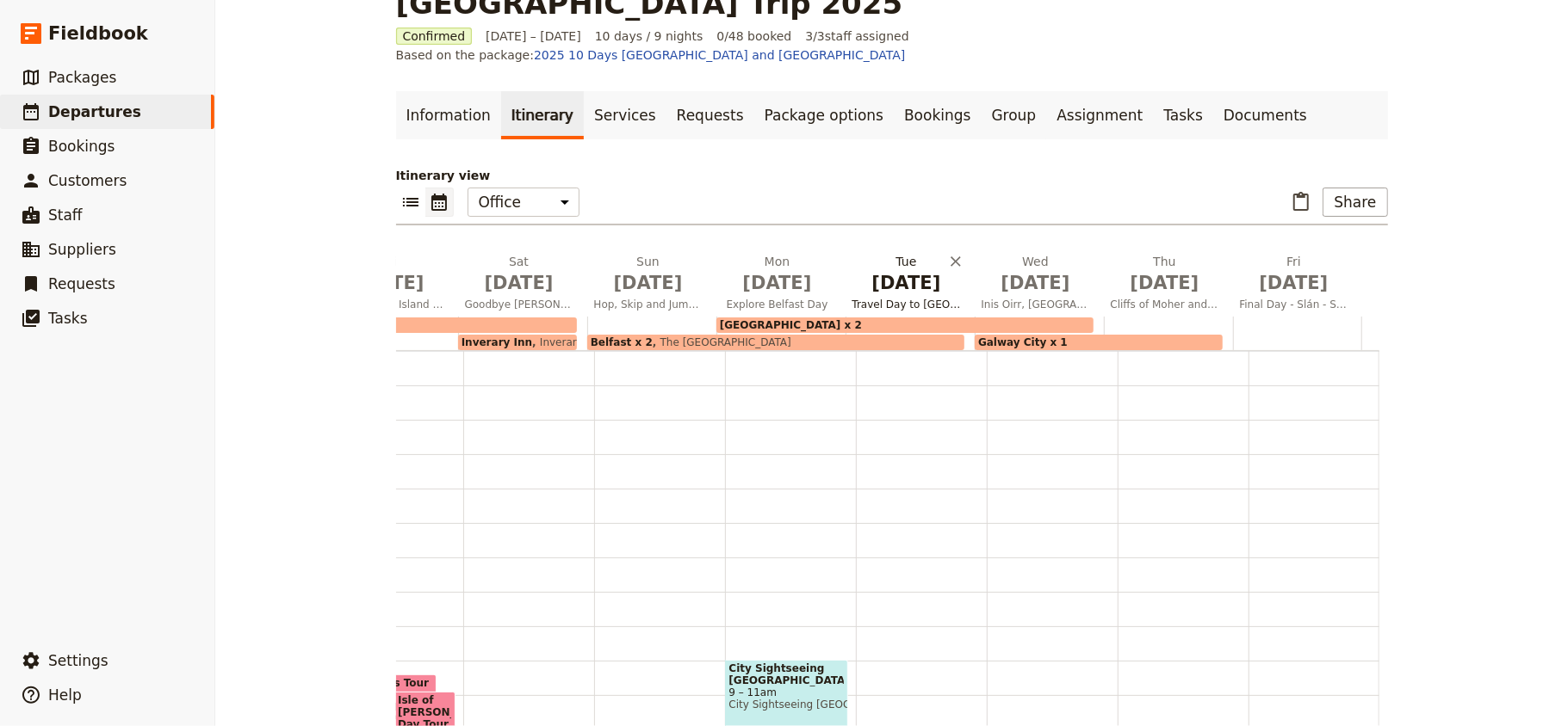
click at [890, 262] on button "[DATE] Travel Day to [GEOGRAPHIC_DATA]" at bounding box center [909, 284] width 129 height 64
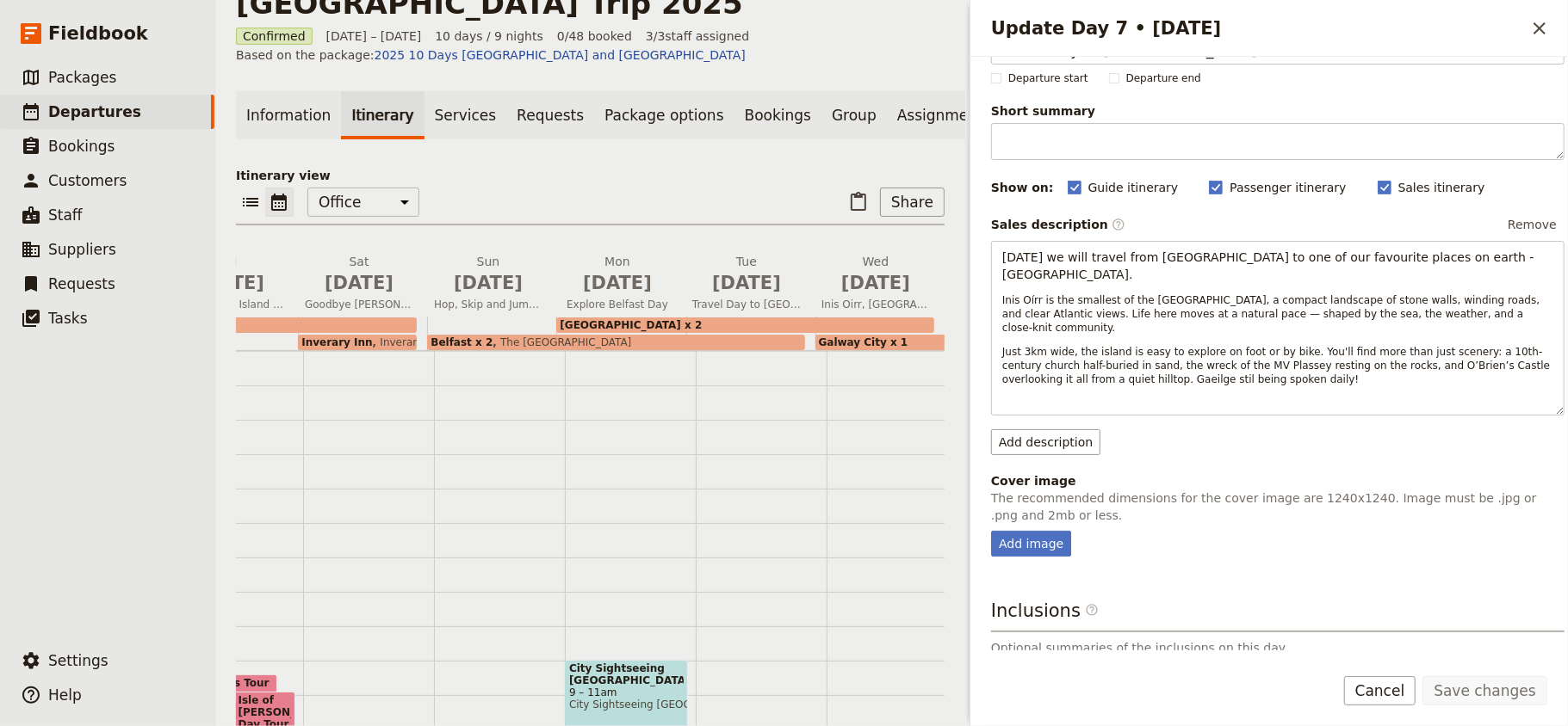
scroll to position [0, 0]
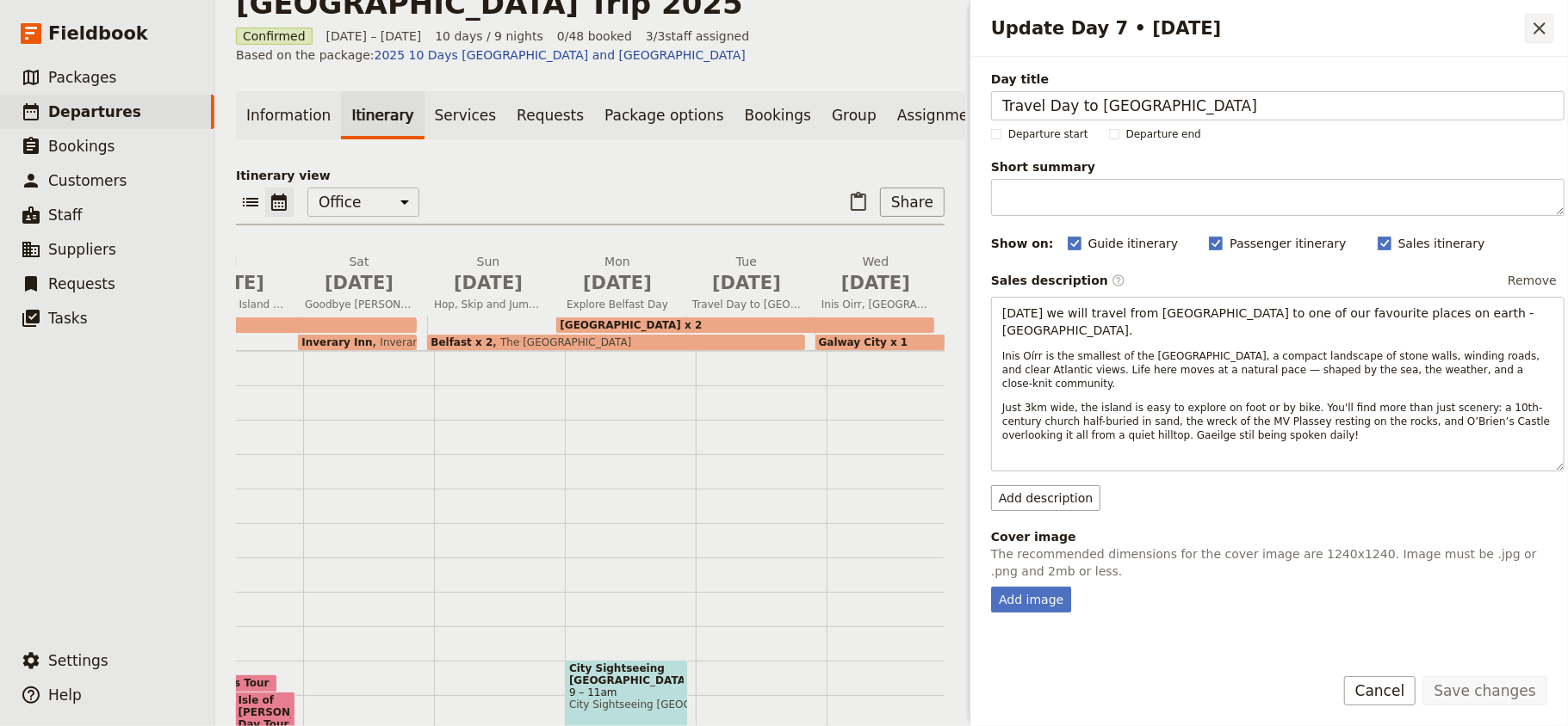
click at [1534, 25] on icon "Close drawer" at bounding box center [1539, 28] width 21 height 21
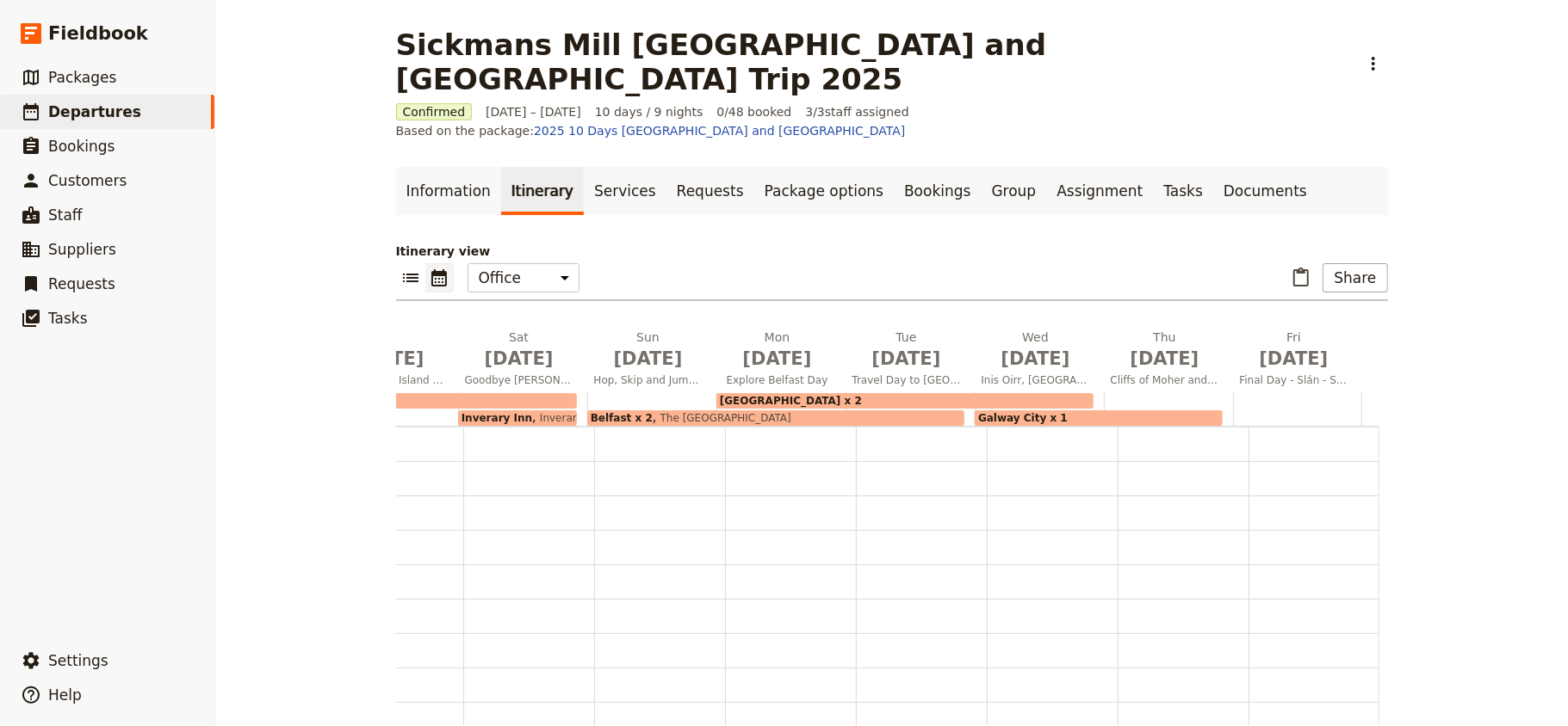
click at [845, 328] on button "[DATE] Travel Day to [GEOGRAPHIC_DATA]" at bounding box center [909, 360] width 129 height 64
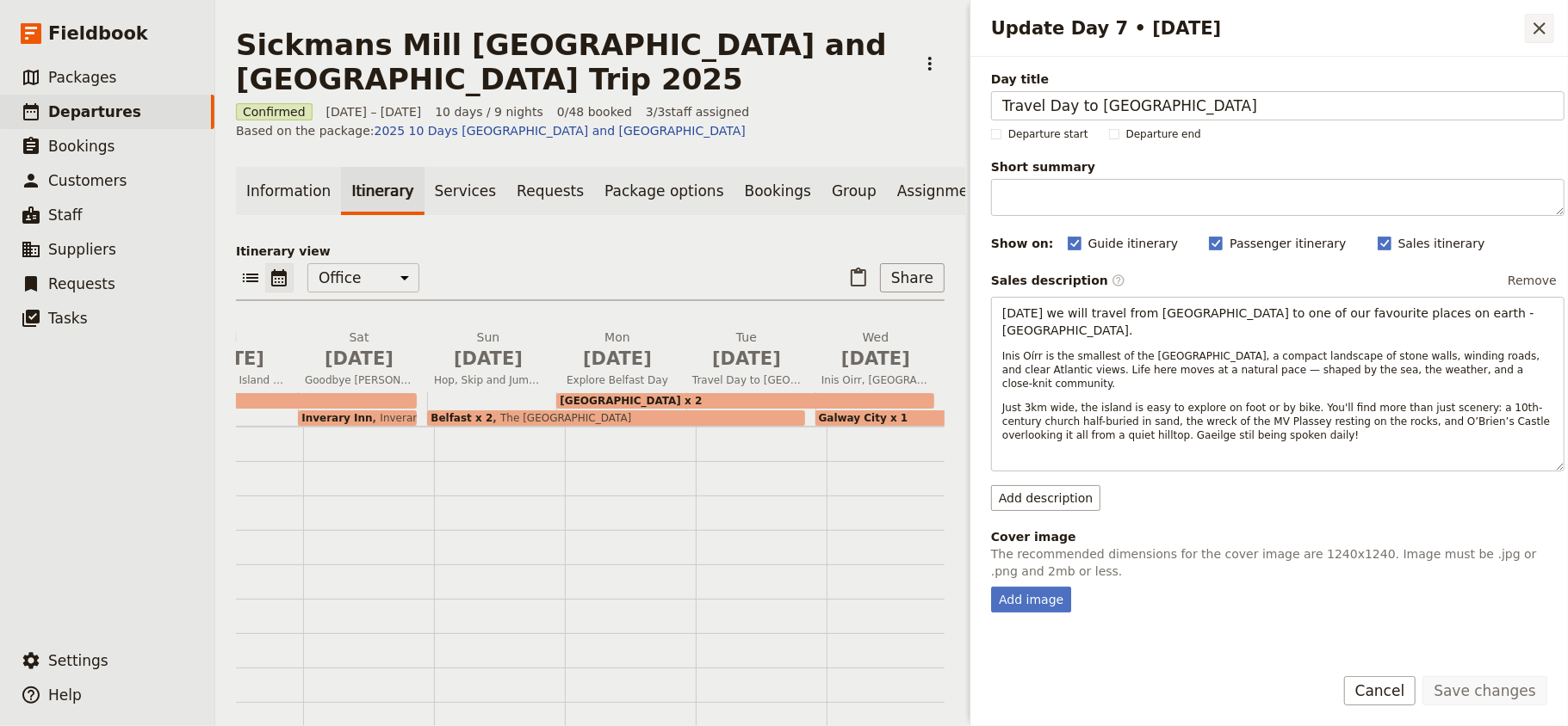
click at [1550, 28] on button "​" at bounding box center [1539, 28] width 30 height 30
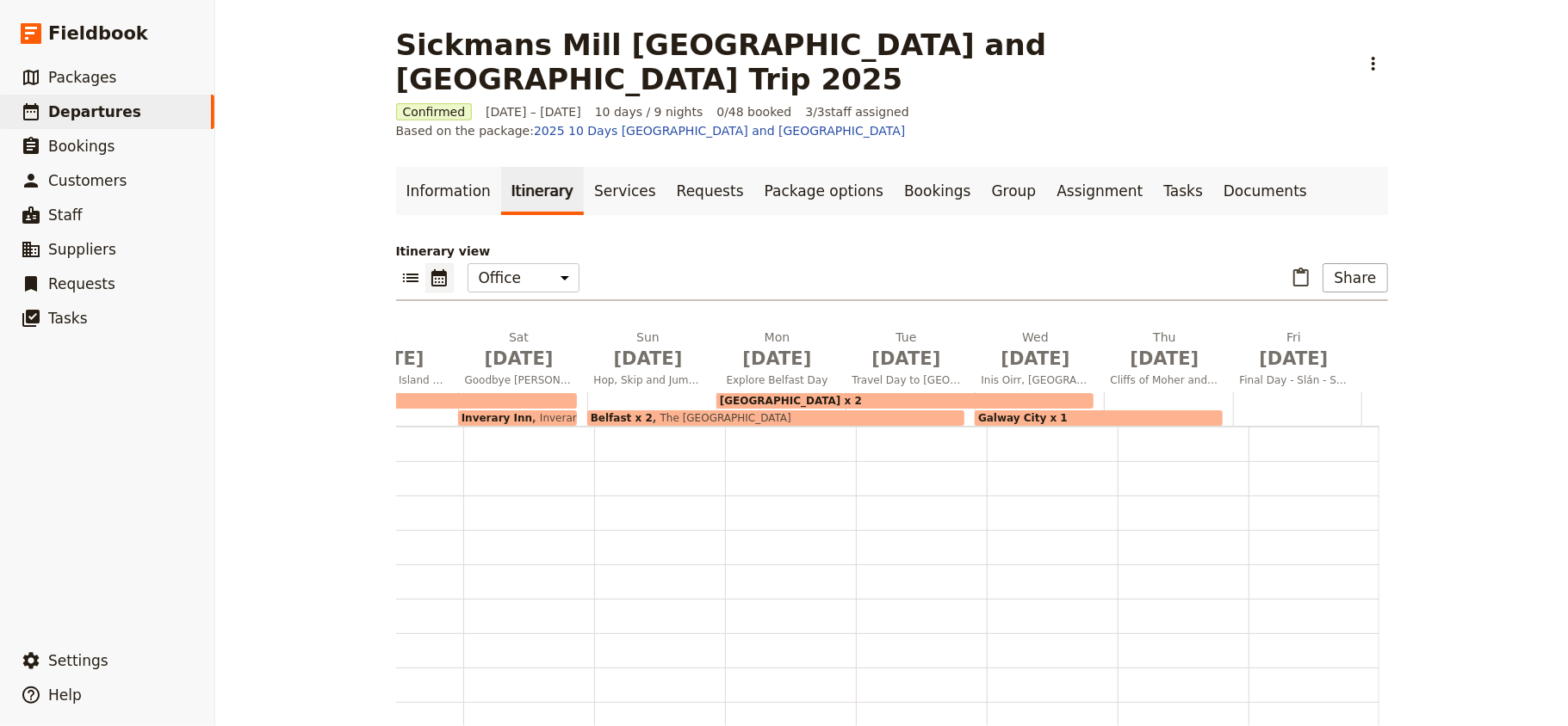
click at [845, 328] on button "[DATE] Travel Day to [GEOGRAPHIC_DATA]" at bounding box center [909, 360] width 129 height 64
